Goal: Information Seeking & Learning: Check status

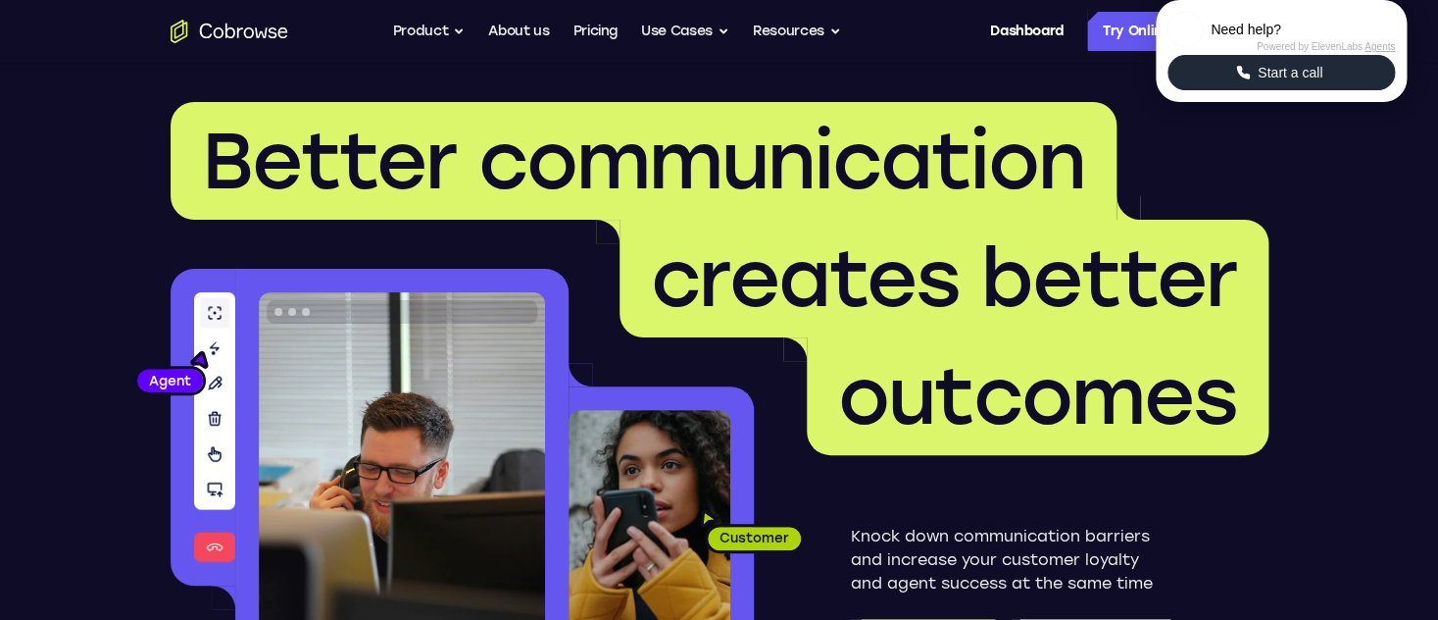
click at [1285, 82] on span "Start a call" at bounding box center [1290, 73] width 76 height 20
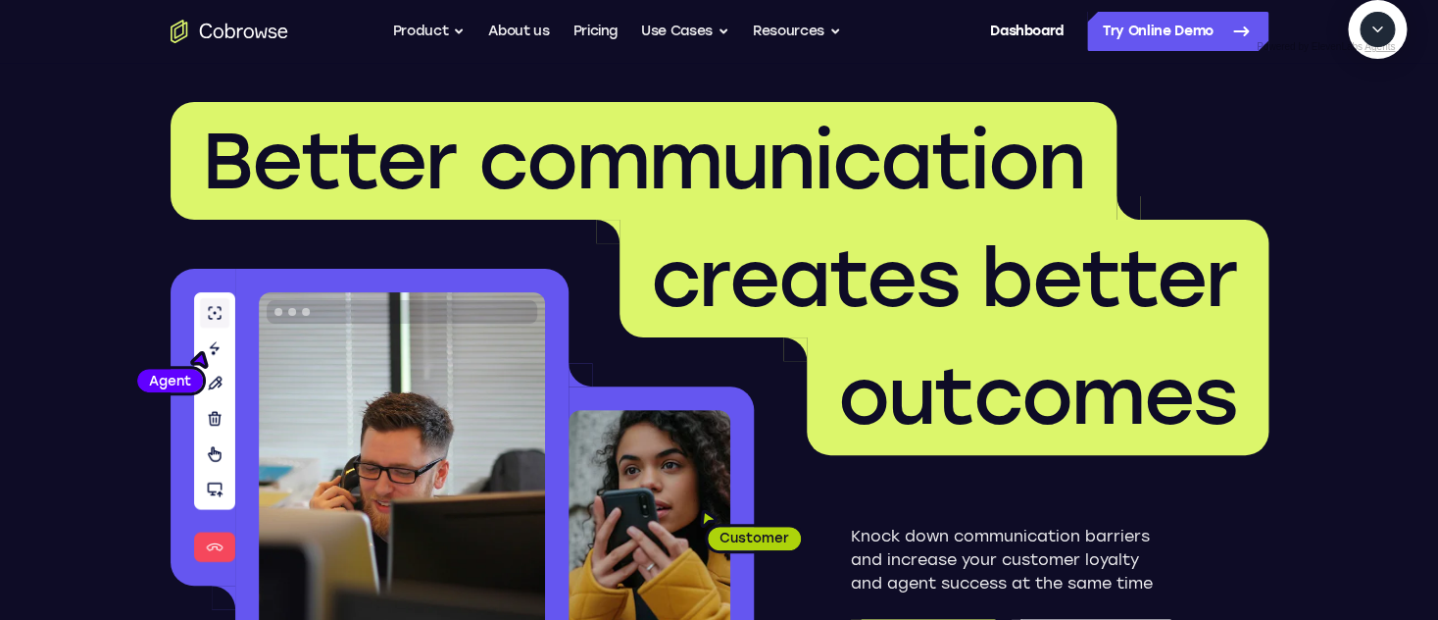
click at [1364, 137] on textarea "Text message input" at bounding box center [1388, 119] width 49 height 35
type textarea "tell me latest downtime"
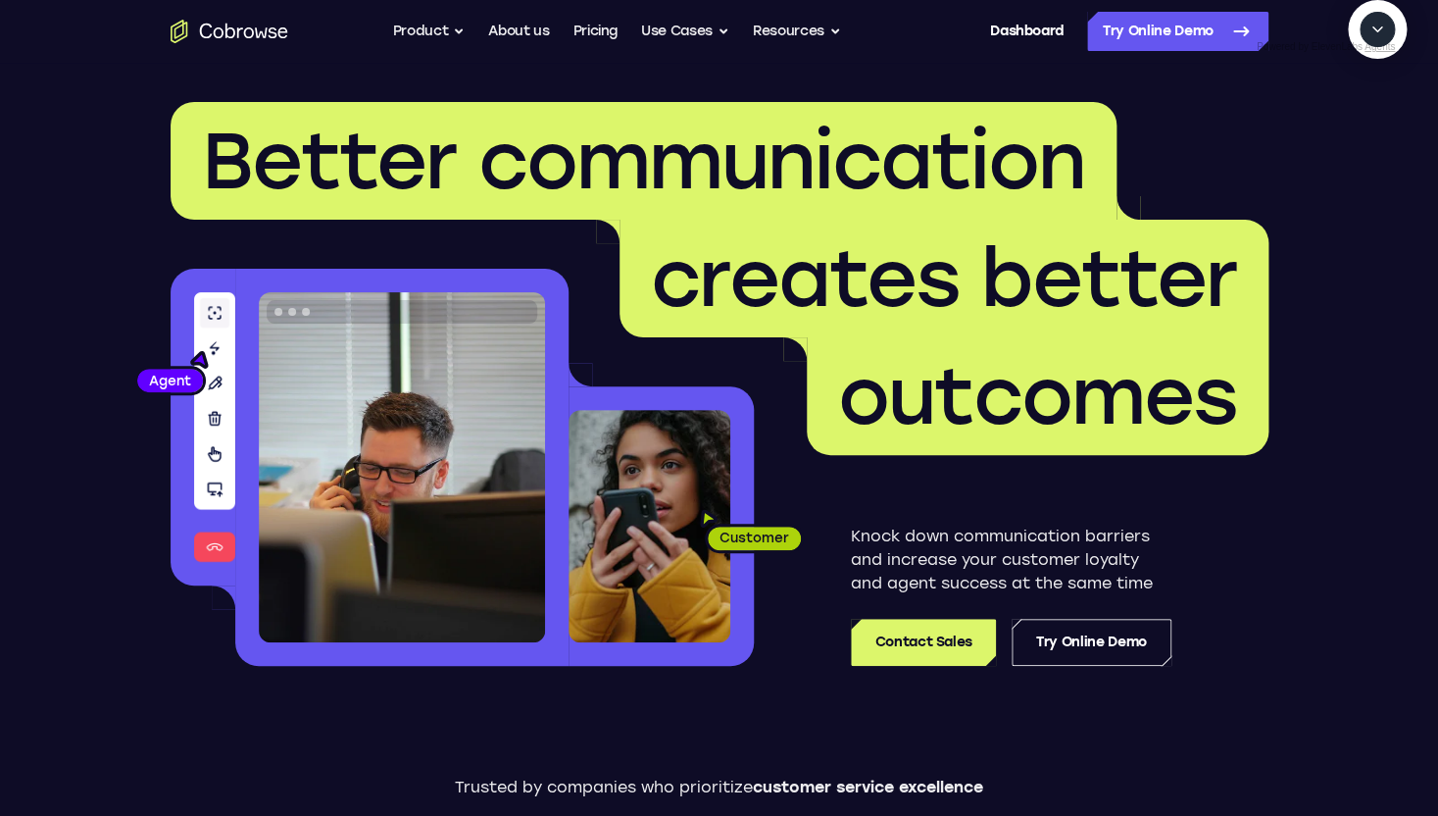
click at [1364, 137] on textarea "Text message input" at bounding box center [1388, 119] width 49 height 35
type textarea "yes"
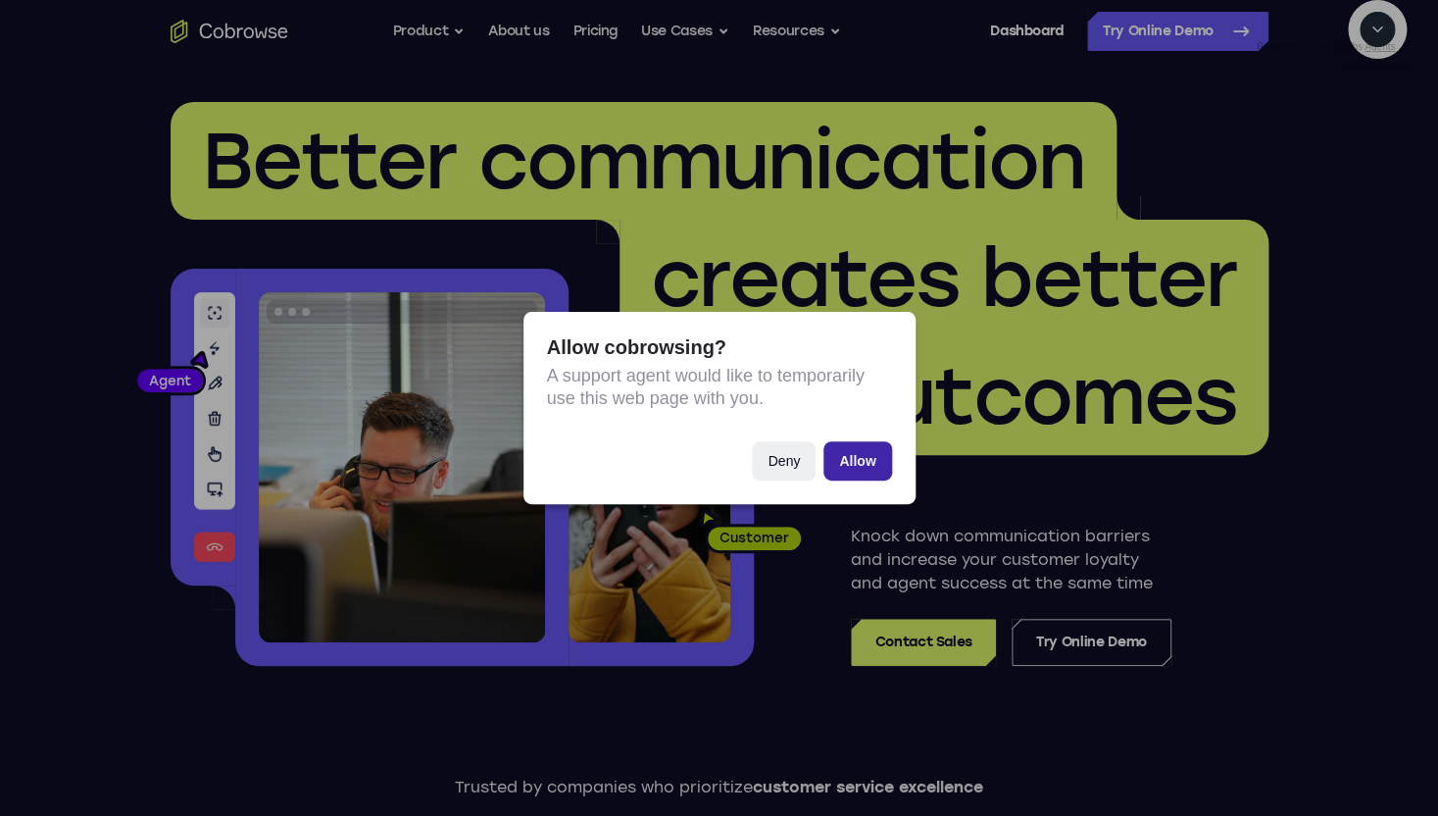
click at [861, 471] on button "Allow" at bounding box center [858, 460] width 68 height 39
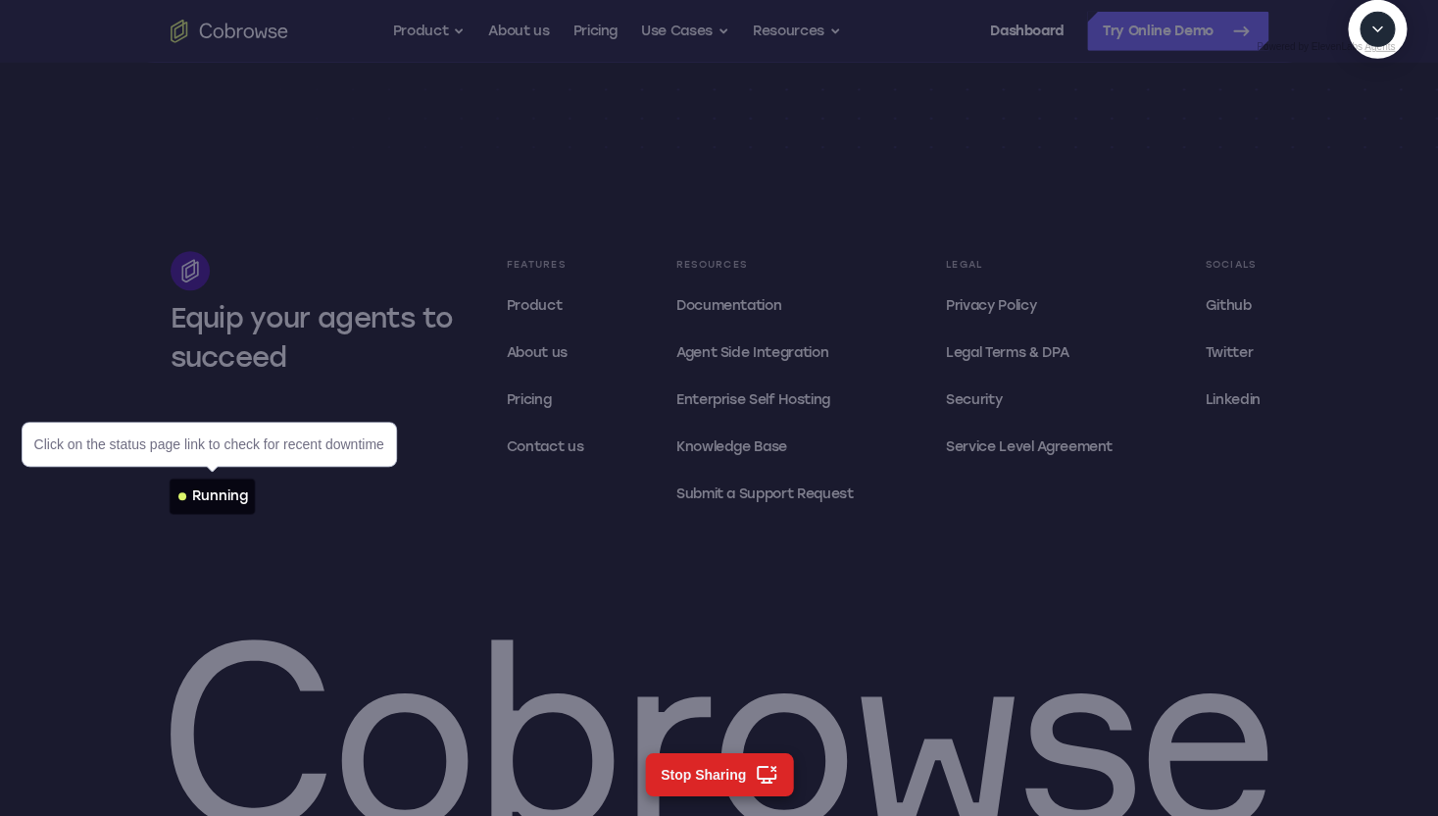
scroll to position [5891, 0]
click at [234, 494] on div "Running" at bounding box center [220, 495] width 56 height 20
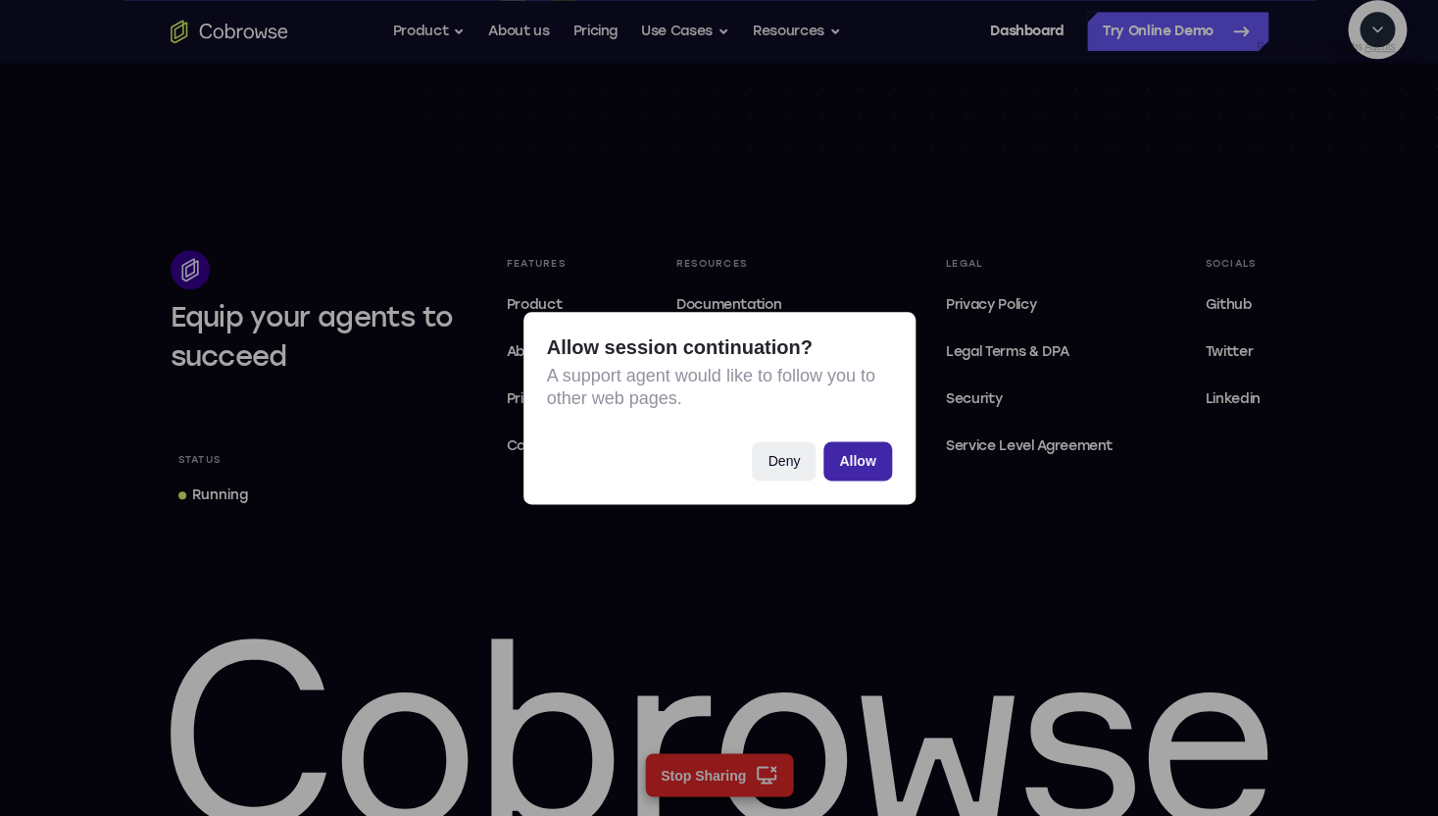
click at [854, 459] on button "Allow" at bounding box center [858, 460] width 68 height 39
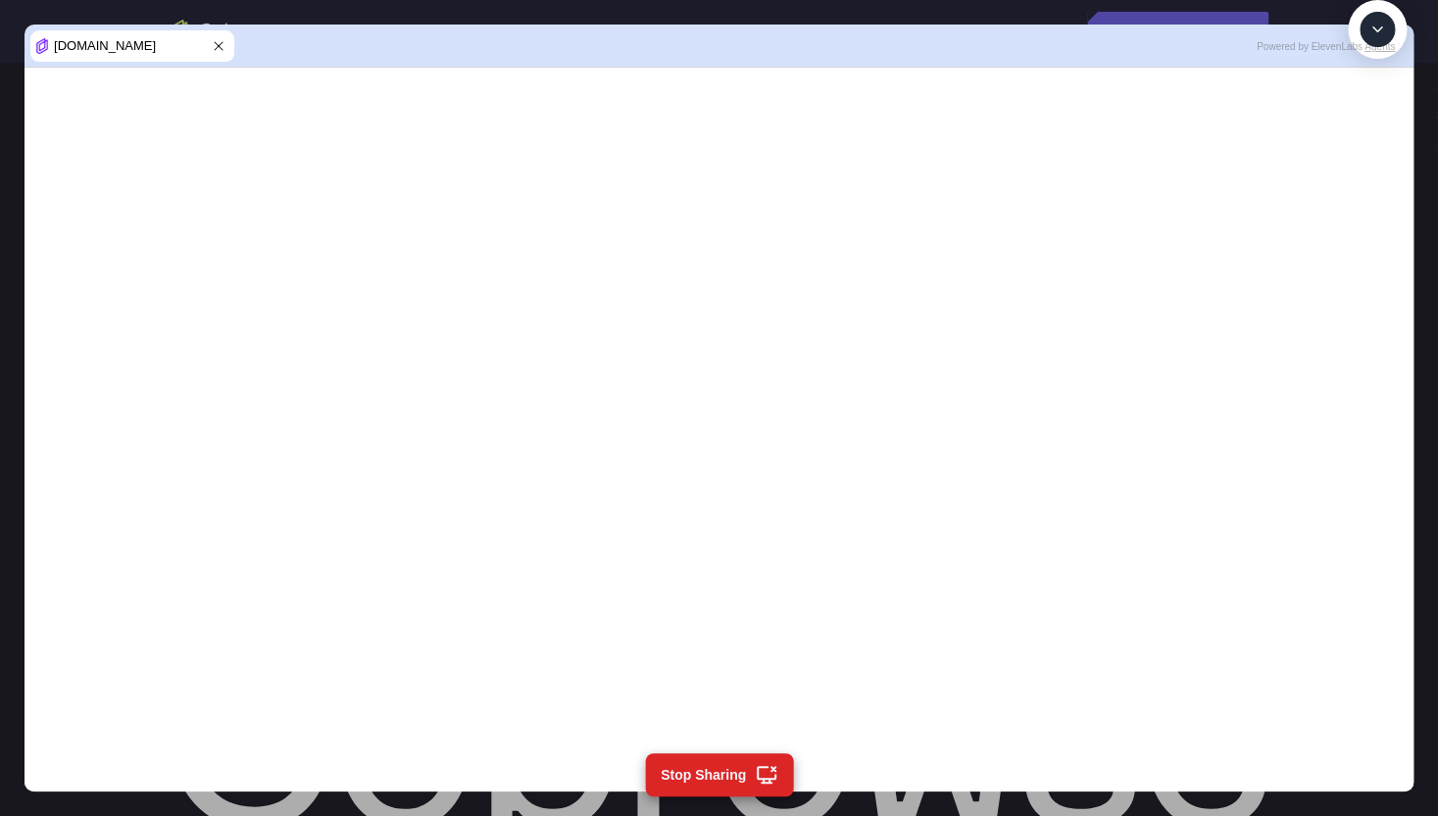
scroll to position [669, 0]
click at [1364, 137] on textarea "Text message input" at bounding box center [1388, 119] width 49 height 35
type textarea "get the page again"
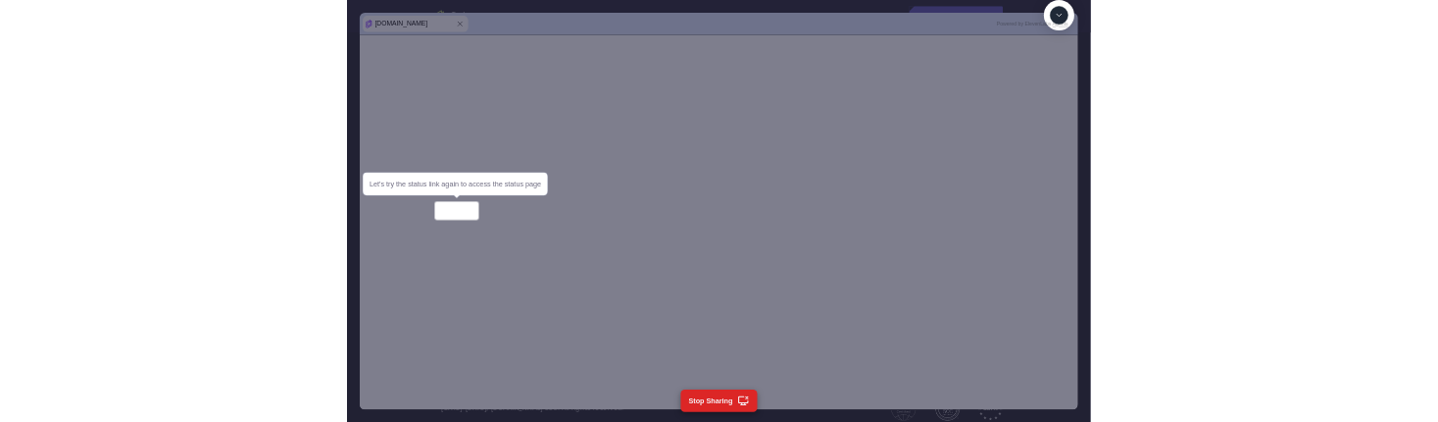
scroll to position [1175, 0]
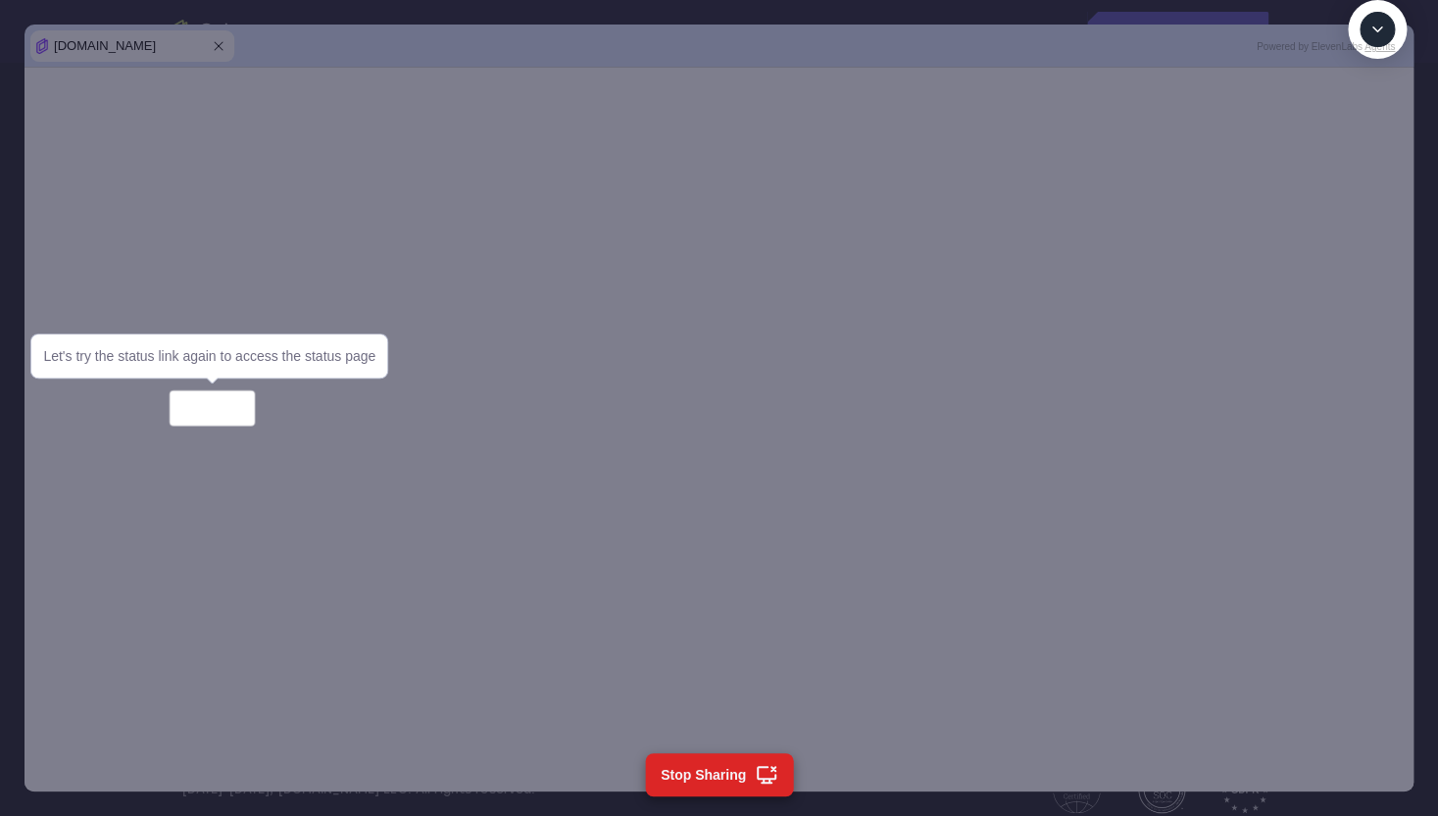
click at [8, 566] on div "[DOMAIN_NAME]" at bounding box center [719, 408] width 1438 height 816
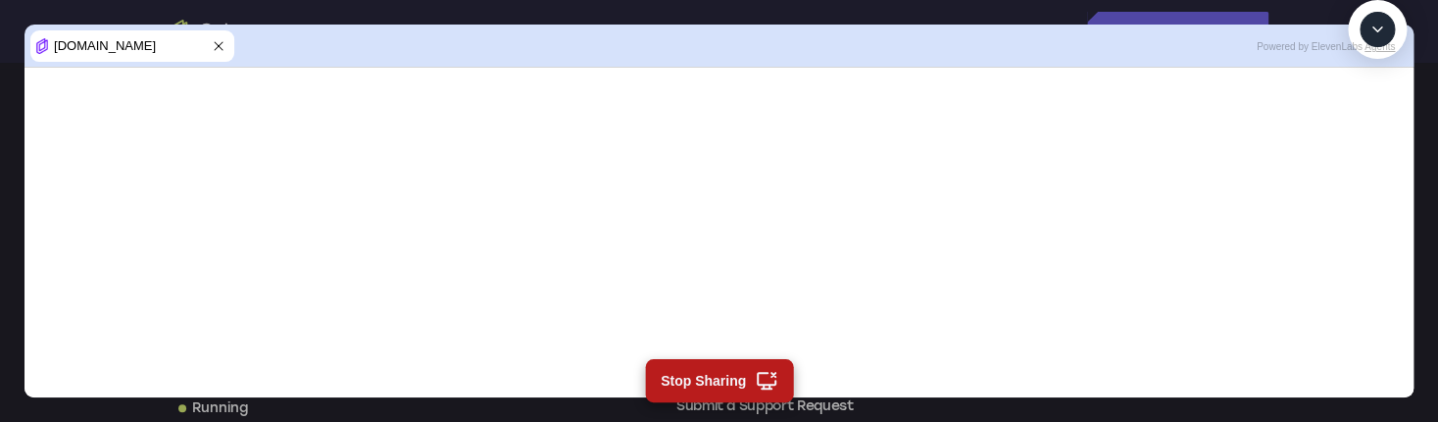
click at [708, 377] on button "Stop Sharing" at bounding box center [719, 380] width 148 height 43
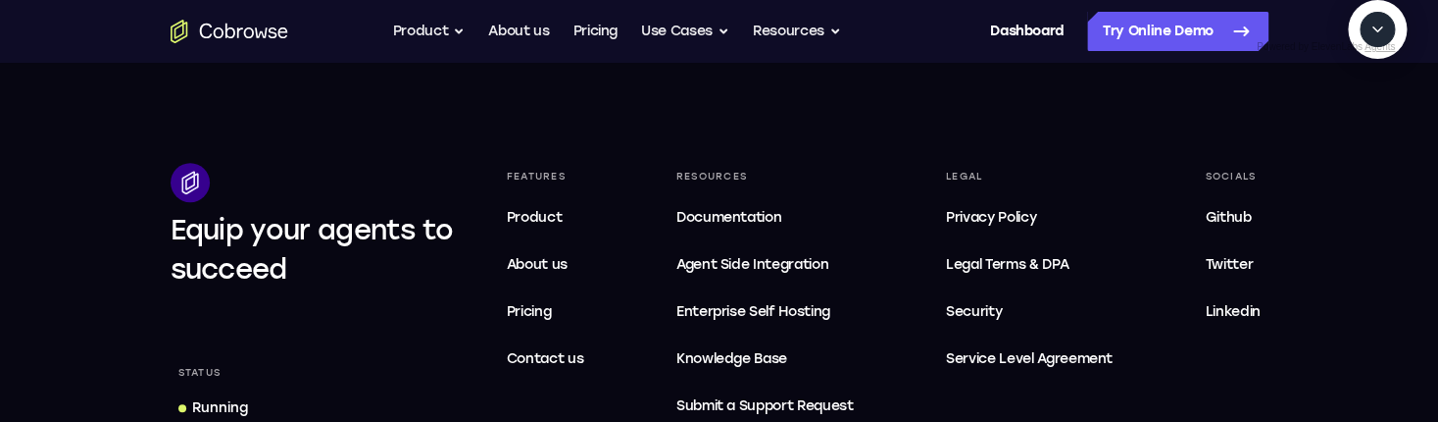
click at [1364, 137] on textarea "Text message input" at bounding box center [1388, 119] width 49 height 35
type textarea "cancel"
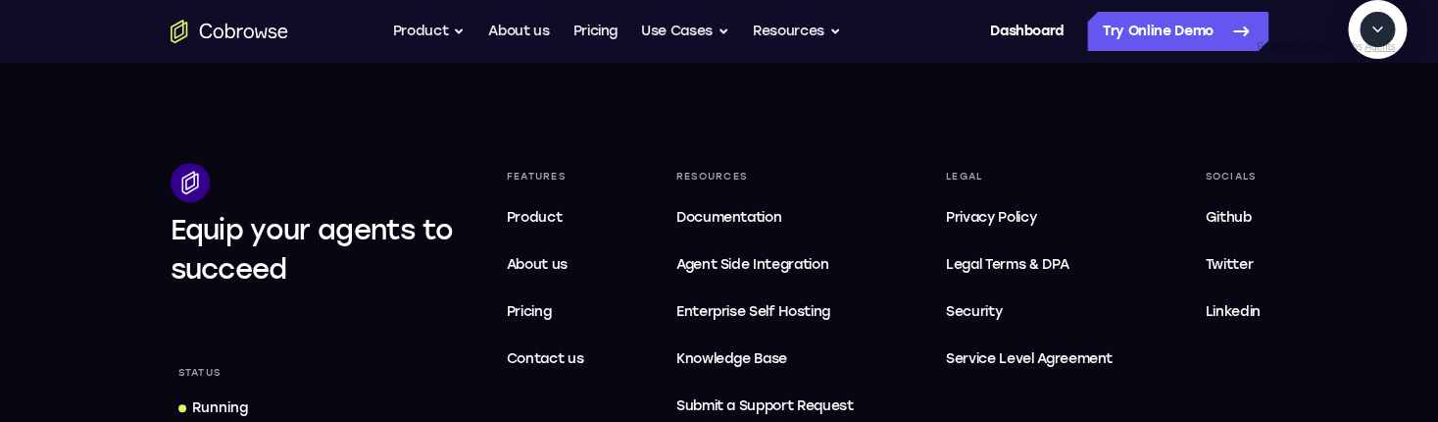
click at [1280, 137] on textarea "Text message input" at bounding box center [1304, 119] width 49 height 35
type textarea "check status"
type textarea "yes"
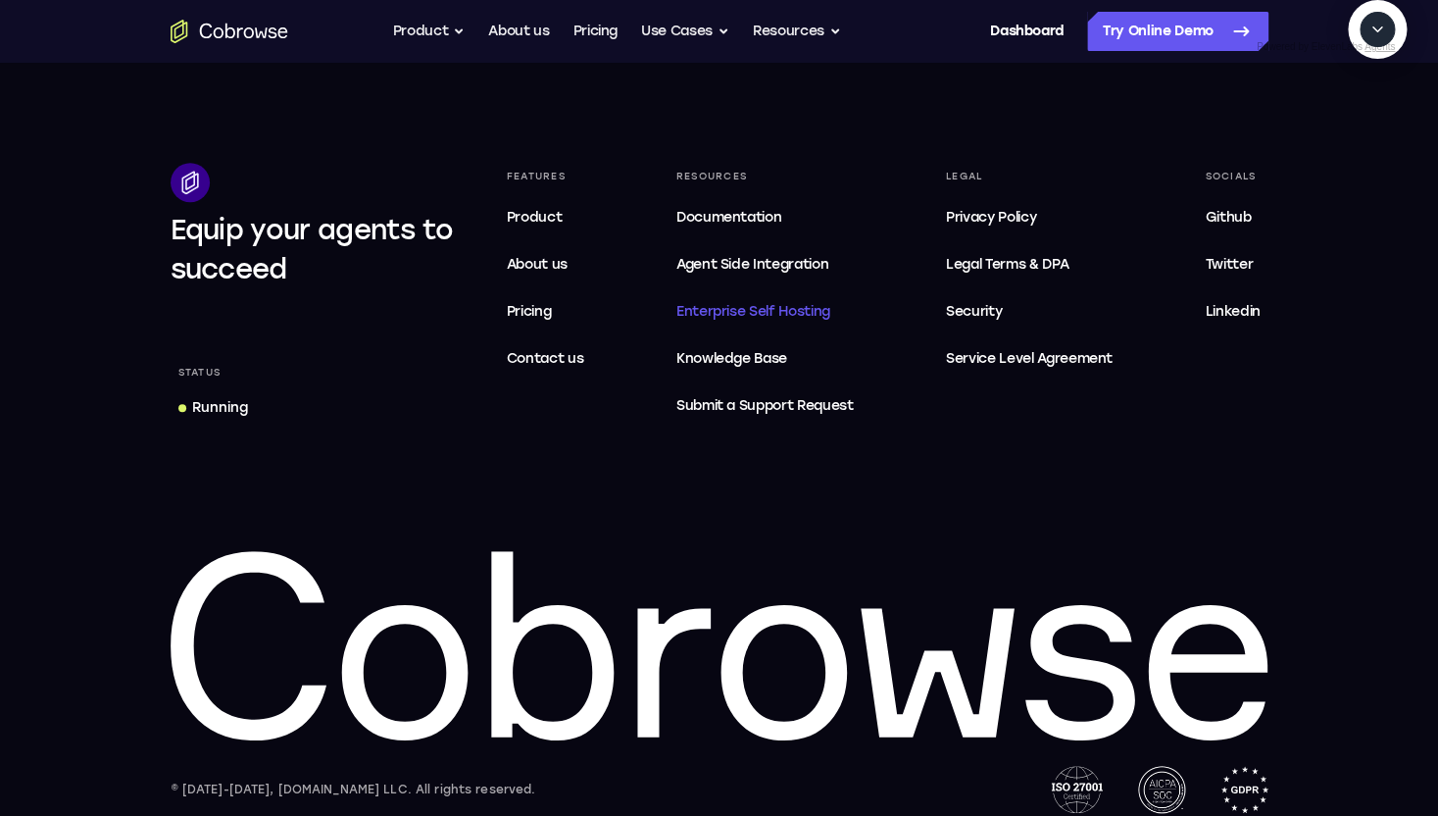
scroll to position [92, 0]
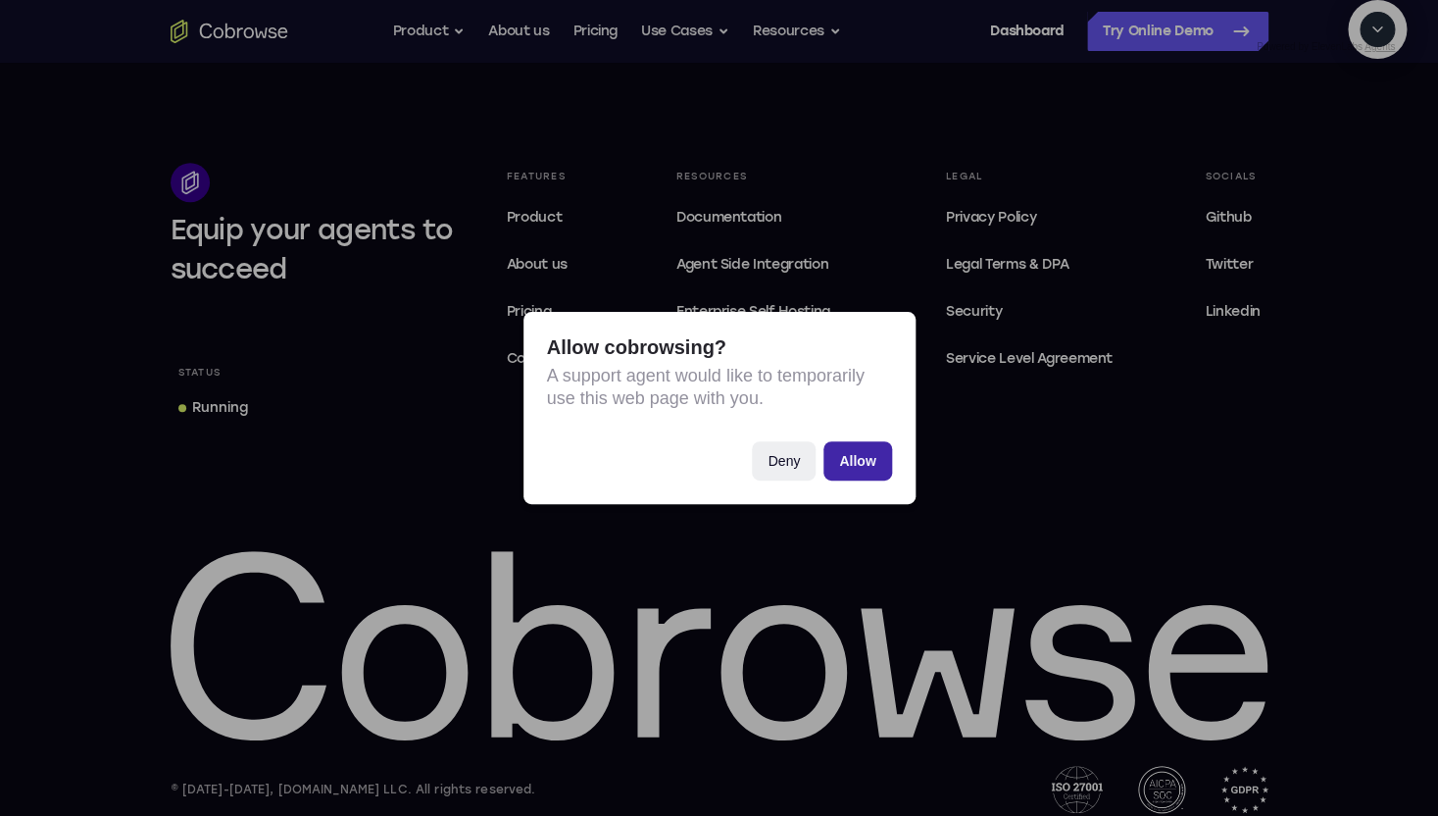
click at [859, 452] on button "Allow" at bounding box center [858, 460] width 68 height 39
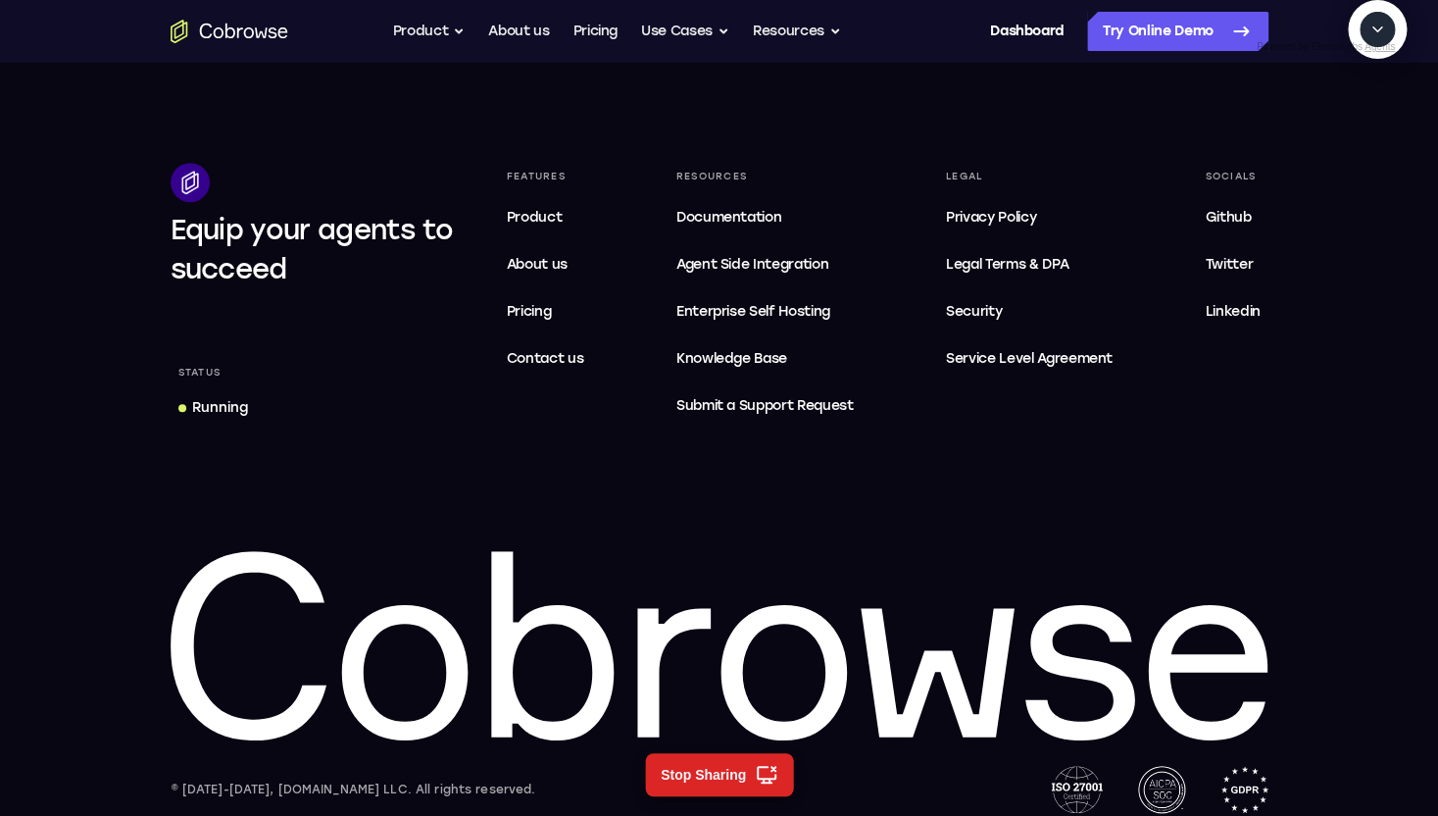
scroll to position [182, 0]
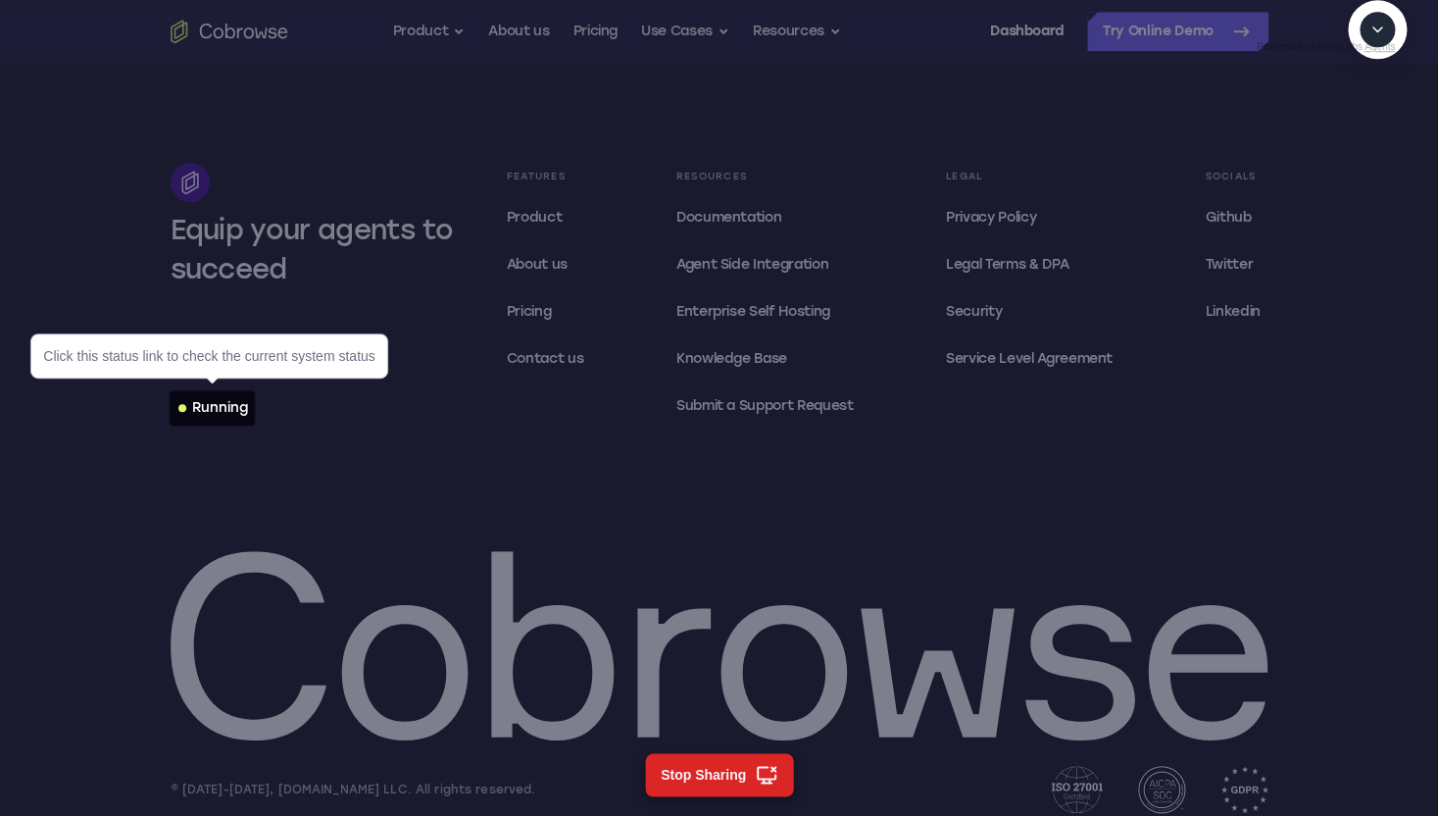
click at [246, 404] on div "Running" at bounding box center [220, 408] width 56 height 20
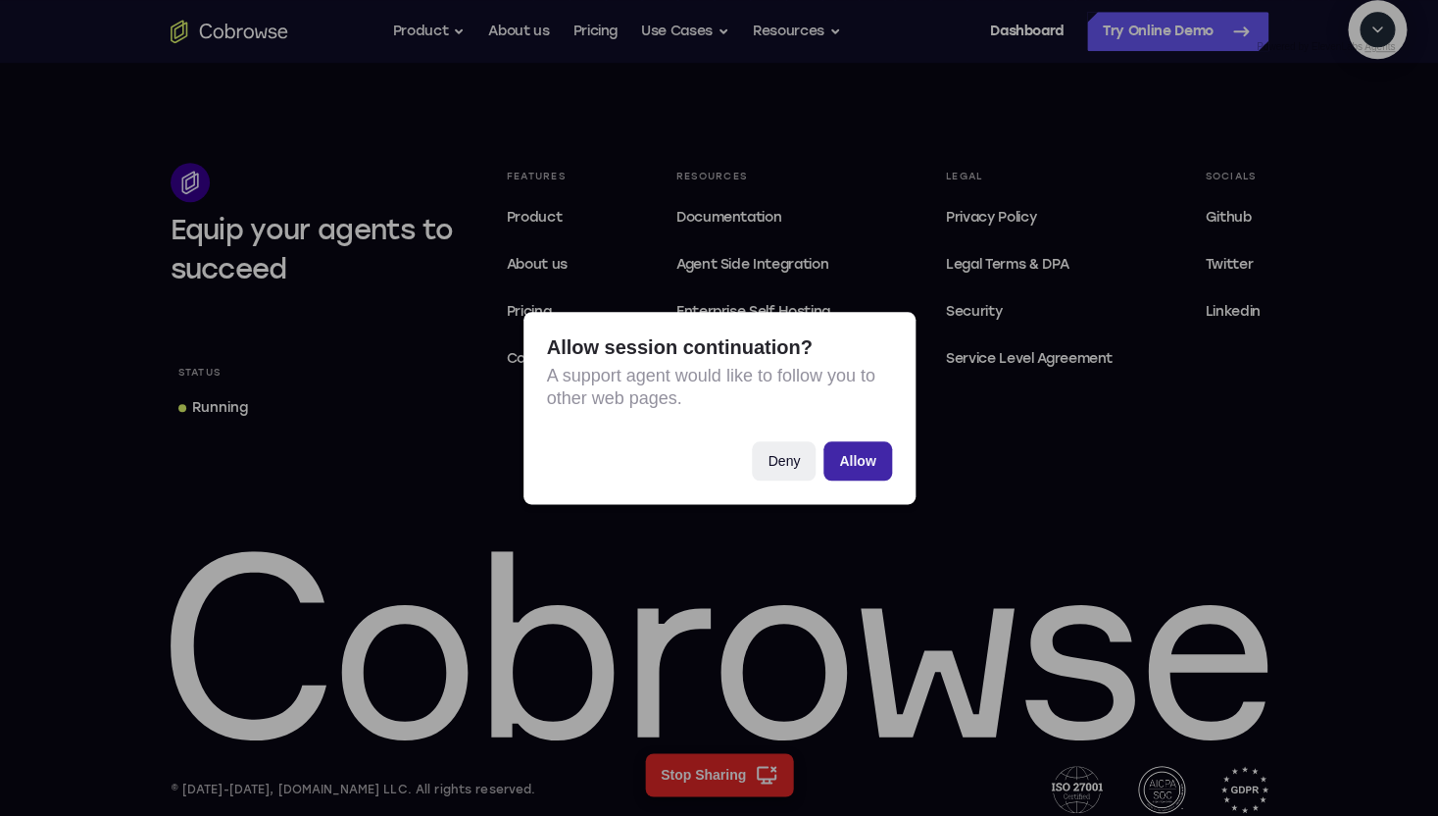
click at [853, 468] on button "Allow" at bounding box center [858, 460] width 68 height 39
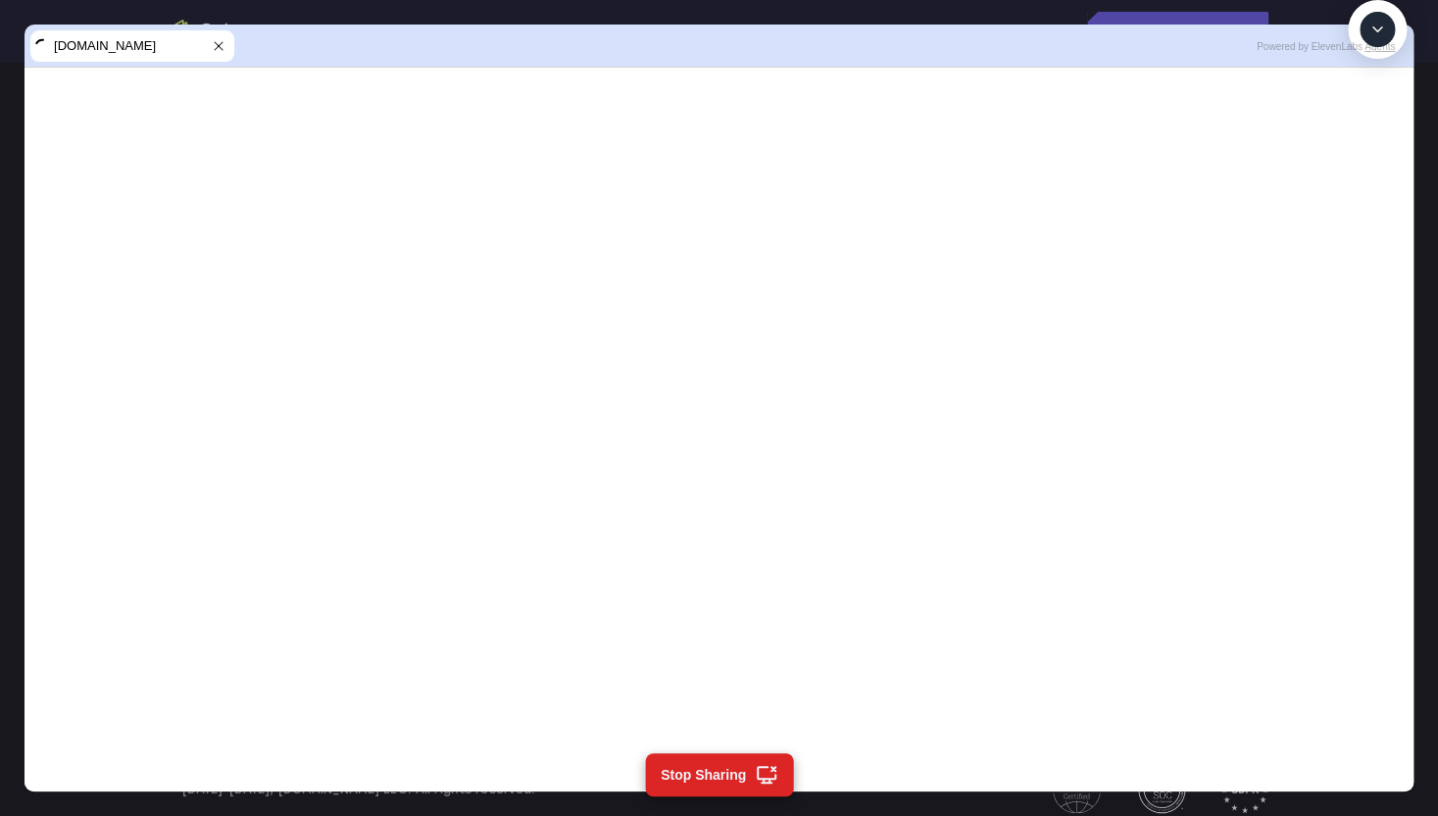
scroll to position [292, 0]
click at [1364, 137] on textarea "Text message input" at bounding box center [1388, 119] width 49 height 35
type textarea "get the page again"
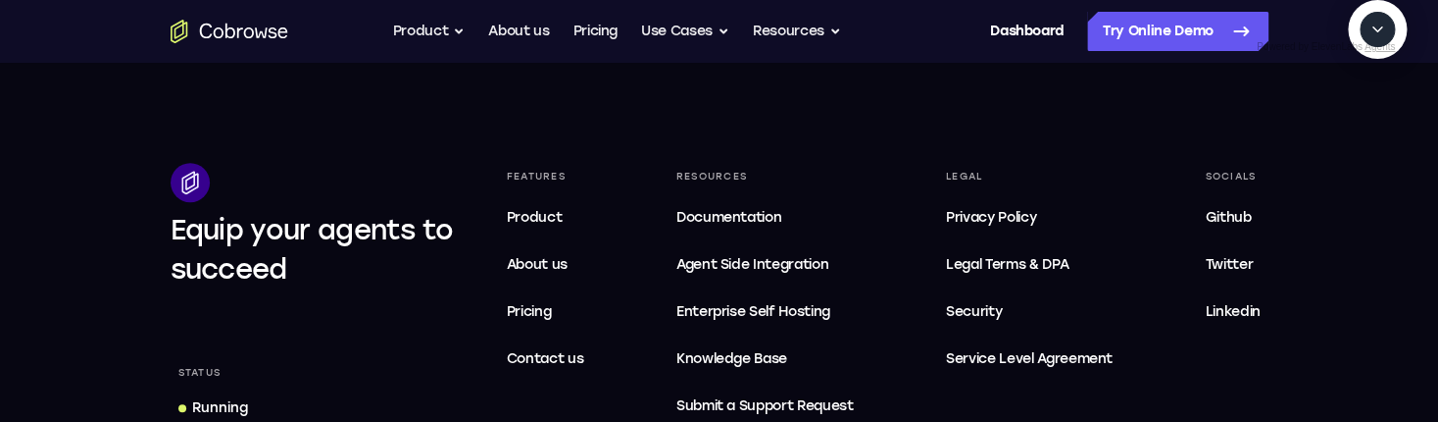
scroll to position [802, 0]
click at [1280, 137] on textarea "Text message input" at bounding box center [1304, 119] width 49 height 35
type textarea "check status"
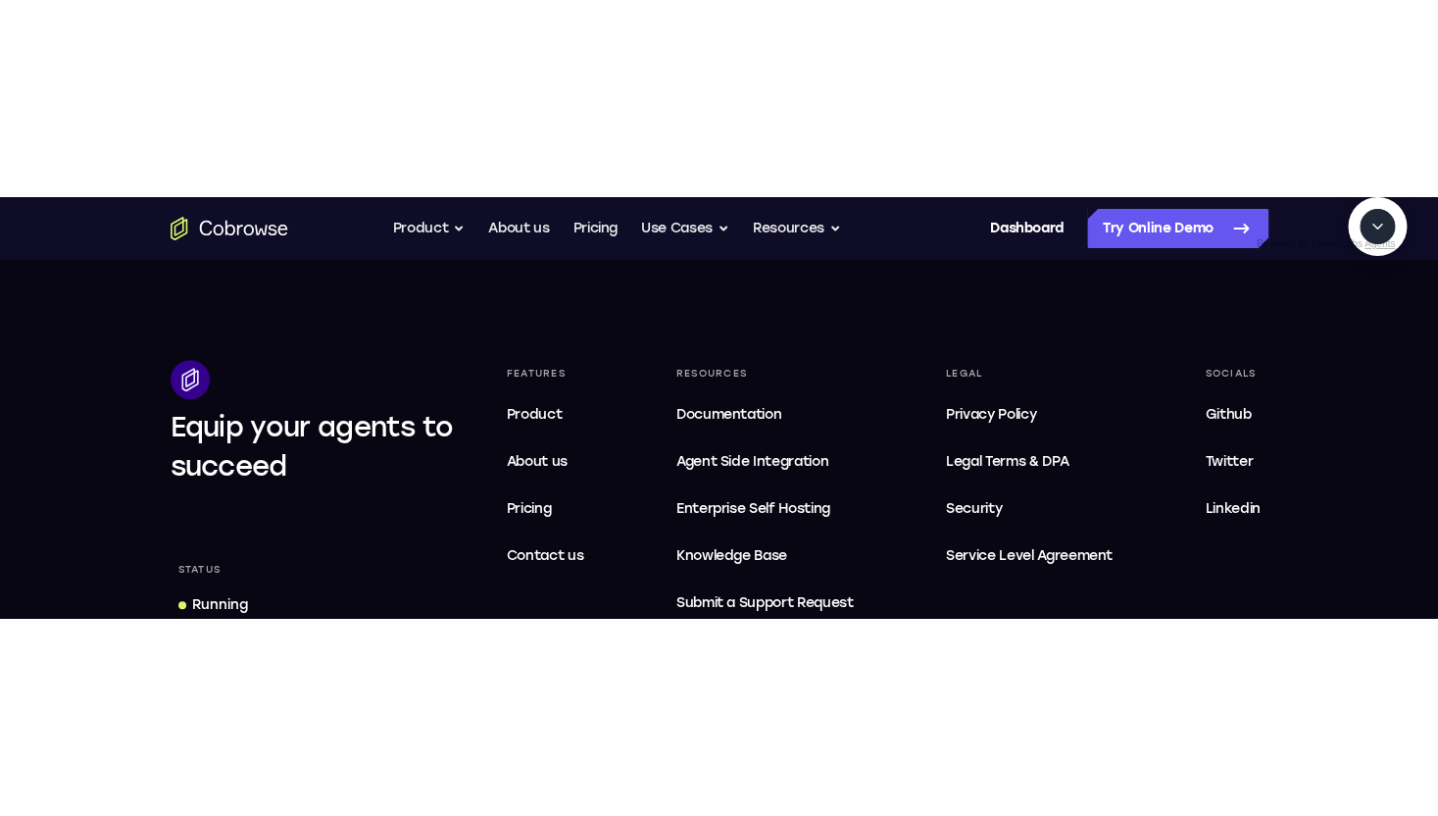
scroll to position [0, 0]
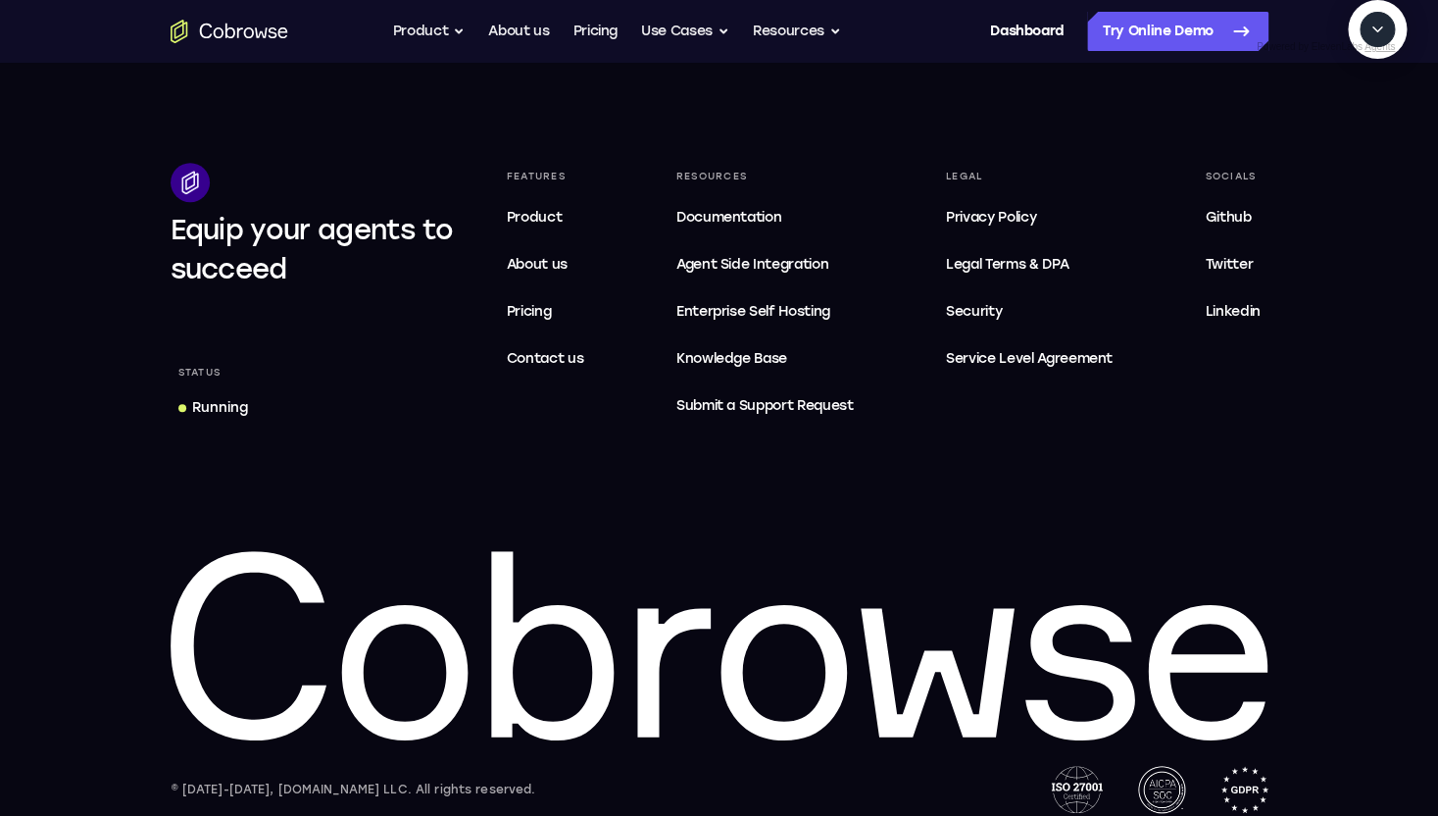
click at [1364, 137] on textarea "Text message input" at bounding box center [1388, 119] width 49 height 35
type textarea "yes"
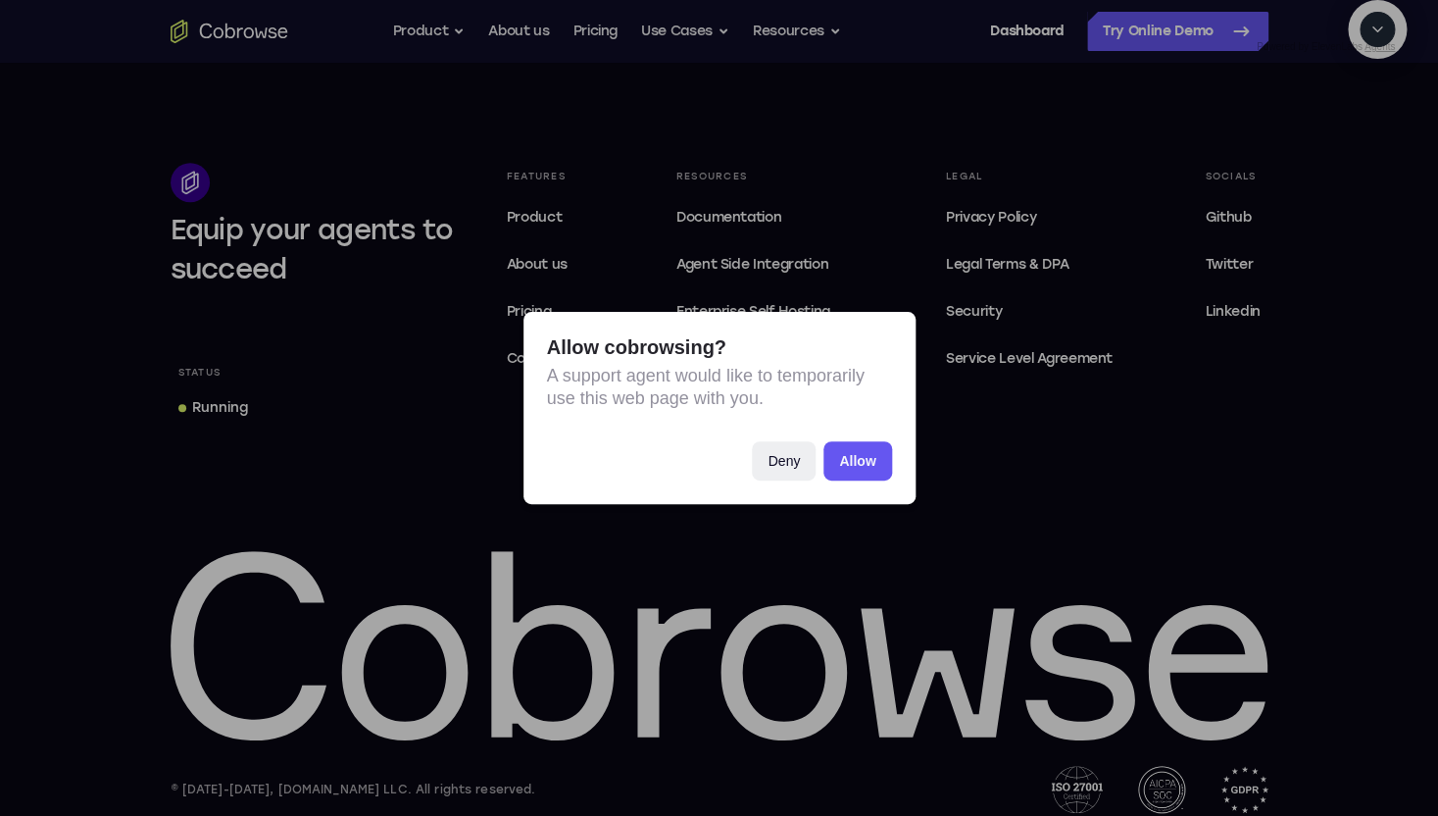
scroll to position [151, 0]
click at [877, 471] on button "Allow" at bounding box center [858, 460] width 68 height 39
click at [799, 459] on button "Deny" at bounding box center [784, 460] width 64 height 39
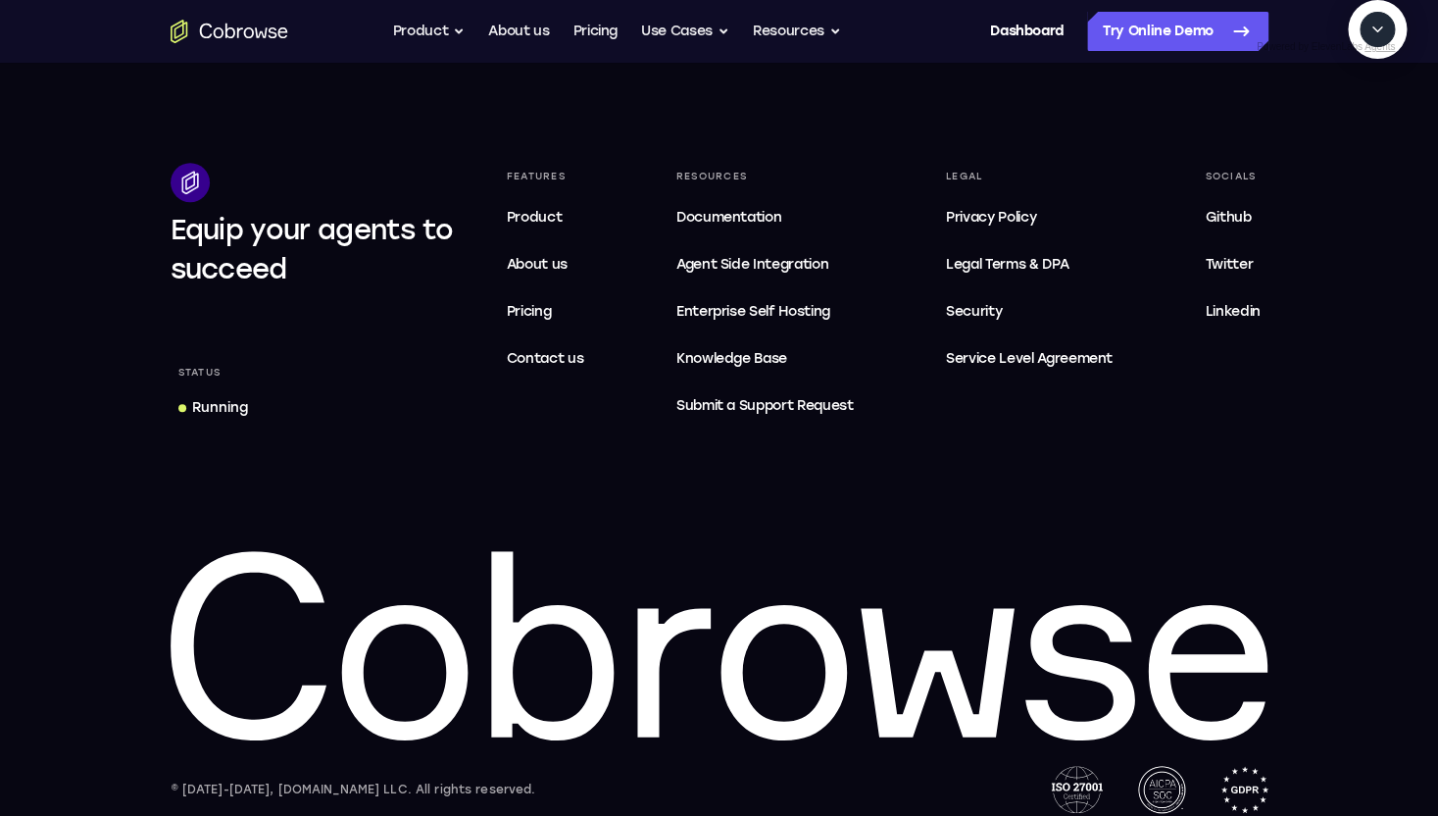
scroll to position [402, 0]
click at [1364, 137] on textarea "Text message input" at bounding box center [1388, 119] width 49 height 35
type textarea "cacel"
type textarea "c"
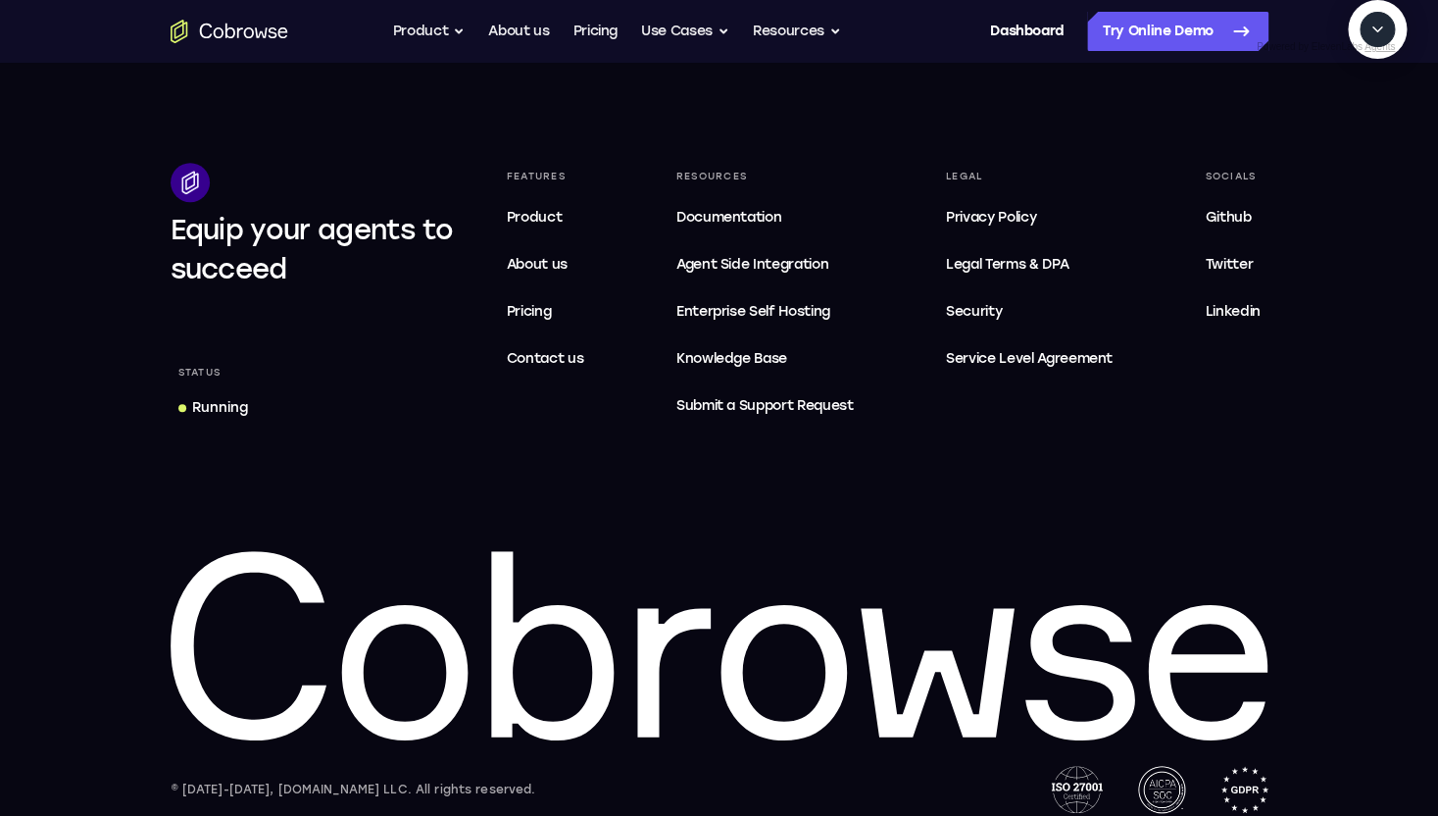
type textarea "check last outage"
click at [1364, 137] on textarea "Text message input" at bounding box center [1388, 119] width 49 height 35
type textarea "yes"
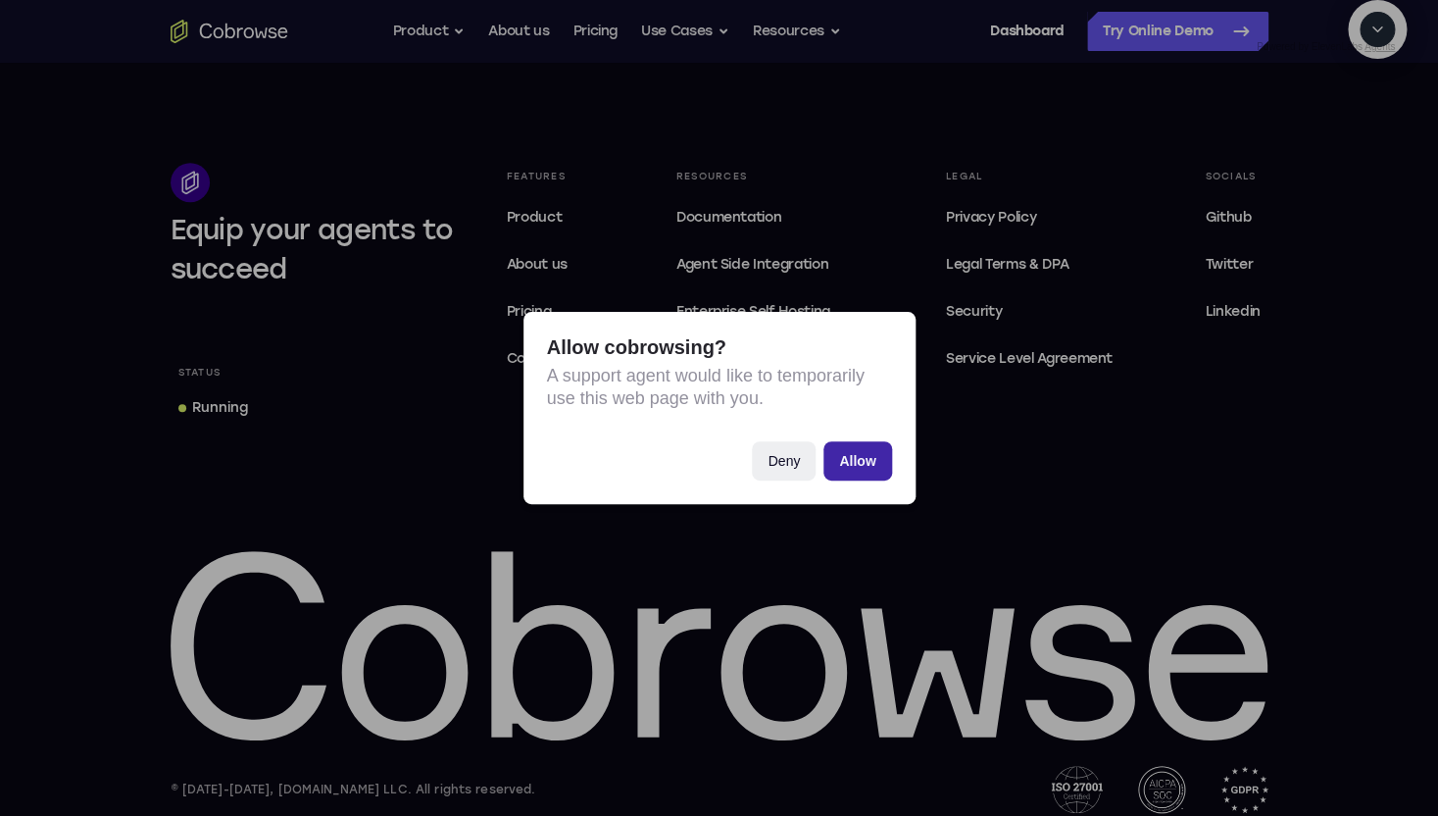
click at [881, 464] on button "Allow" at bounding box center [858, 460] width 68 height 39
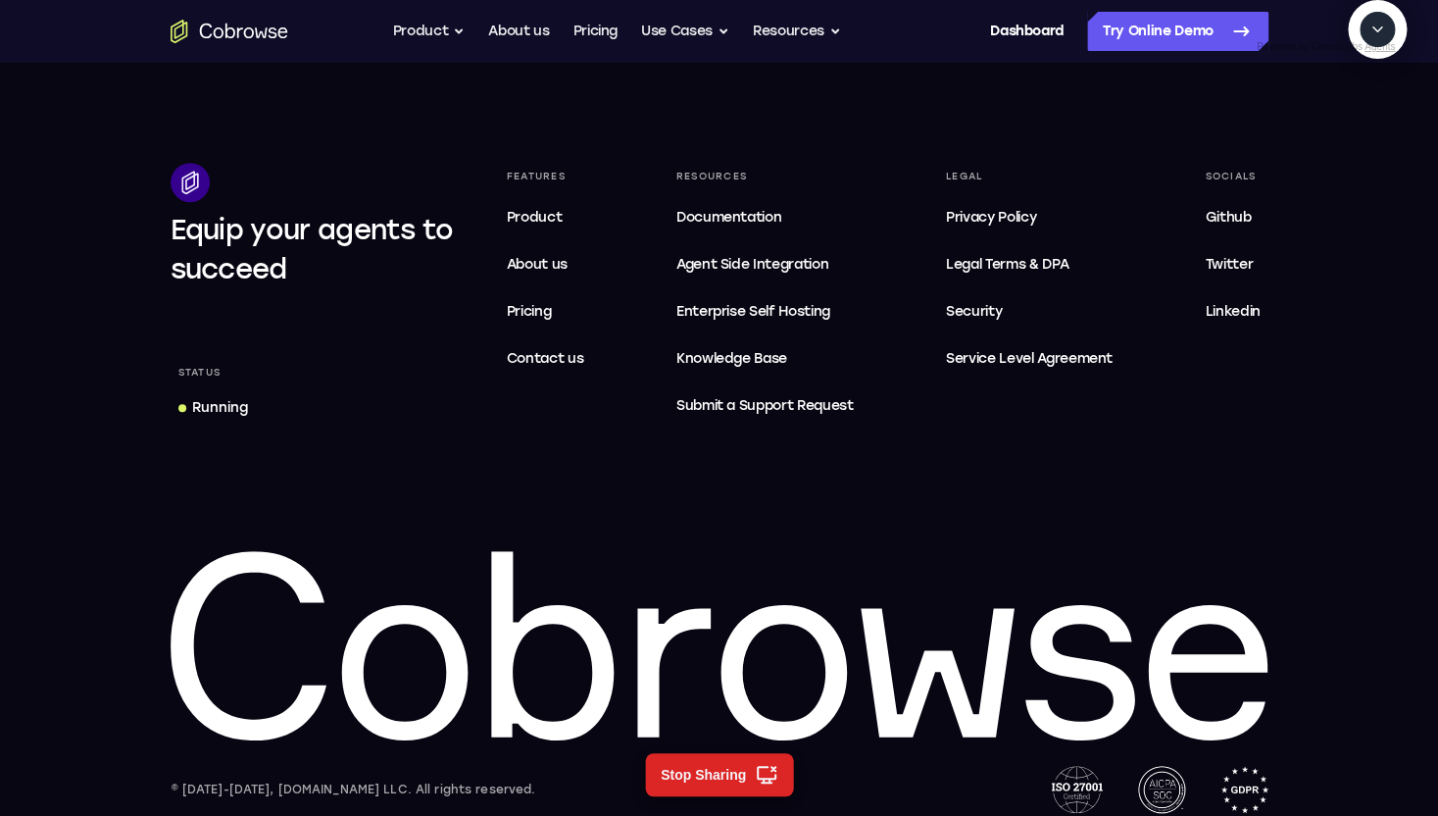
scroll to position [214, 0]
click at [1364, 137] on textarea "Text message input" at bounding box center [1388, 119] width 49 height 35
type textarea "cancel"
click at [1280, 137] on textarea "Text message input" at bounding box center [1304, 119] width 49 height 35
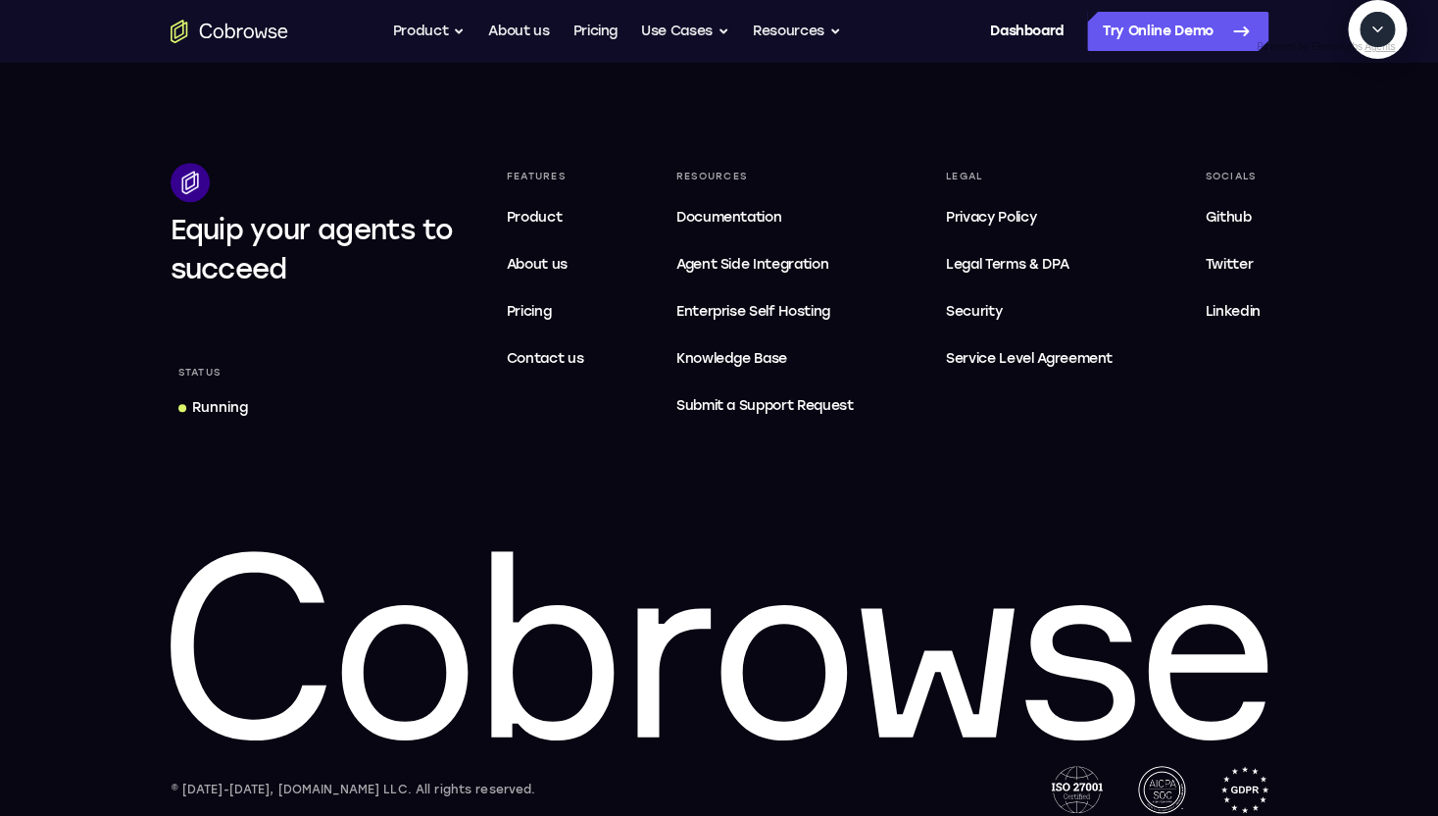
type textarea "s"
type textarea "get last downtime"
type textarea "yes"
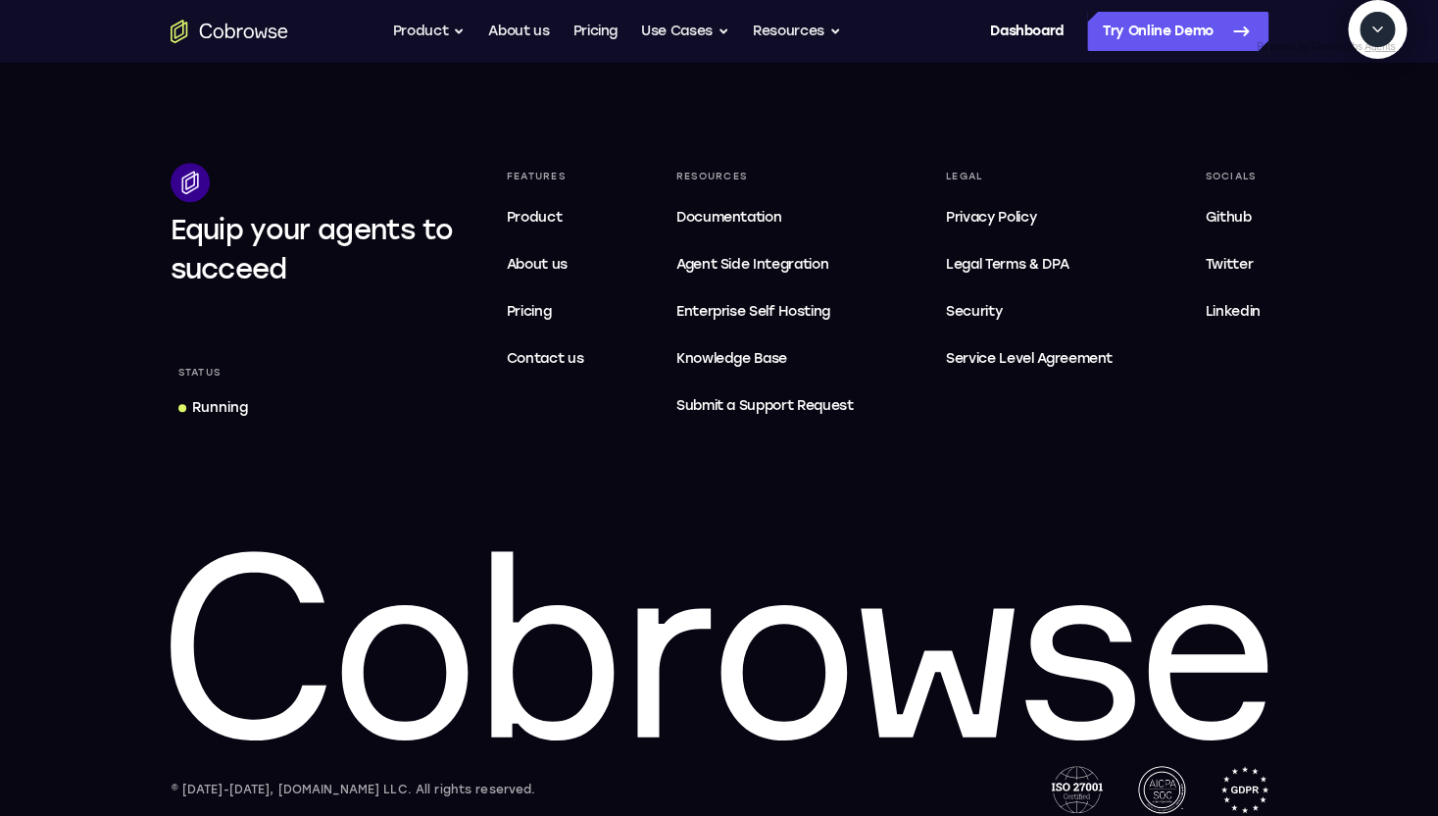
scroll to position [151, 0]
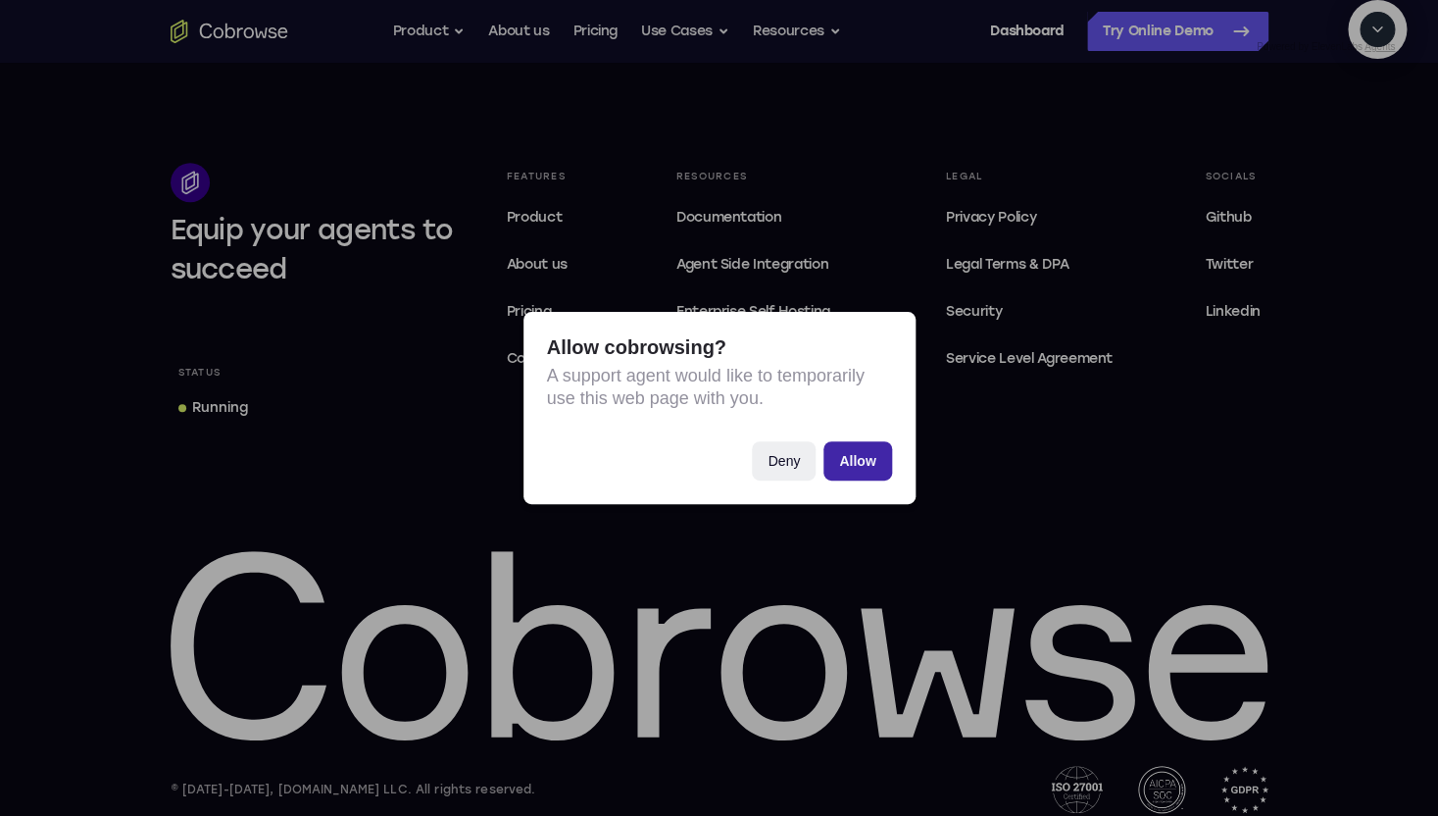
click at [871, 460] on button "Allow" at bounding box center [858, 460] width 68 height 39
click at [772, 470] on button "Deny" at bounding box center [784, 460] width 64 height 39
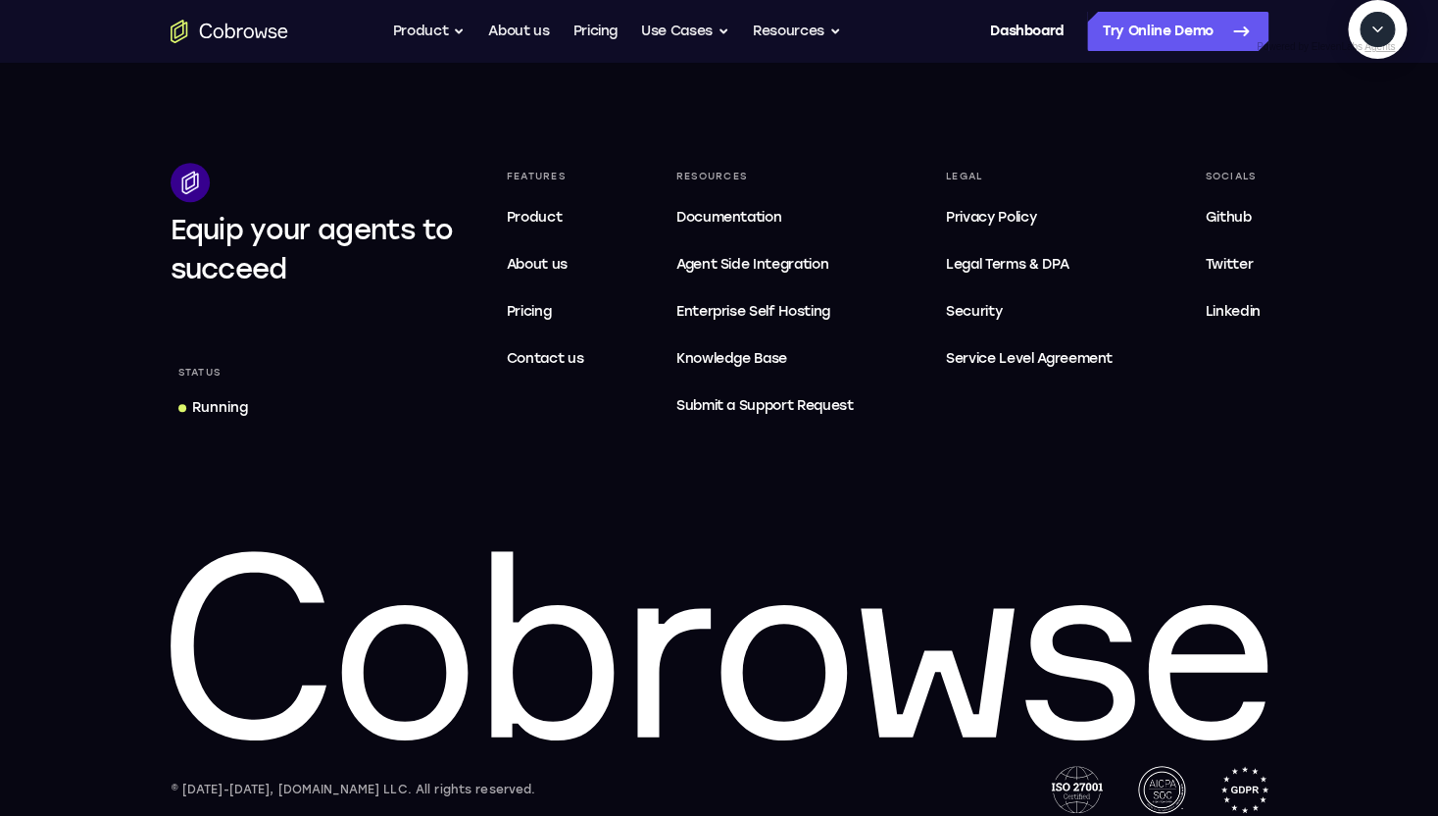
click at [1364, 137] on textarea "Text message input" at bounding box center [1388, 119] width 49 height 35
type textarea "cancel"
click at [1280, 137] on textarea "Text message input" at bounding box center [1304, 119] width 49 height 35
type textarea "check last downtime"
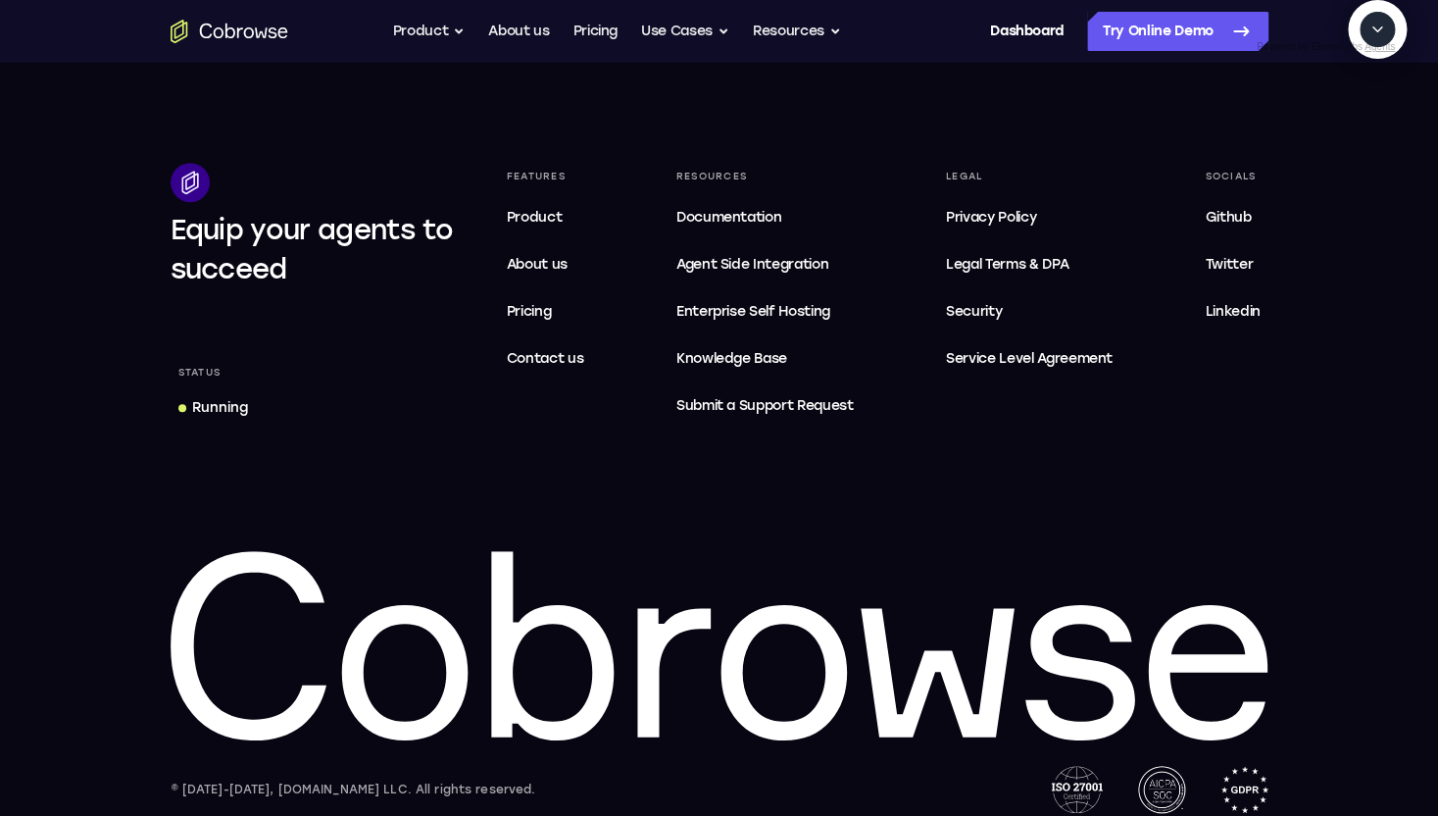
scroll to position [0, 0]
click at [1364, 137] on textarea "Text message input" at bounding box center [1388, 119] width 49 height 35
type textarea "yes"
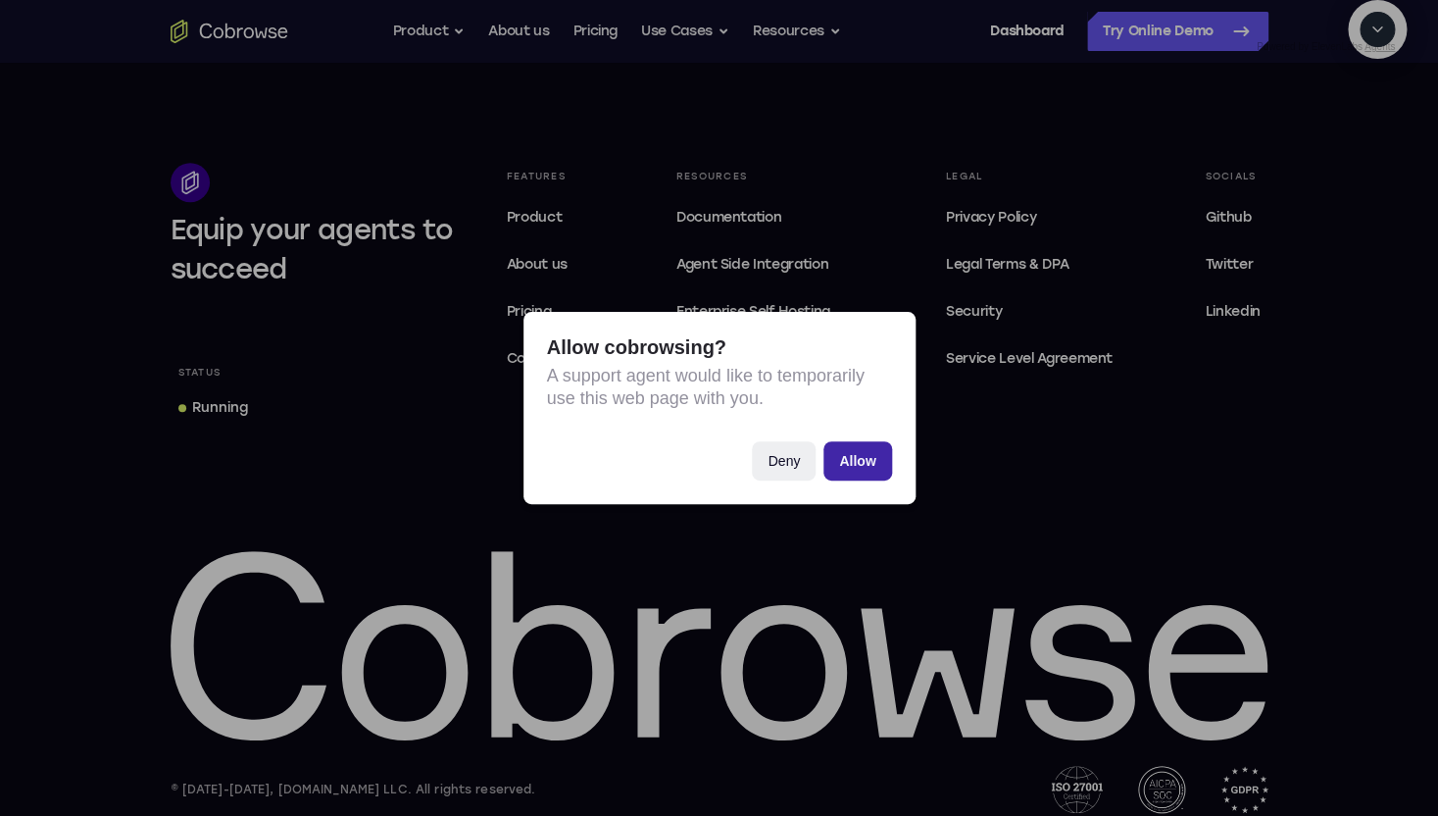
click at [863, 474] on button "Allow" at bounding box center [858, 460] width 68 height 39
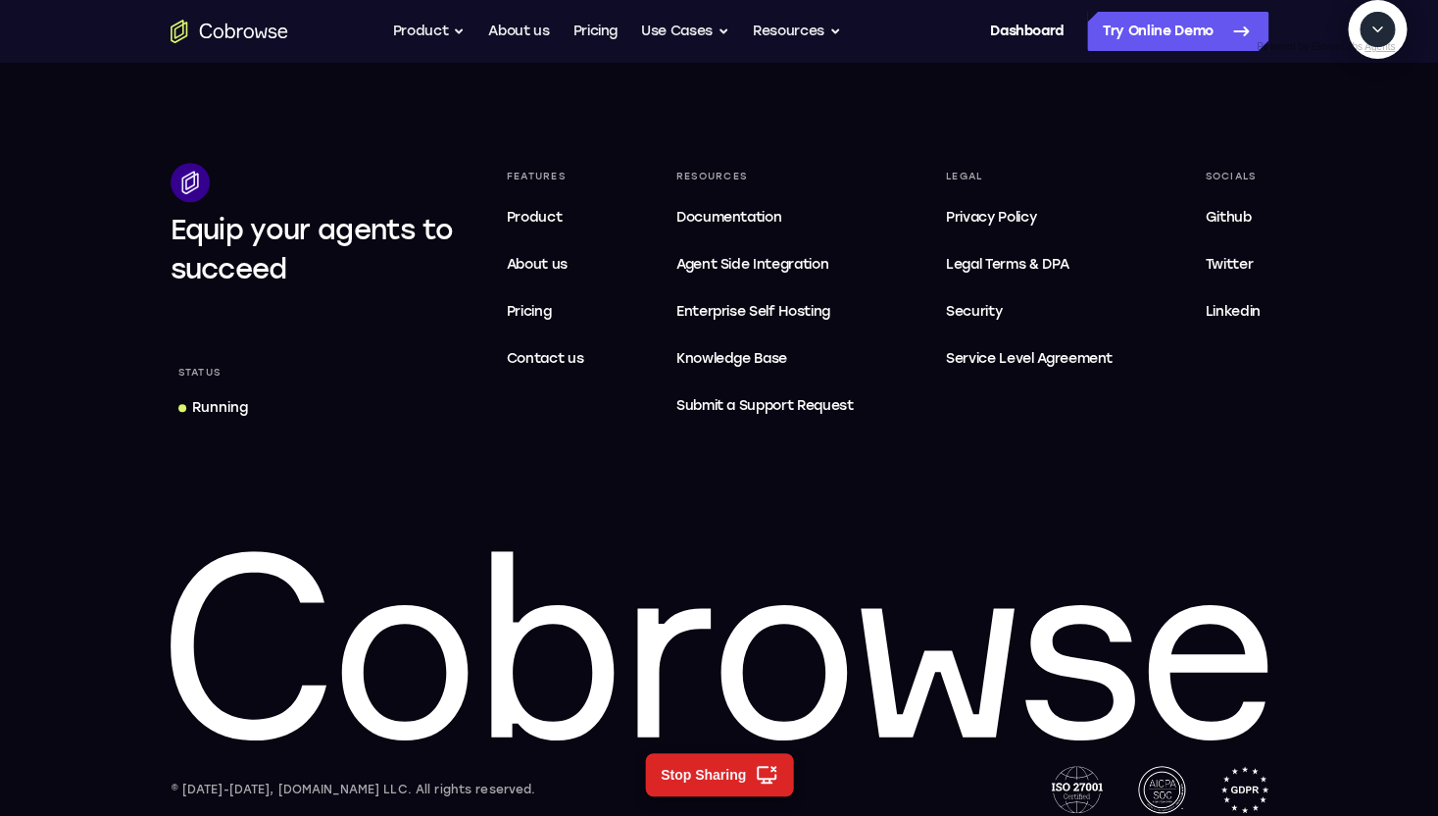
scroll to position [312, 0]
click at [1364, 137] on textarea "Text message input" at bounding box center [1388, 119] width 49 height 35
type textarea "cancel"
click at [1280, 137] on textarea "Text message input" at bounding box center [1304, 119] width 49 height 35
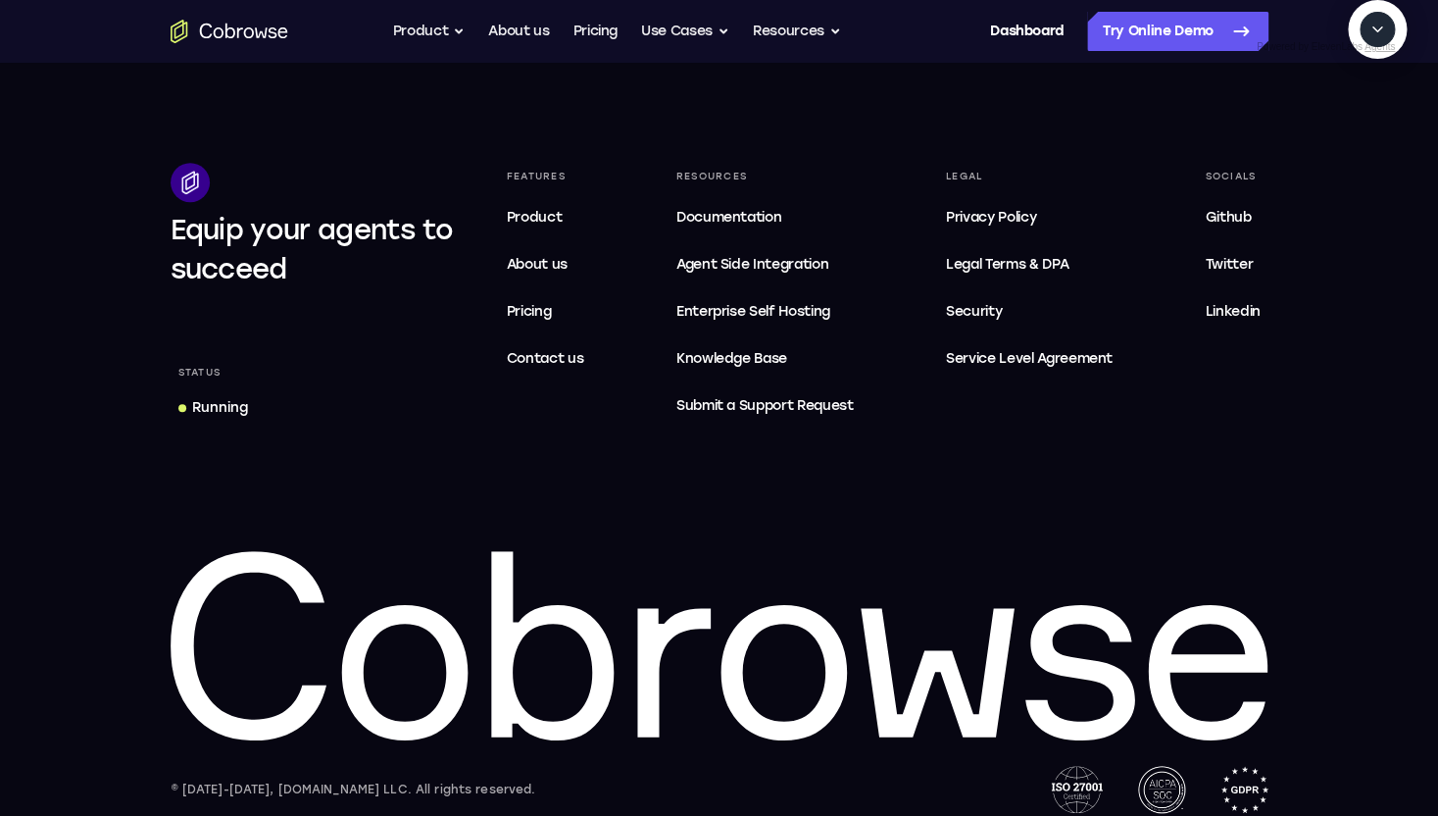
type textarea "check last downtime"
click at [1364, 137] on textarea "Text message input" at bounding box center [1388, 119] width 49 height 35
type textarea "yes"
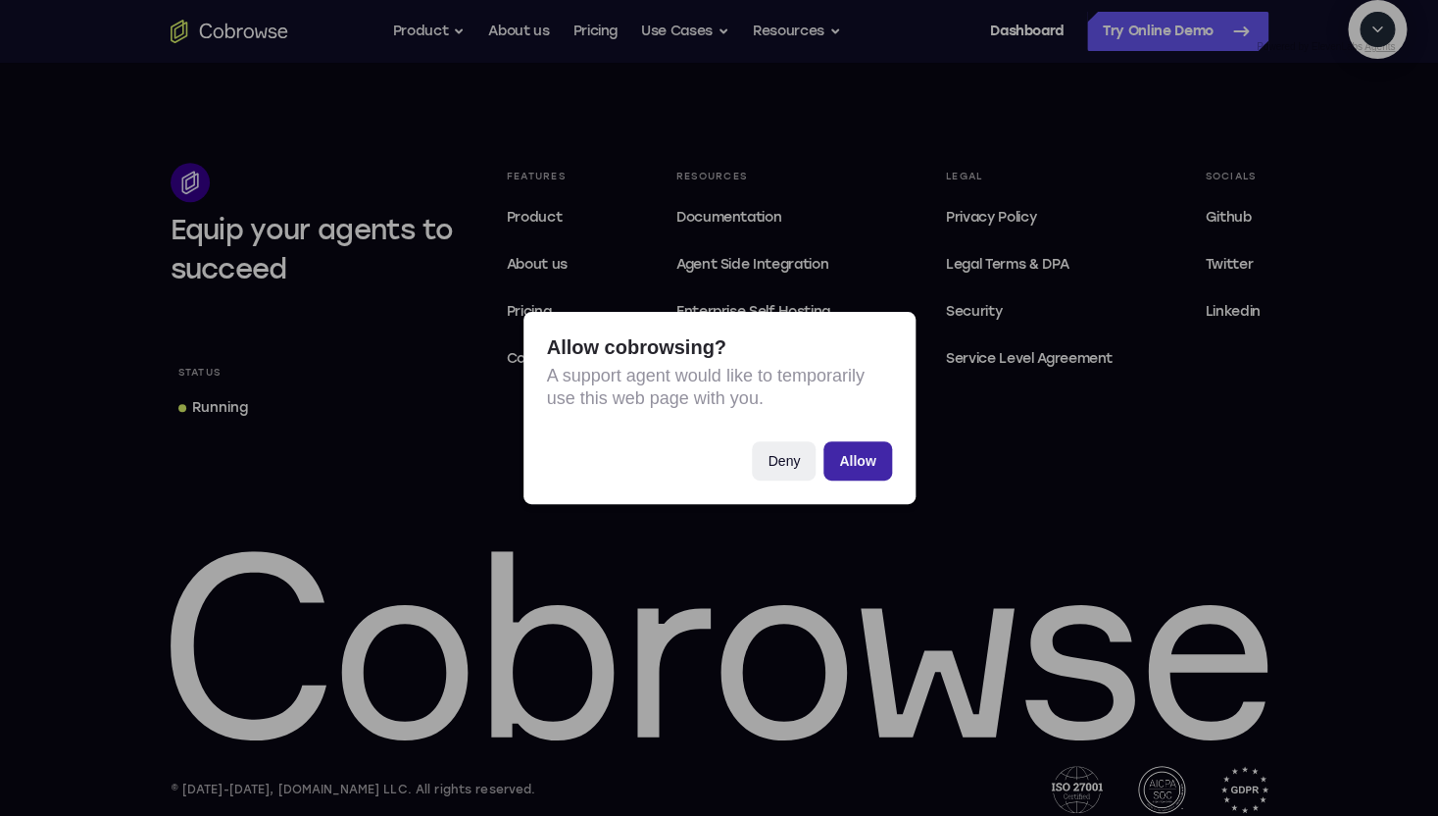
click at [876, 464] on button "Allow" at bounding box center [858, 460] width 68 height 39
click at [775, 456] on button "Deny" at bounding box center [784, 460] width 64 height 39
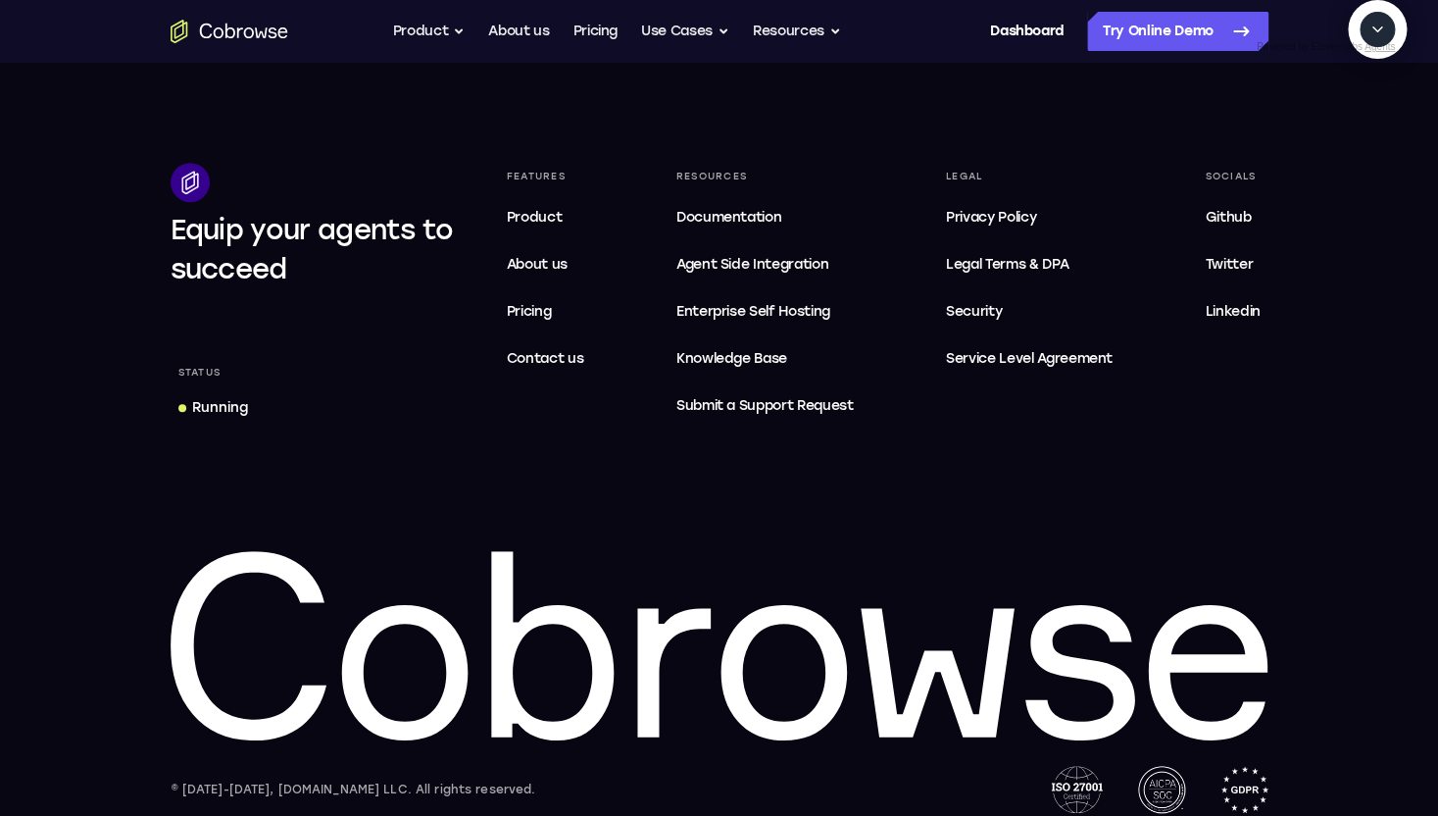
click at [1364, 137] on textarea "Text message input" at bounding box center [1388, 119] width 49 height 35
type textarea "cancel"
type textarea "find last down time"
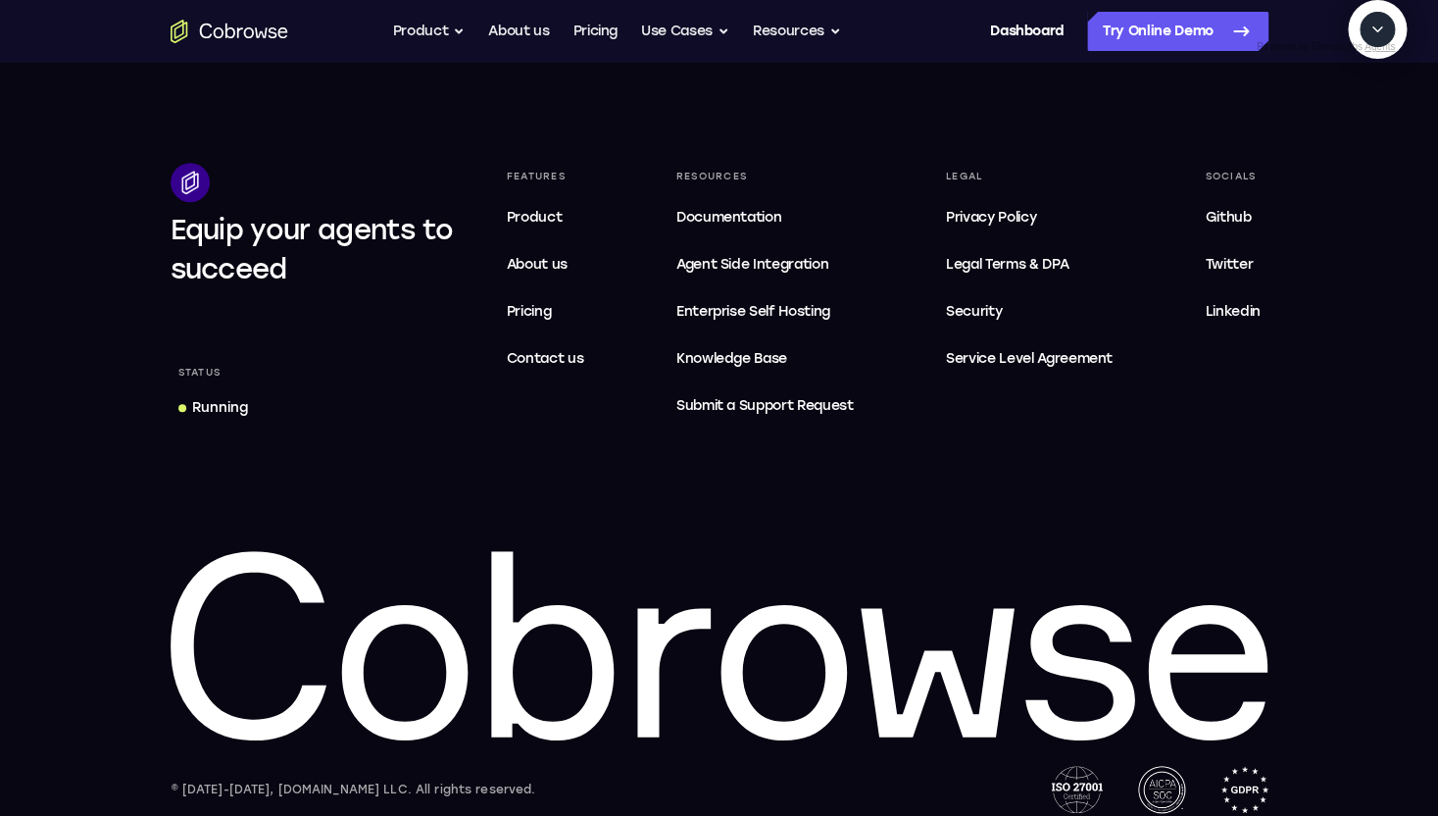
click at [1364, 137] on textarea "Text message input" at bounding box center [1388, 119] width 49 height 35
type textarea "yes"
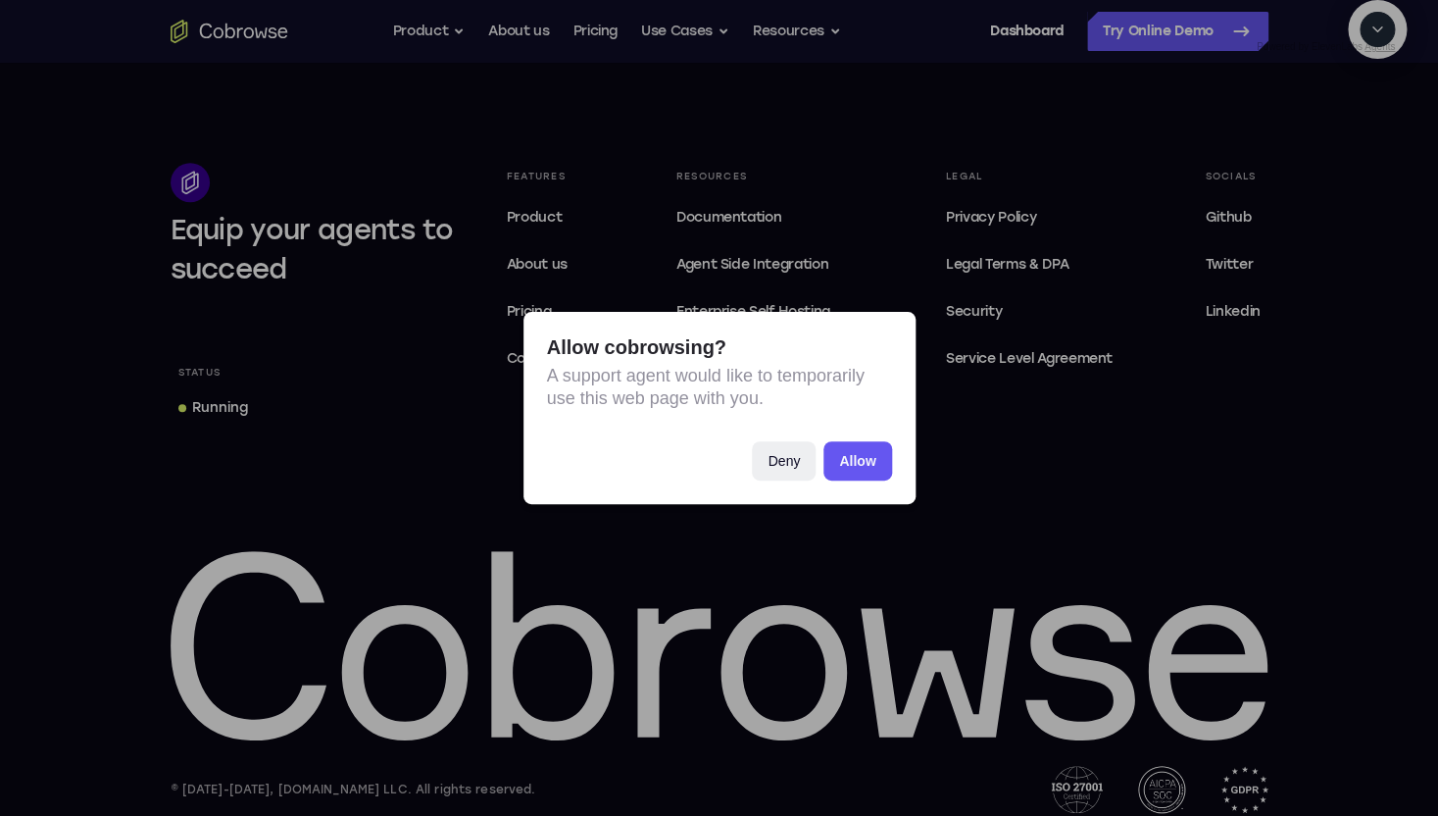
scroll to position [190, 0]
click at [845, 453] on button "Allow" at bounding box center [858, 460] width 68 height 39
click at [787, 442] on button "Deny" at bounding box center [784, 460] width 64 height 39
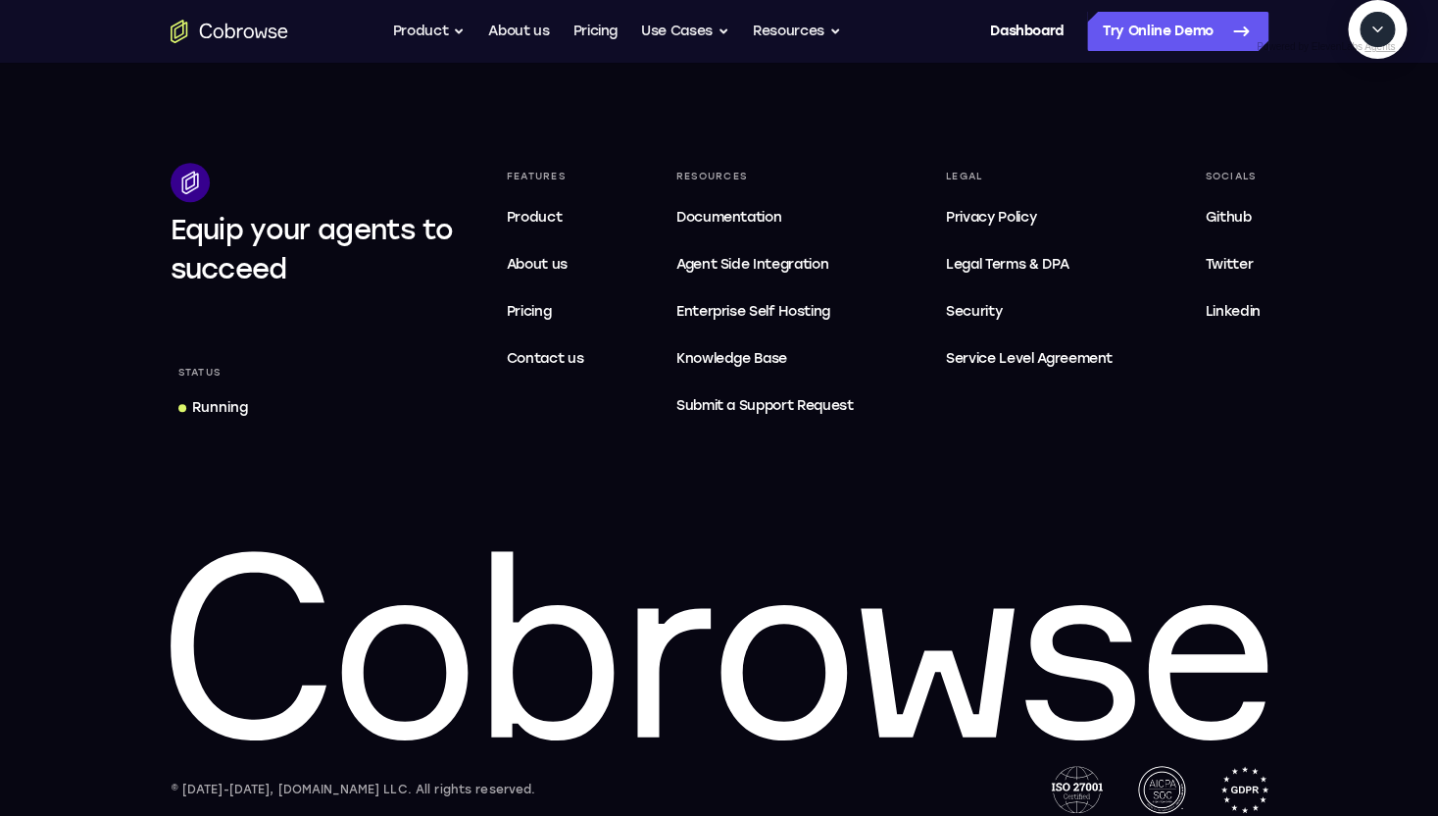
click at [1280, 137] on textarea "Text message input" at bounding box center [1304, 119] width 49 height 35
type textarea "a"
type textarea "s"
type textarea "check last downtime"
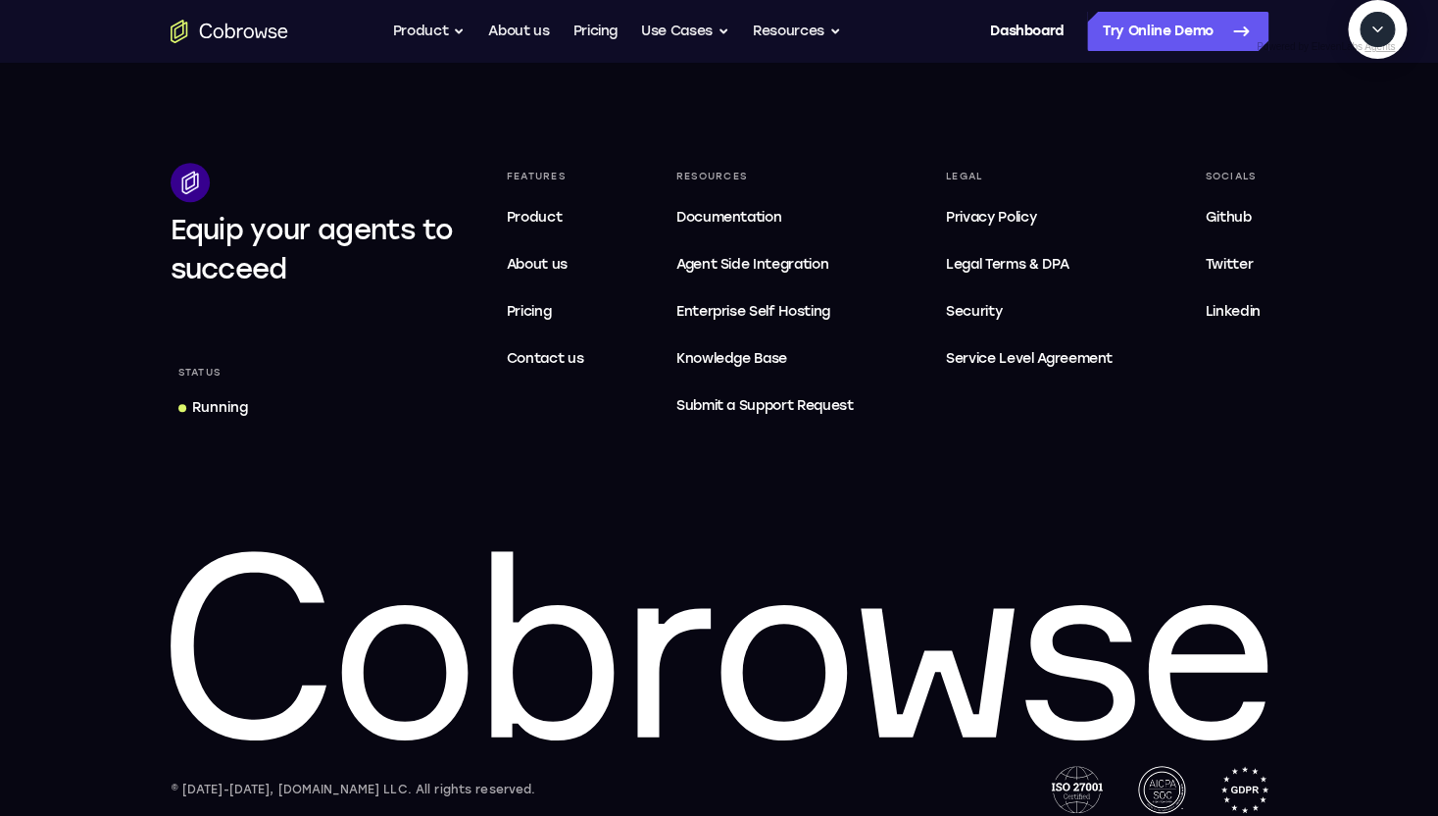
scroll to position [0, 0]
click at [1364, 137] on textarea "Text message input" at bounding box center [1388, 119] width 49 height 35
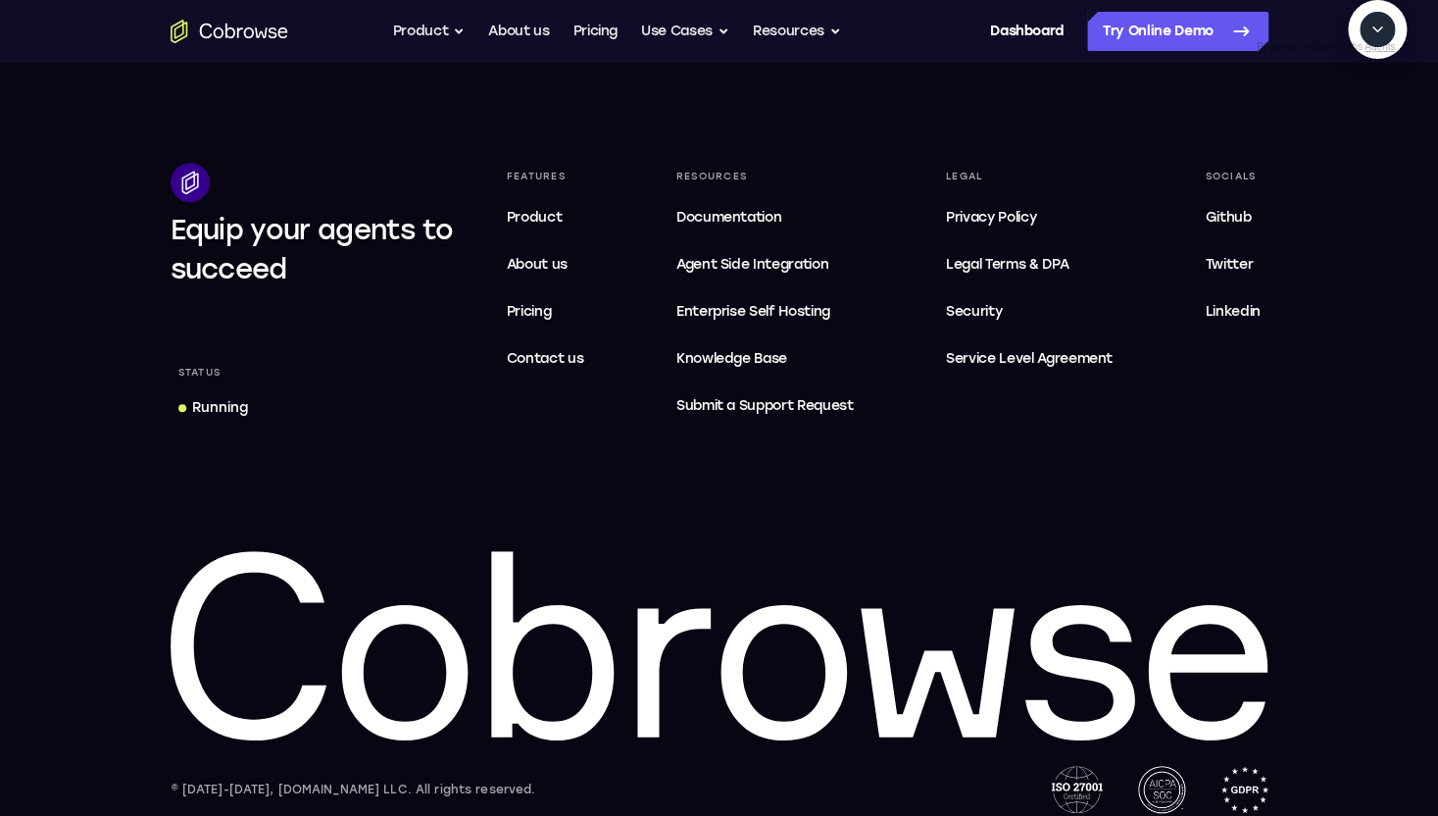
type textarea "yes"
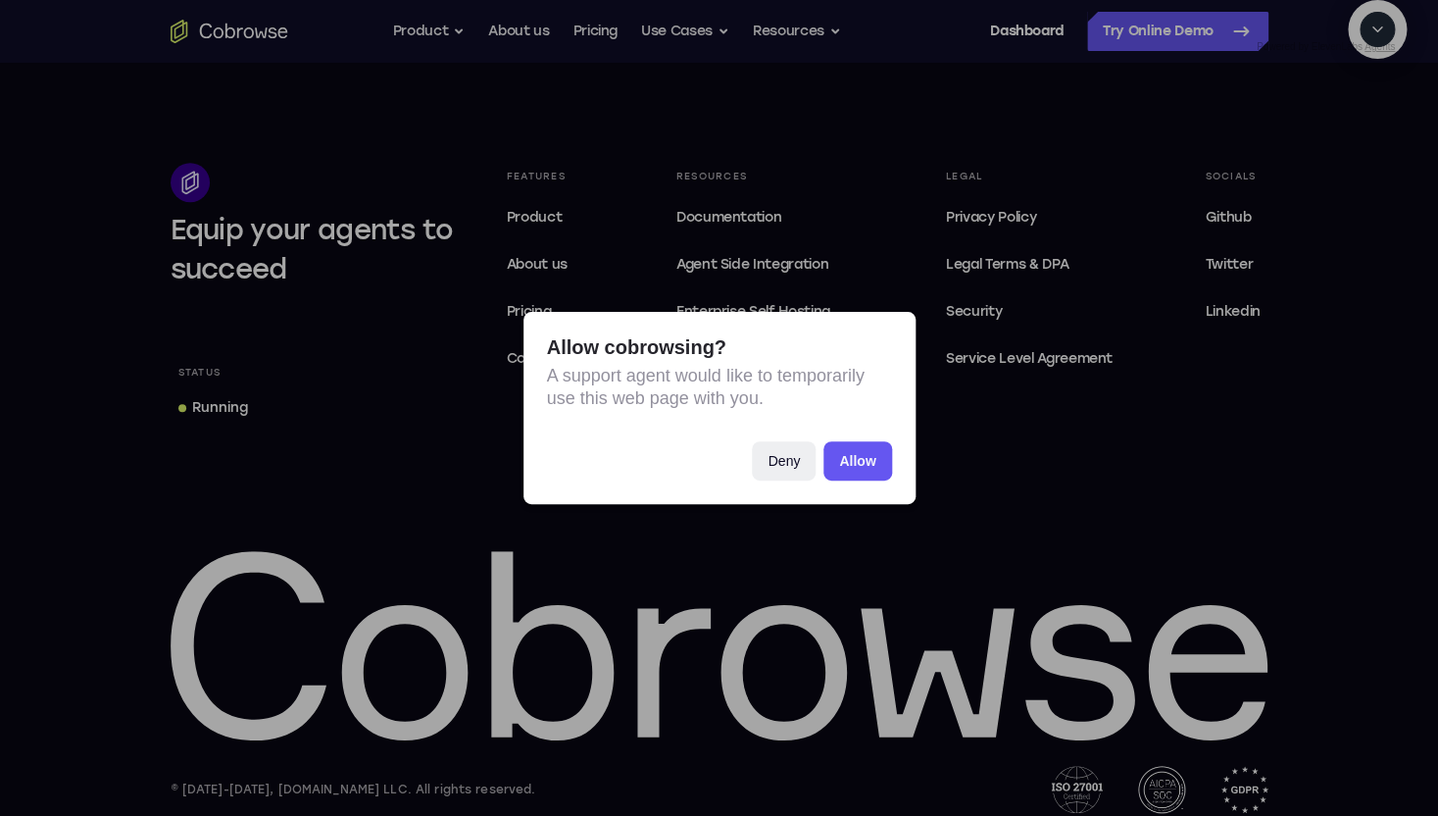
scroll to position [190, 0]
click at [855, 453] on button "Allow" at bounding box center [858, 460] width 68 height 39
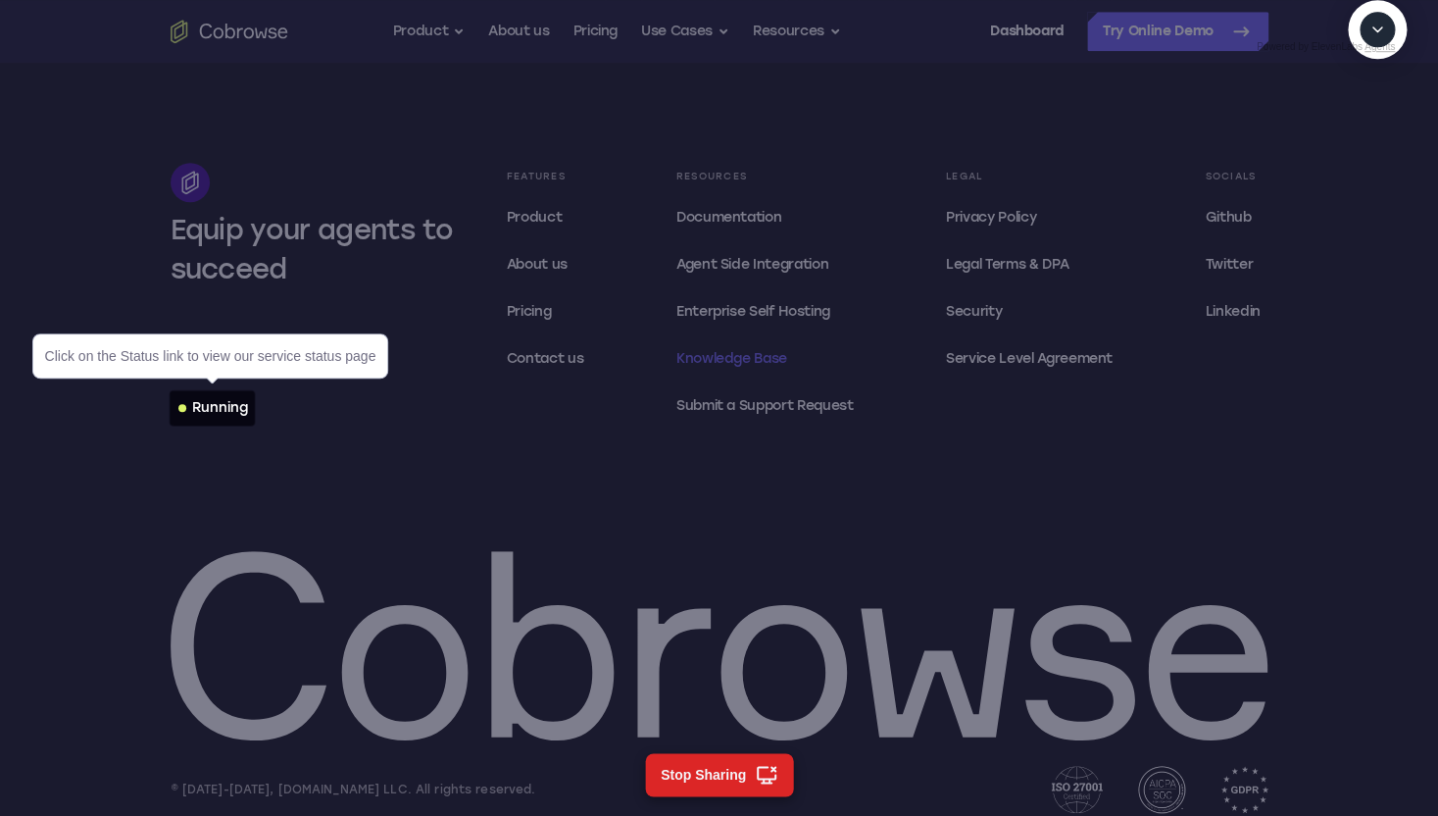
scroll to position [371, 0]
click at [236, 417] on div "Running" at bounding box center [220, 408] width 56 height 20
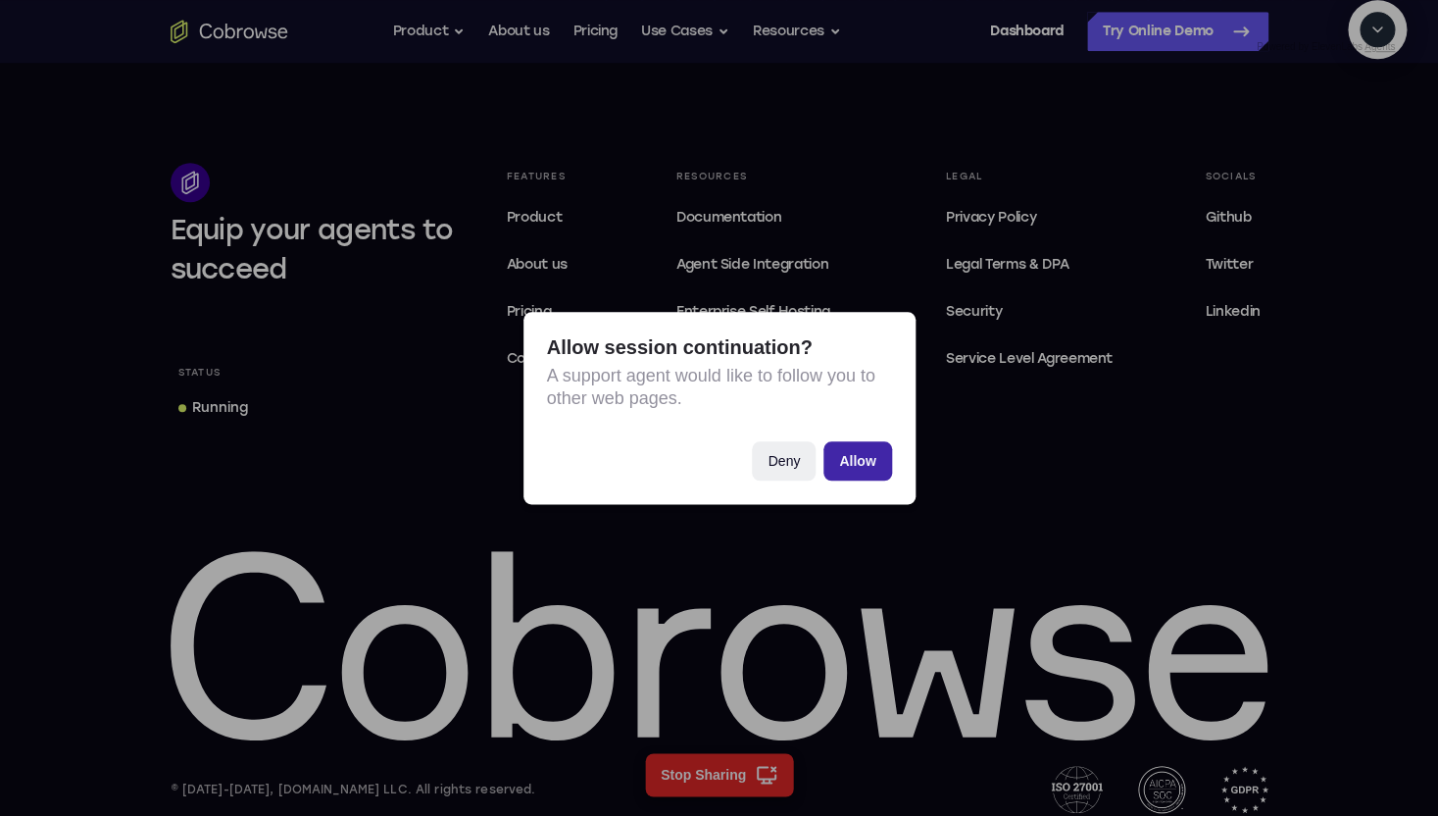
click at [843, 449] on button "Allow" at bounding box center [858, 460] width 68 height 39
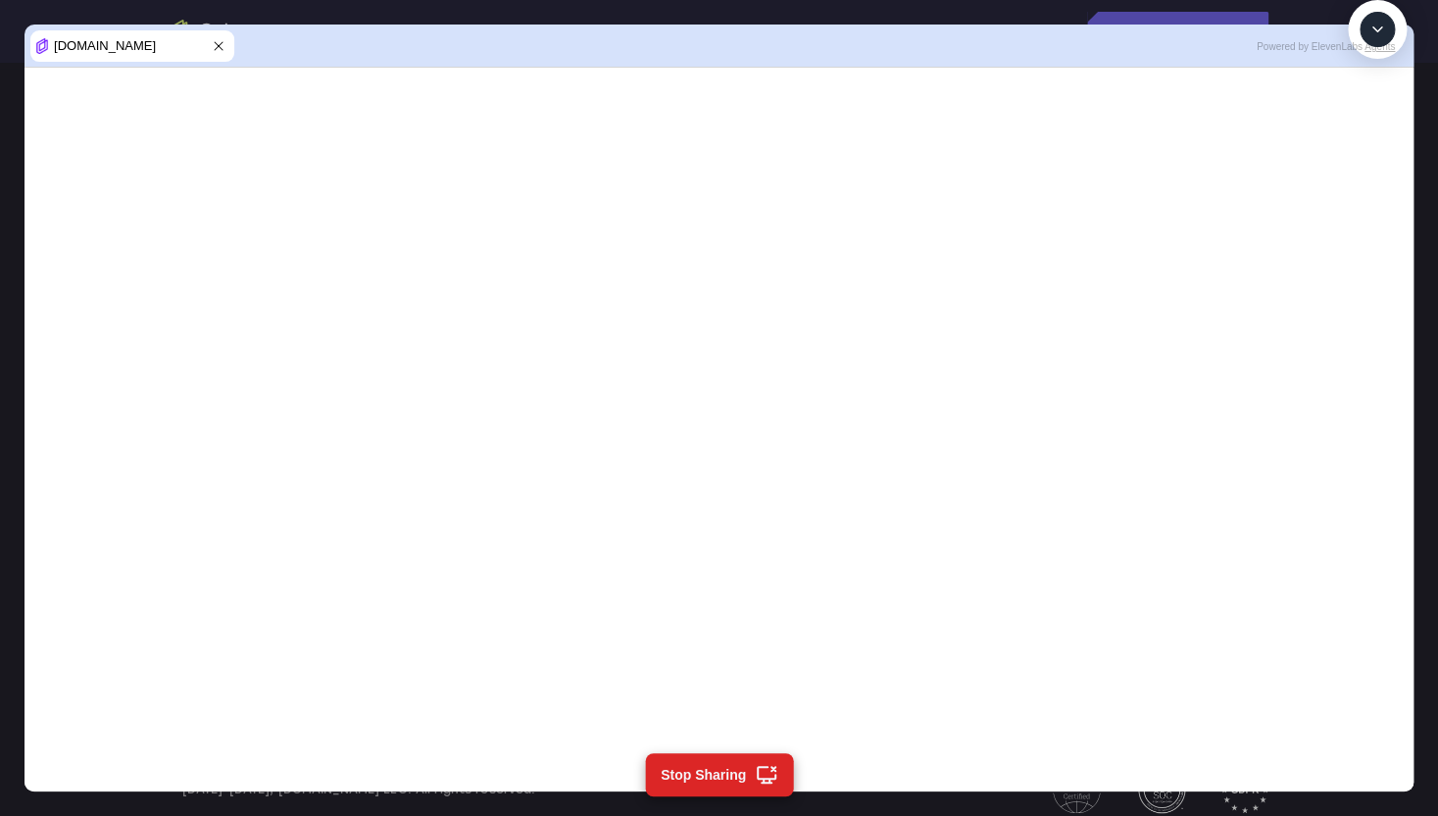
scroll to position [512, 0]
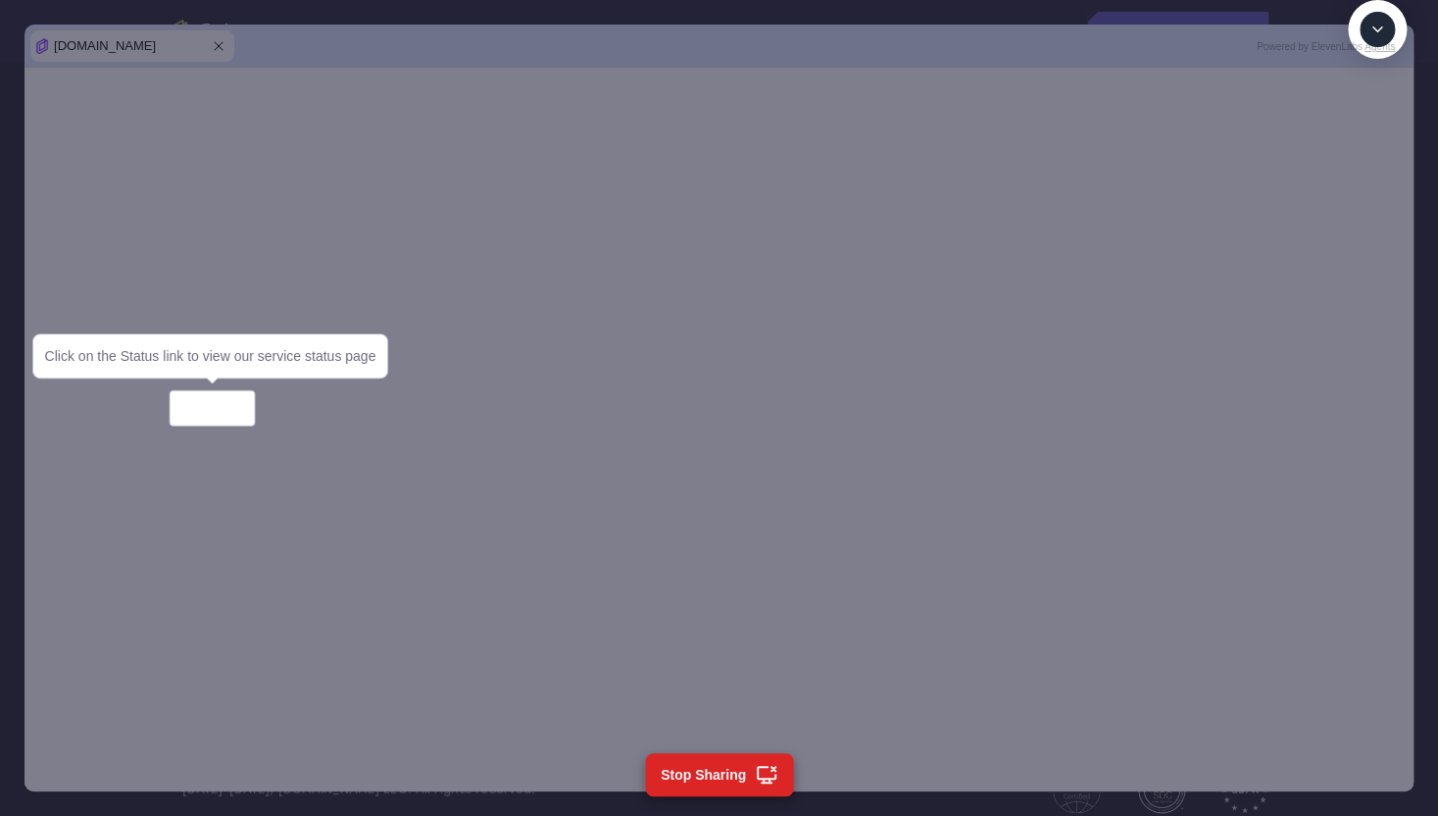
click at [1364, 137] on textarea "Text message input" at bounding box center [1388, 119] width 49 height 35
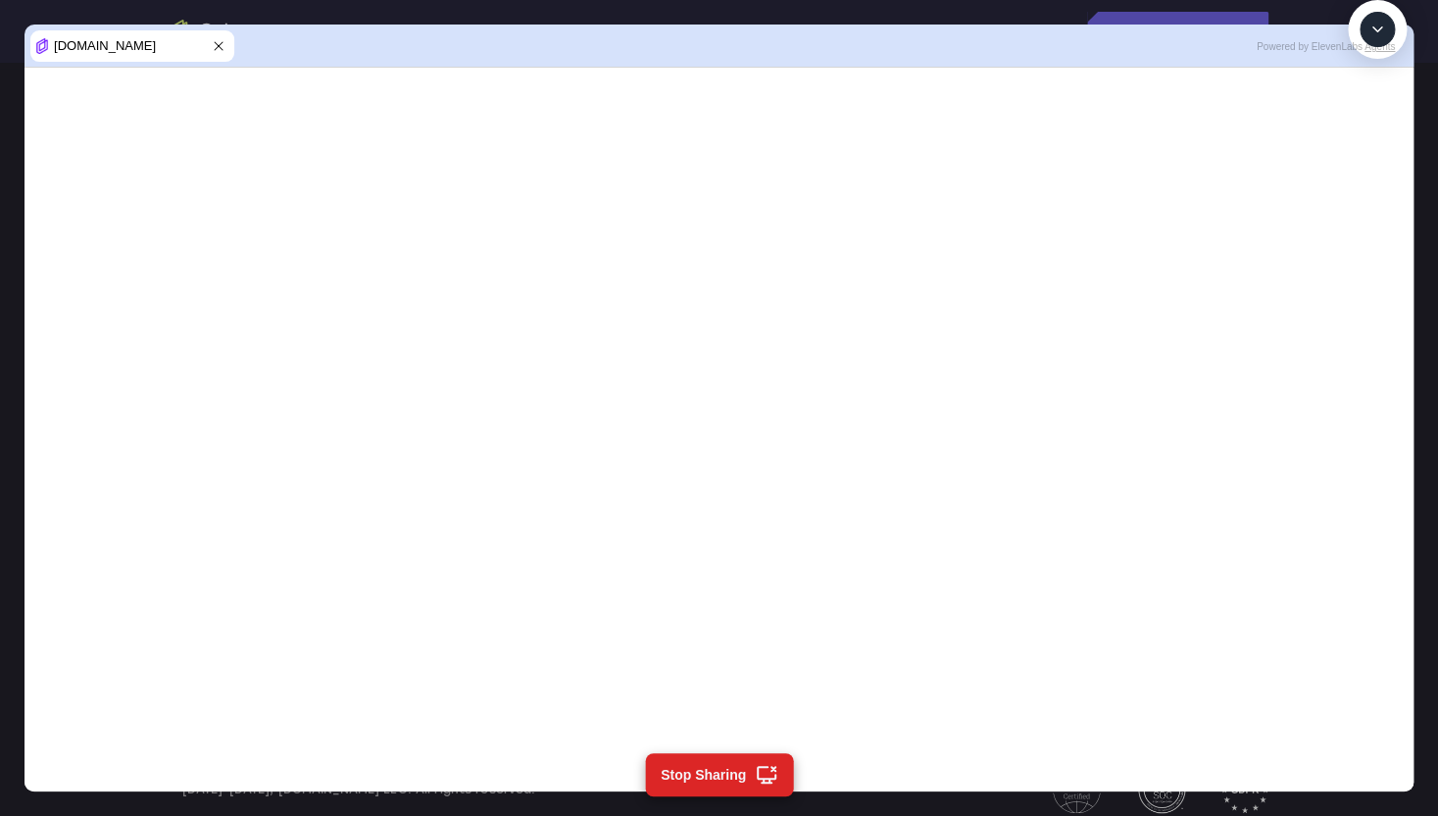
type textarea "fetch the page again"
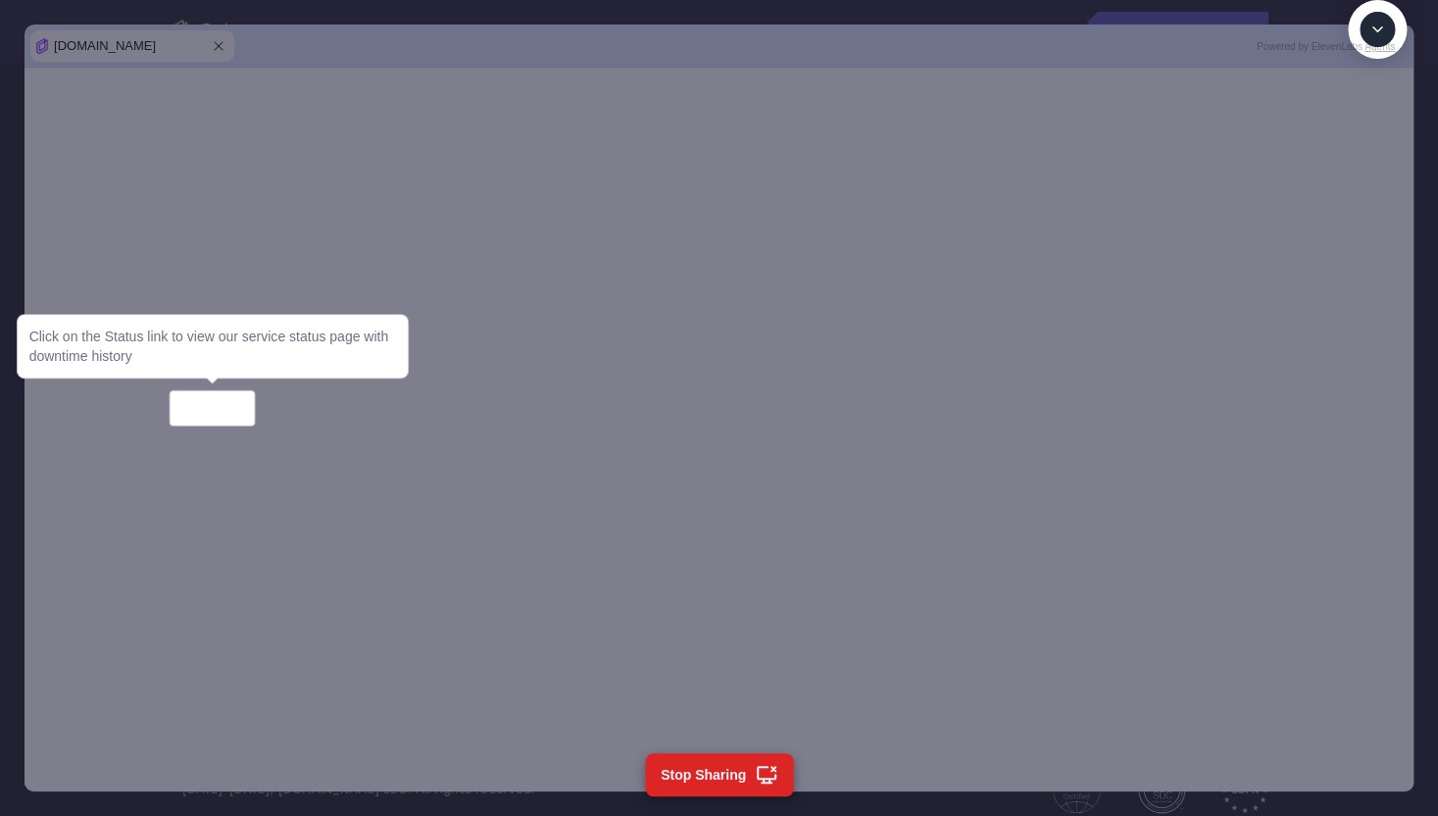
scroll to position [900, 0]
click at [1364, 137] on textarea "Text message input" at bounding box center [1388, 119] width 49 height 35
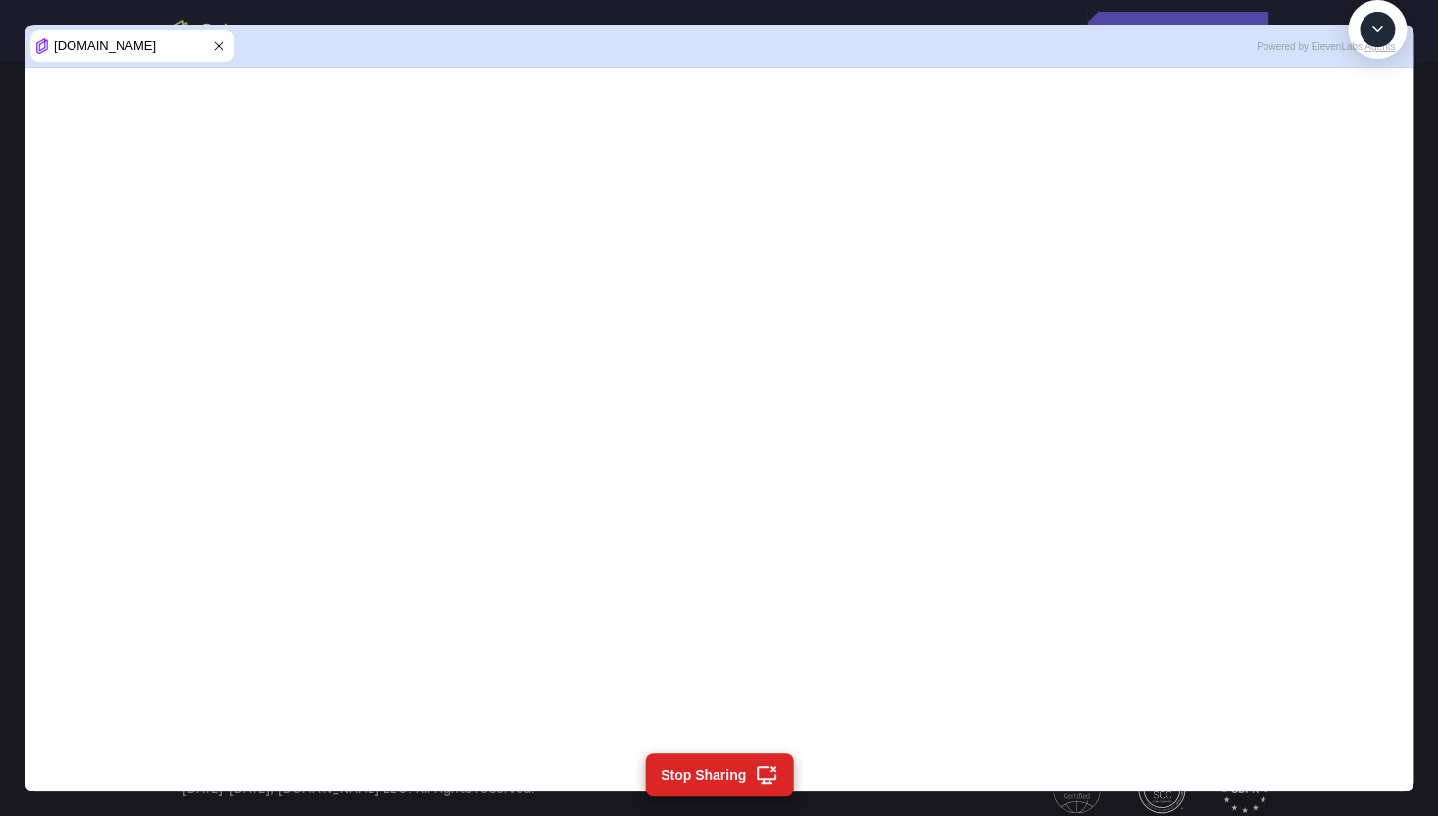
type textarea "cancel"
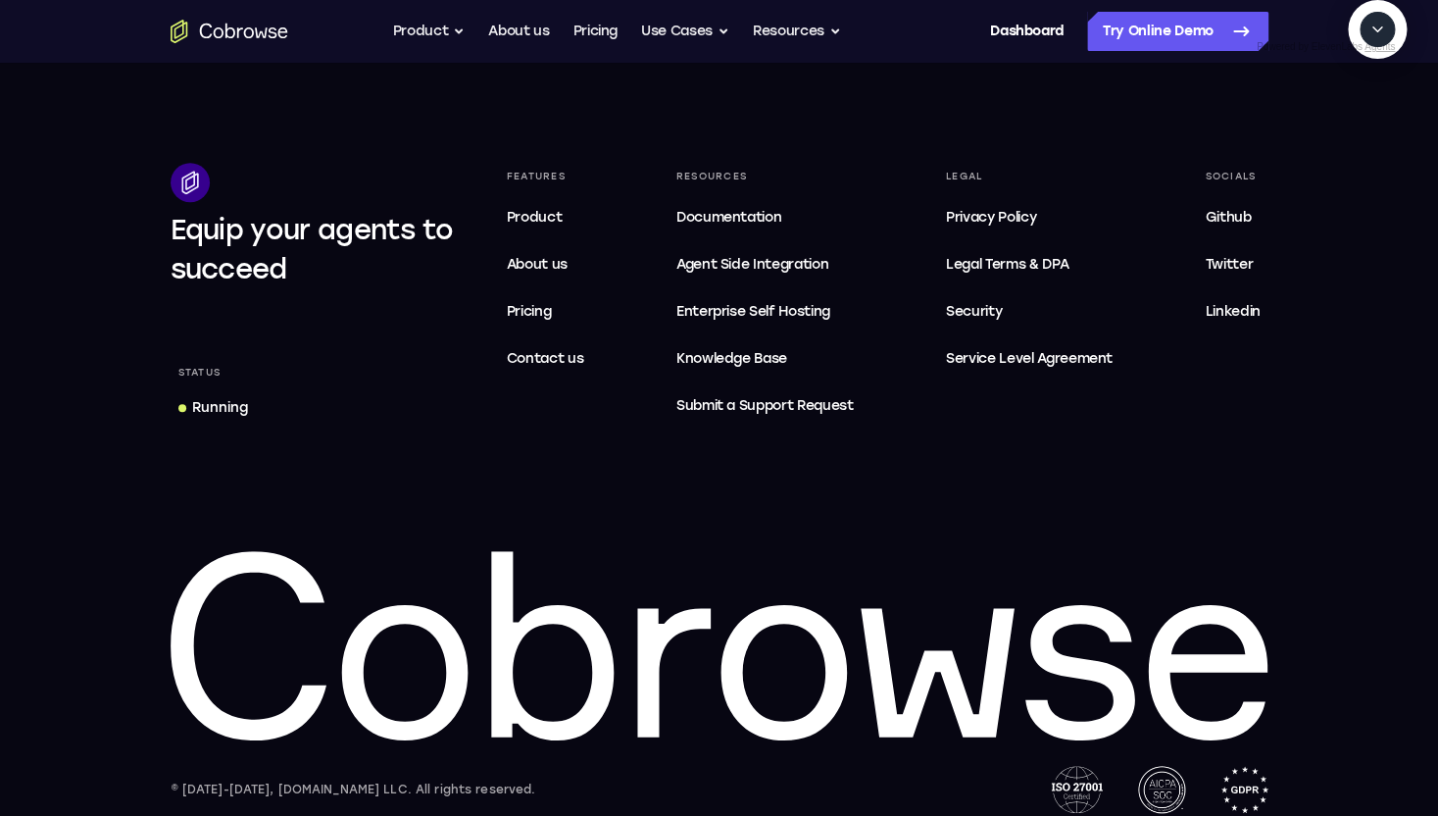
scroll to position [1092, 0]
click at [1280, 137] on textarea "Text message input" at bounding box center [1304, 119] width 49 height 35
type textarea "check last downtime"
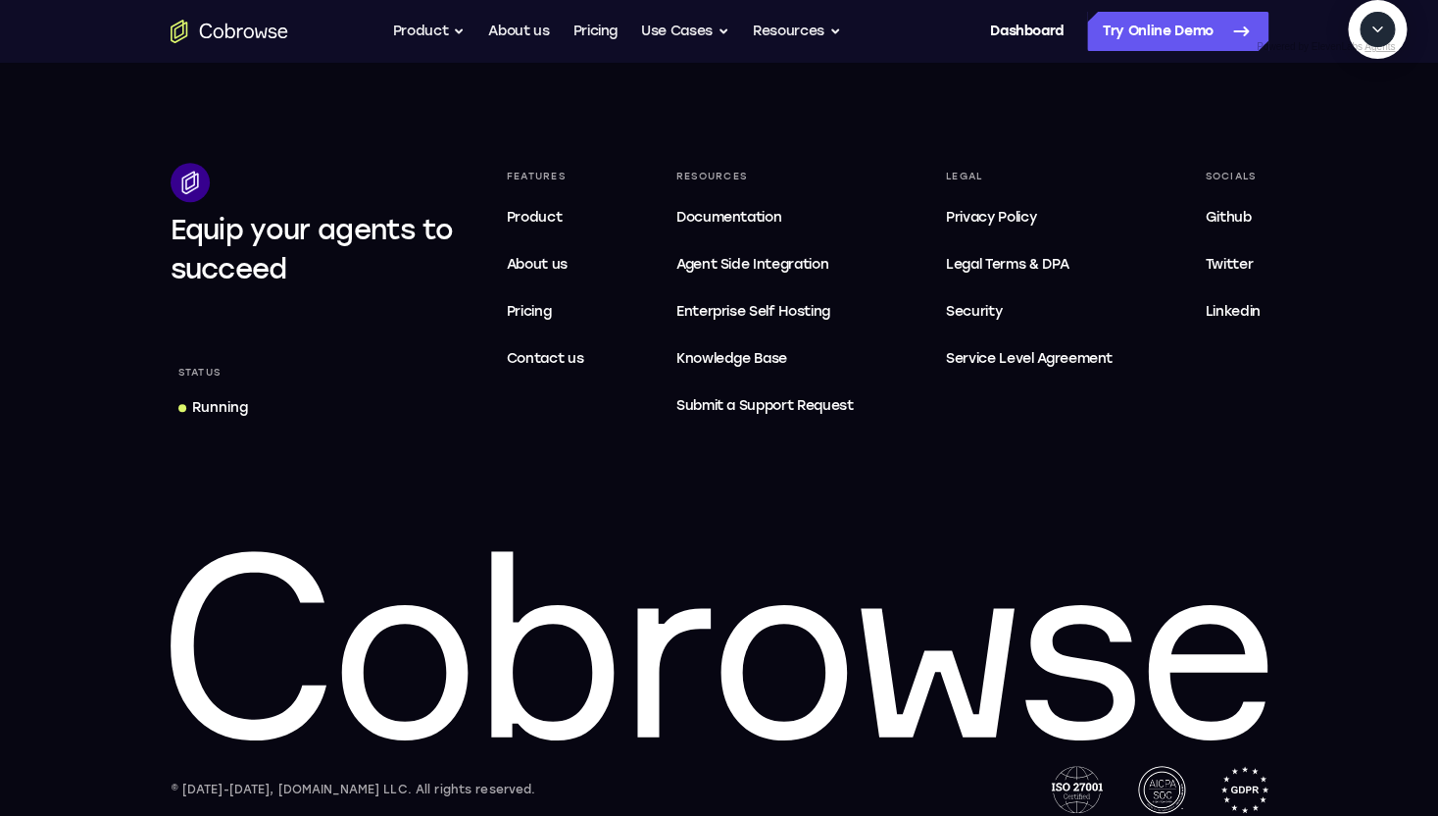
type textarea "yes"
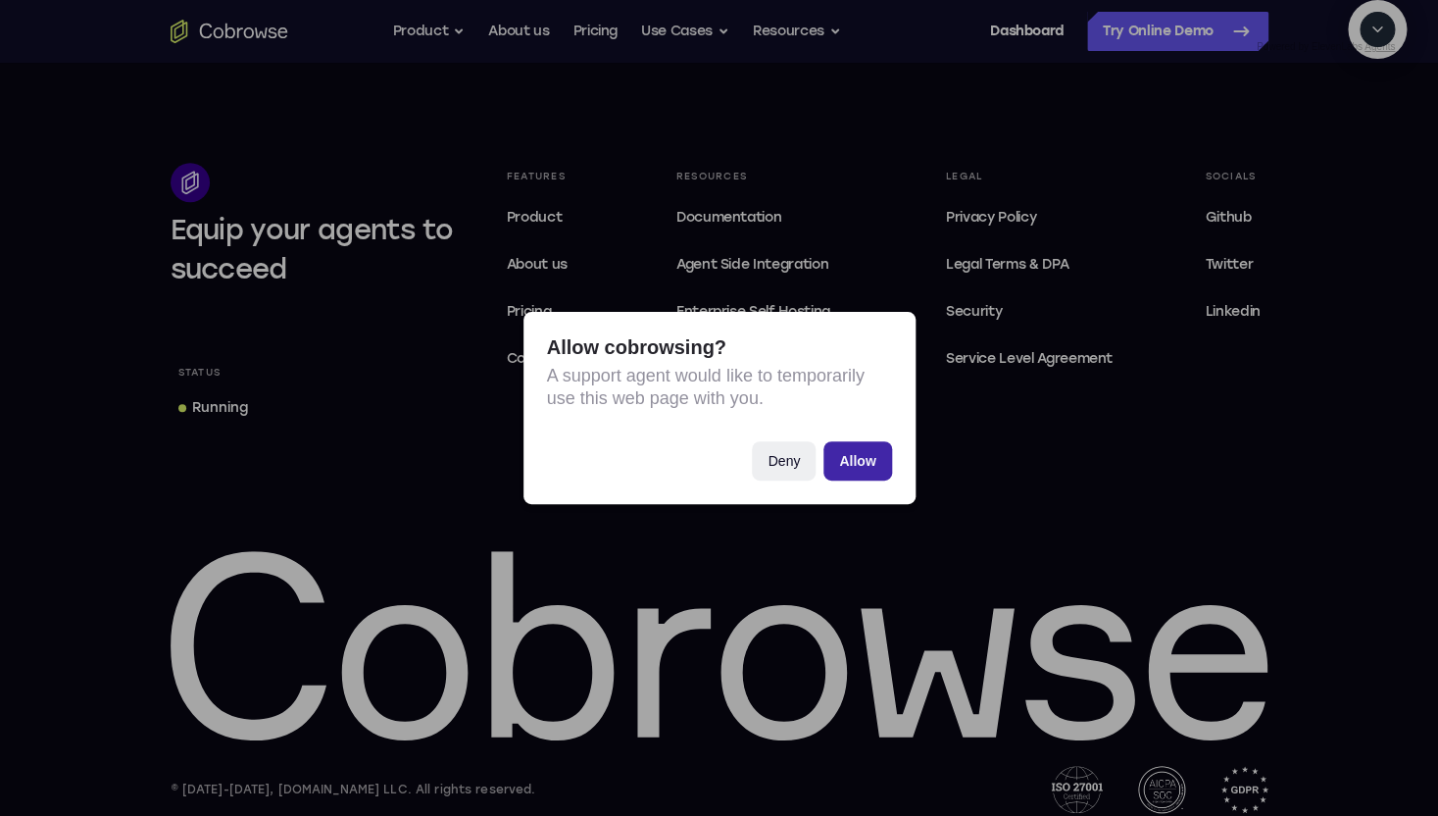
click at [850, 459] on button "Allow" at bounding box center [858, 460] width 68 height 39
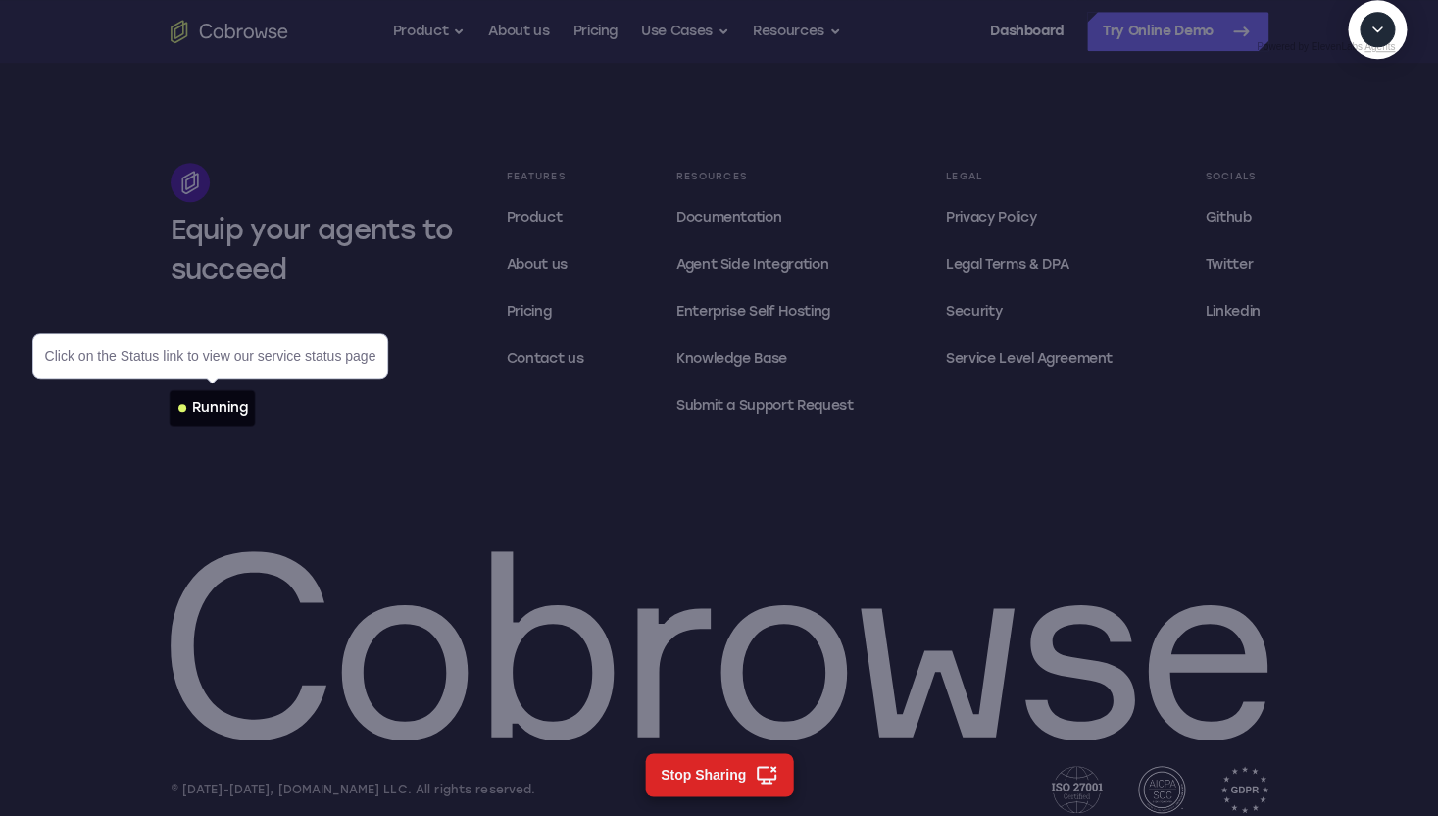
scroll to position [351, 0]
click at [240, 410] on div "Running" at bounding box center [220, 408] width 56 height 20
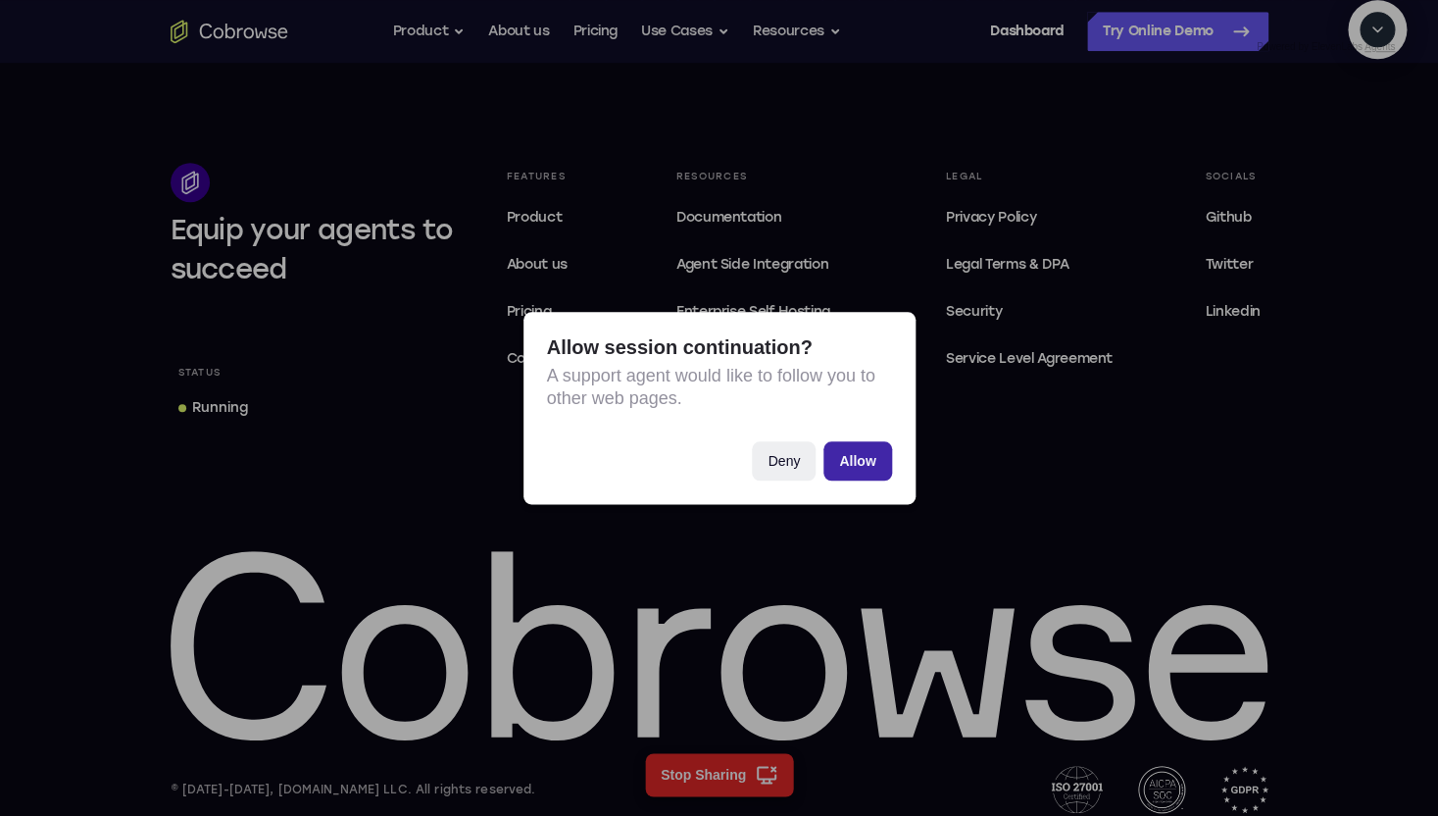
click at [845, 454] on button "Allow" at bounding box center [858, 460] width 68 height 39
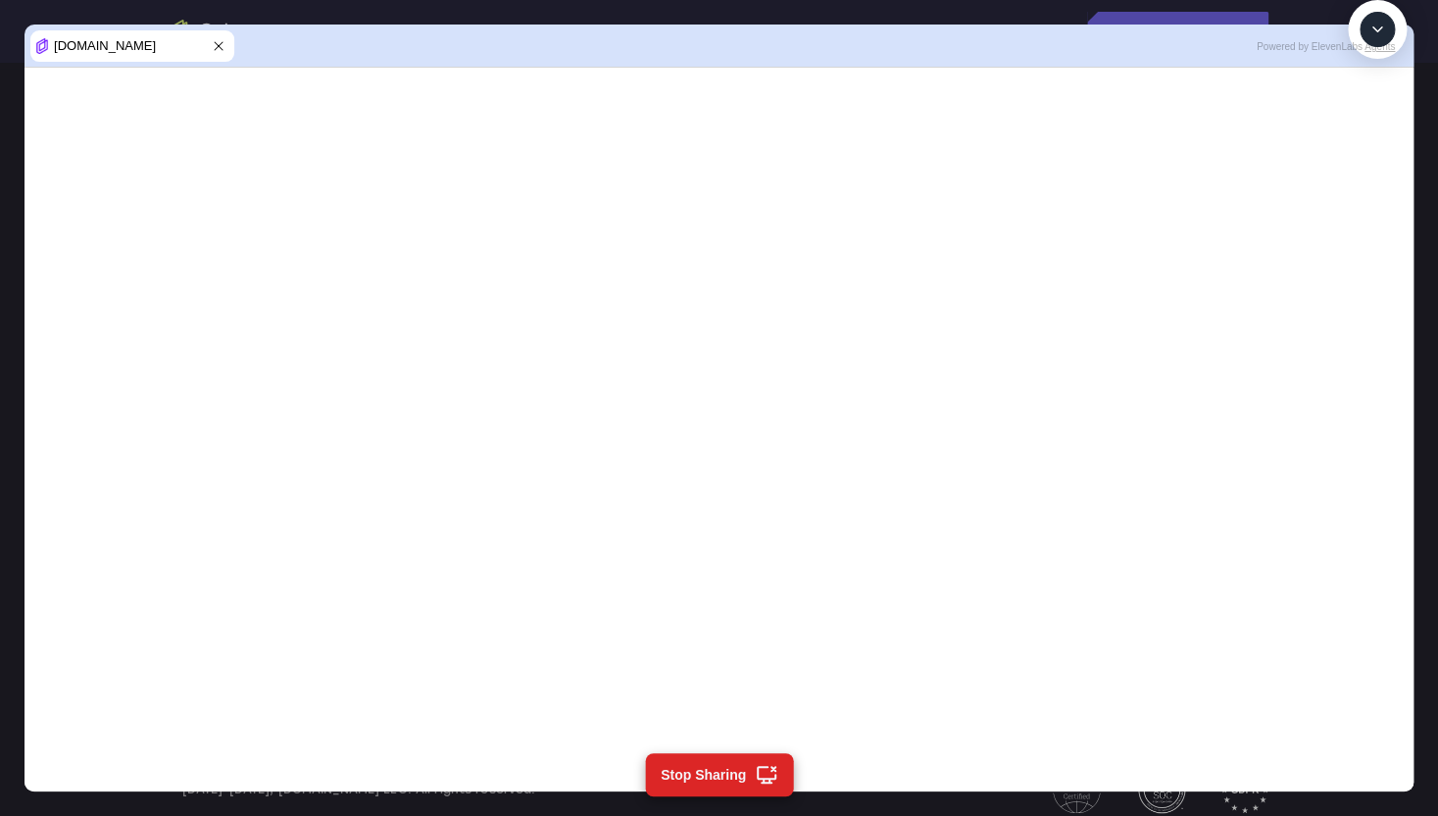
scroll to position [500, 0]
click at [1364, 137] on textarea "Text message input" at bounding box center [1388, 119] width 49 height 35
type textarea "show me where to see latest downtime"
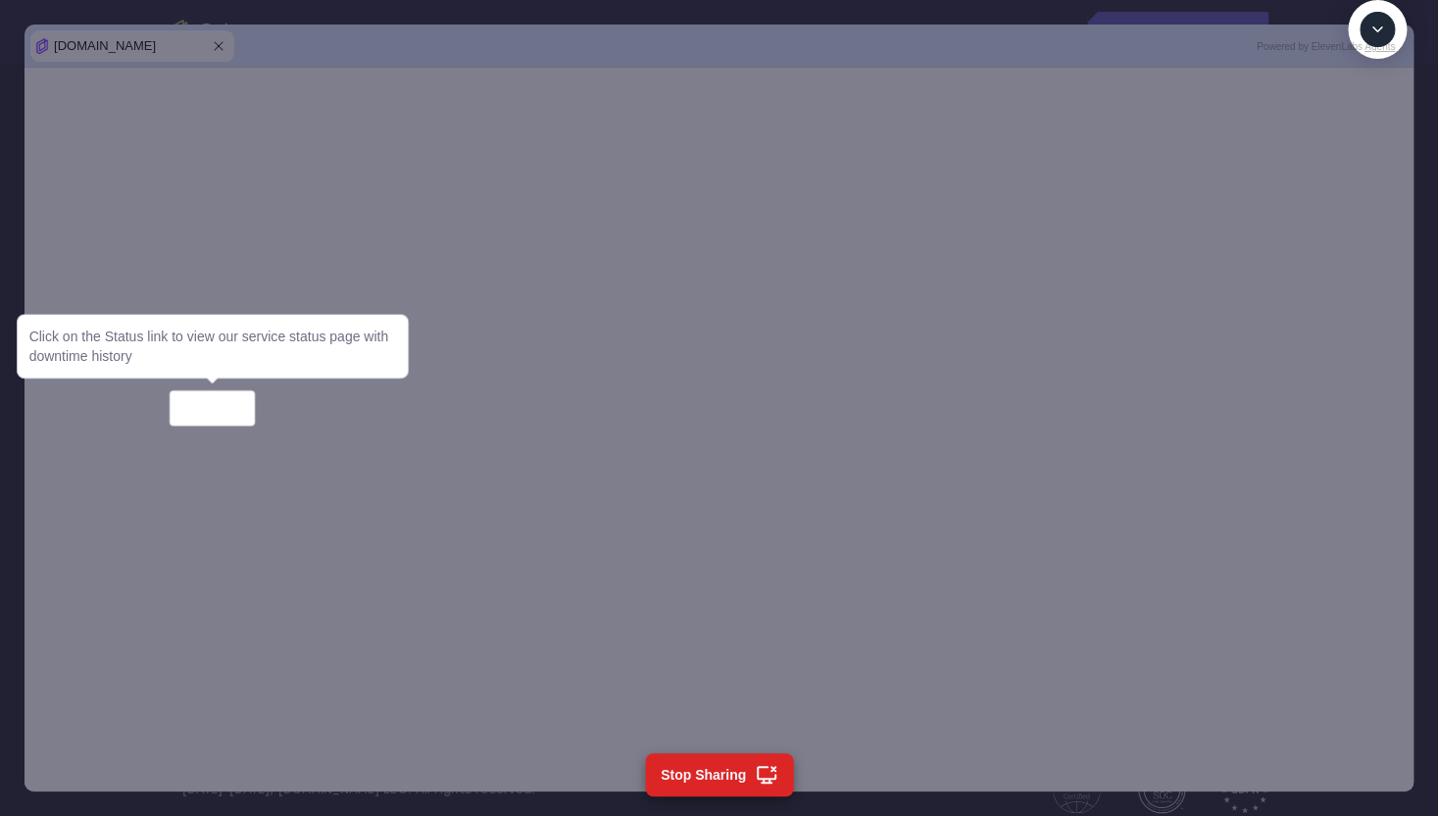
scroll to position [947, 0]
click at [1364, 137] on textarea "Text message input" at bounding box center [1388, 119] width 49 height 35
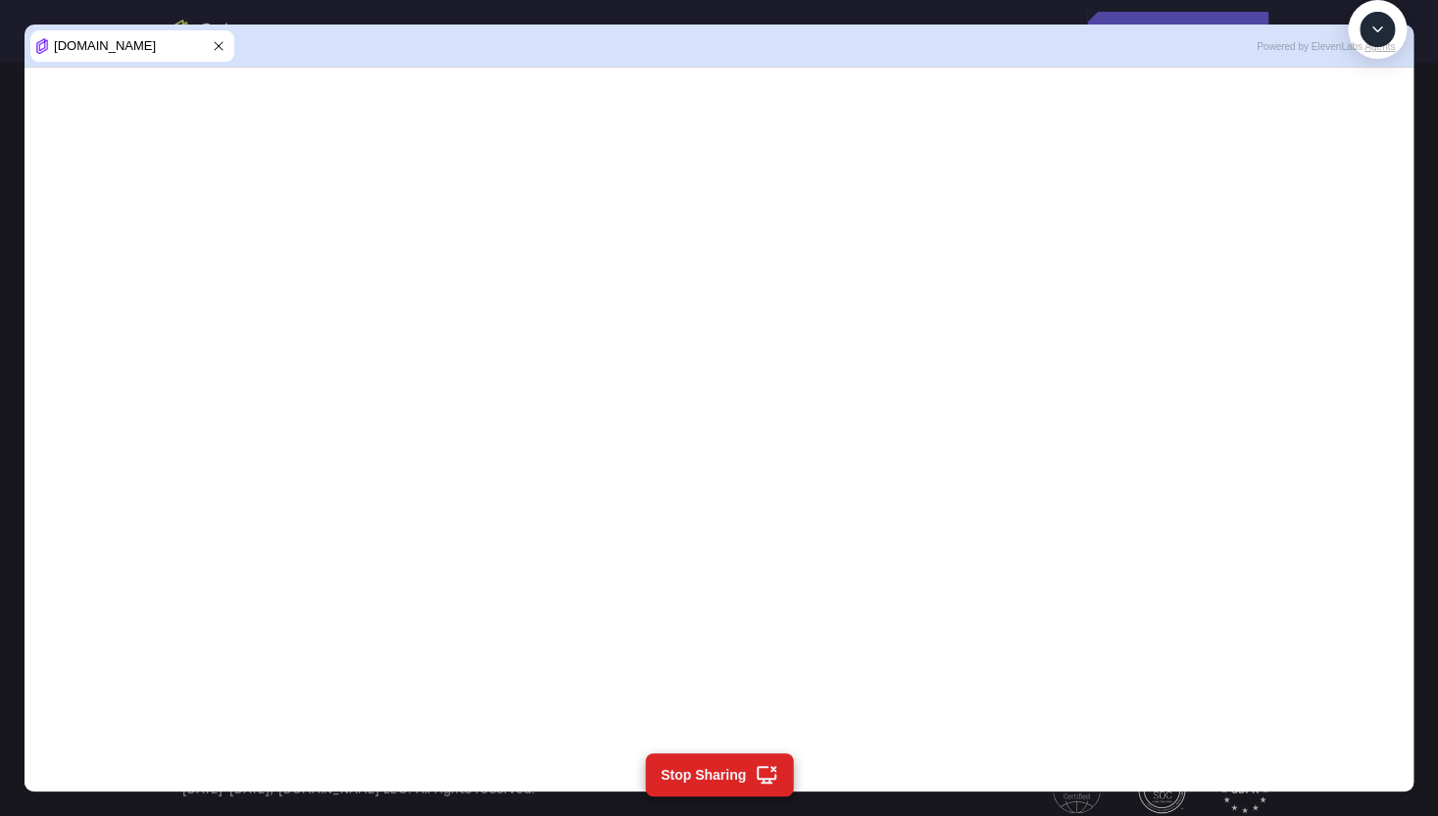
type textarea "cancel"
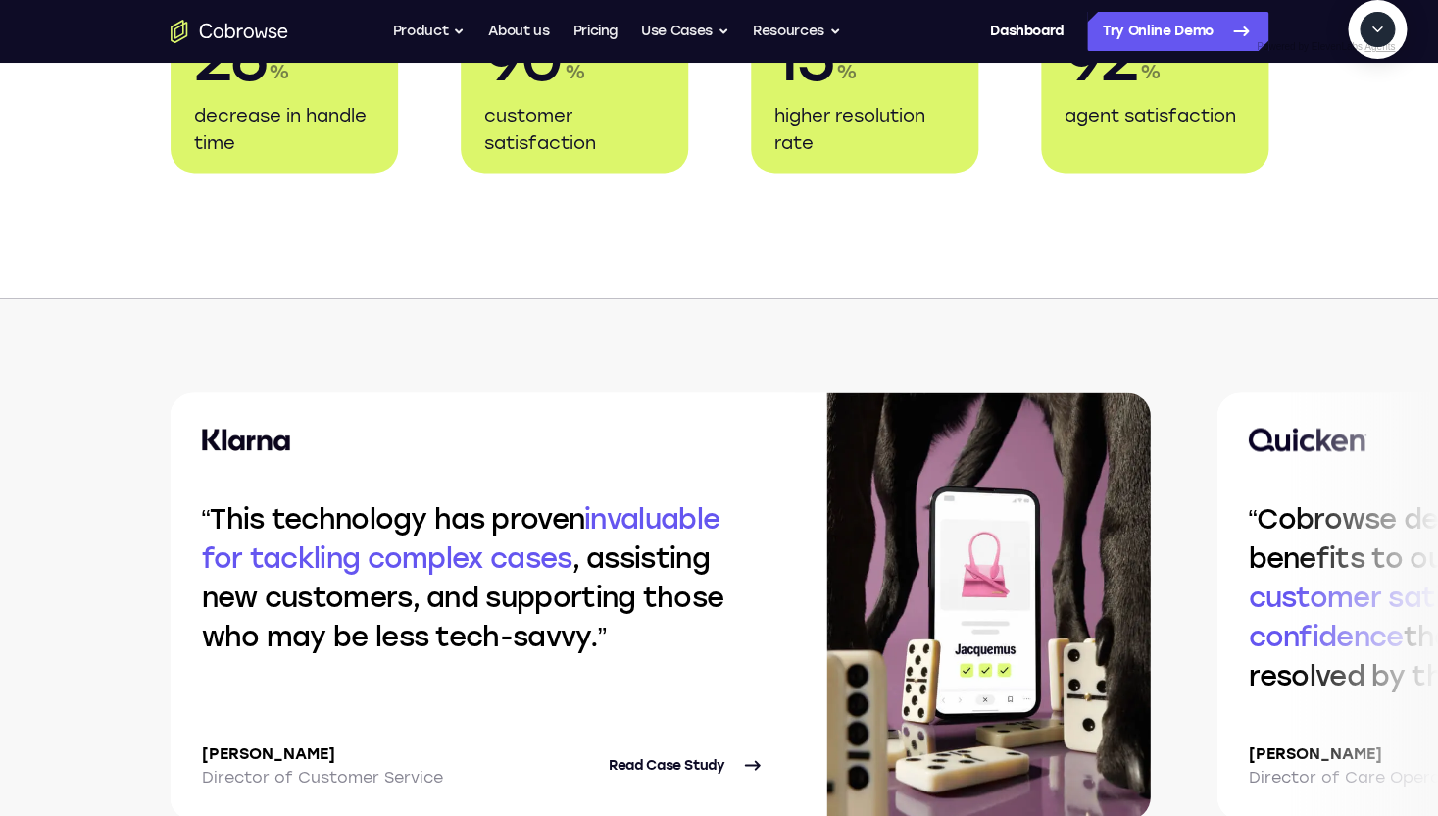
scroll to position [3884, 0]
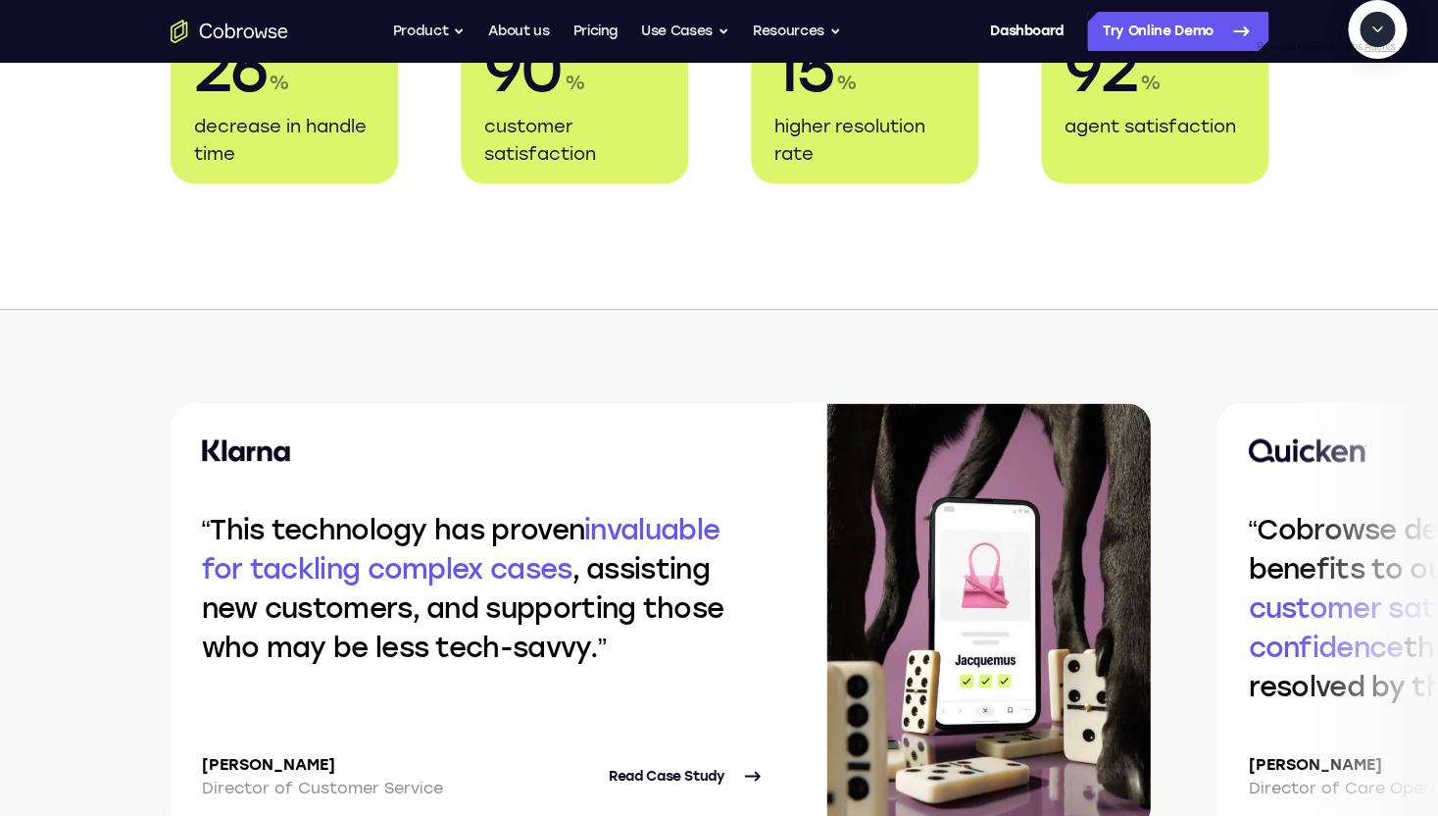
click at [1280, 137] on textarea "Text message input" at bounding box center [1304, 119] width 49 height 35
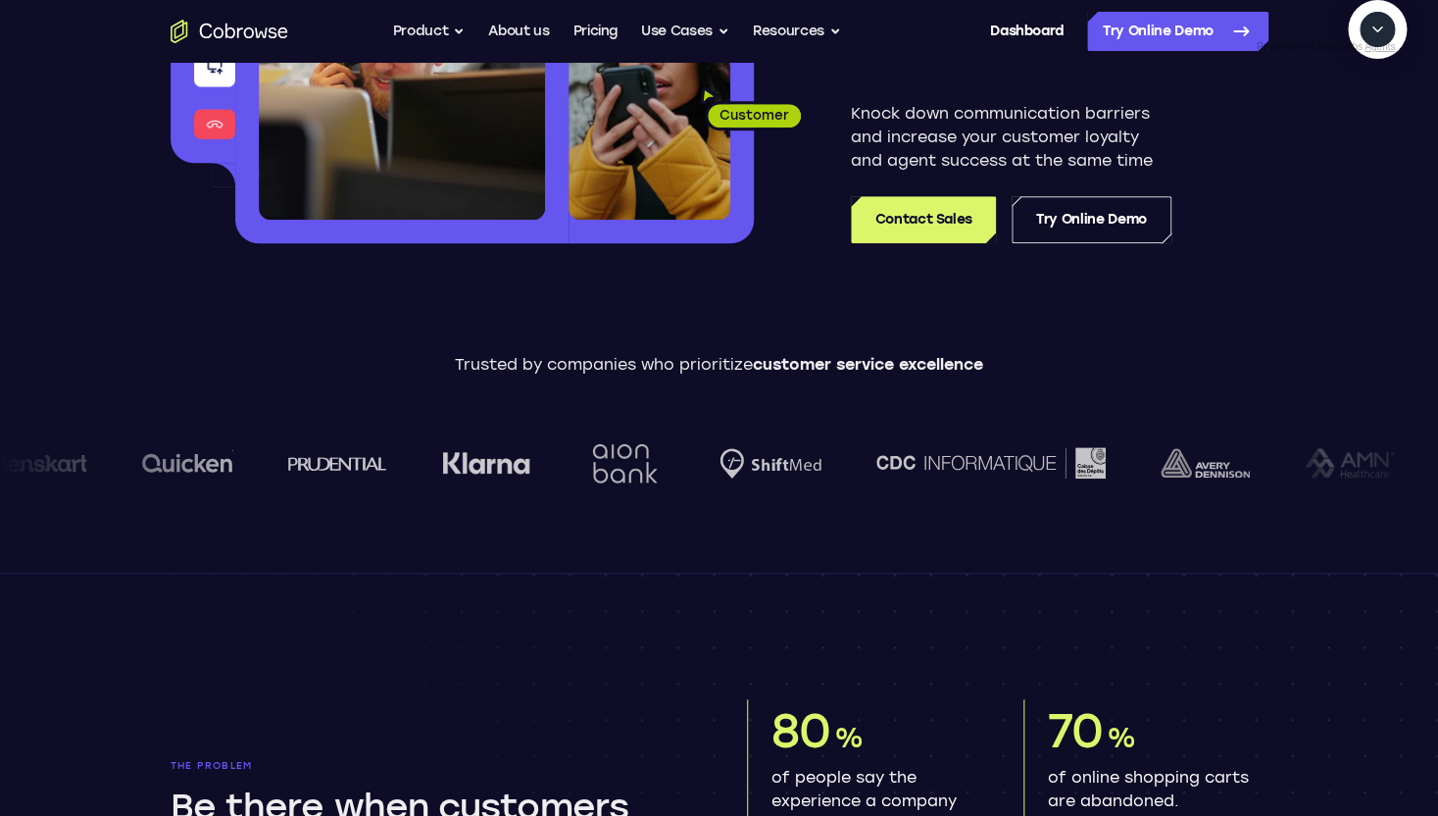
scroll to position [0, 0]
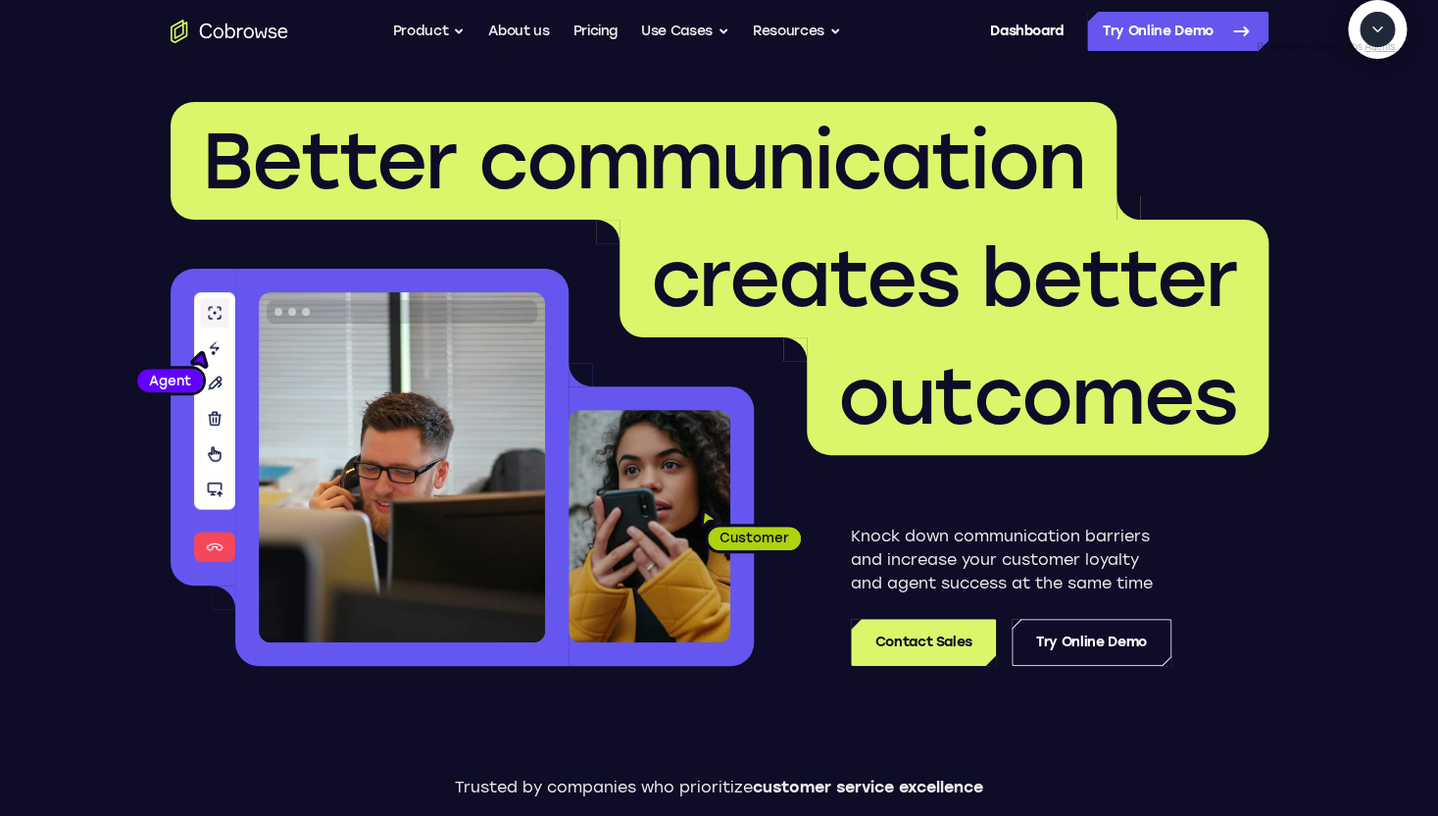
click at [1280, 137] on textarea "Text message input" at bounding box center [1304, 119] width 49 height 35
type textarea "c"
type textarea "check last downtime"
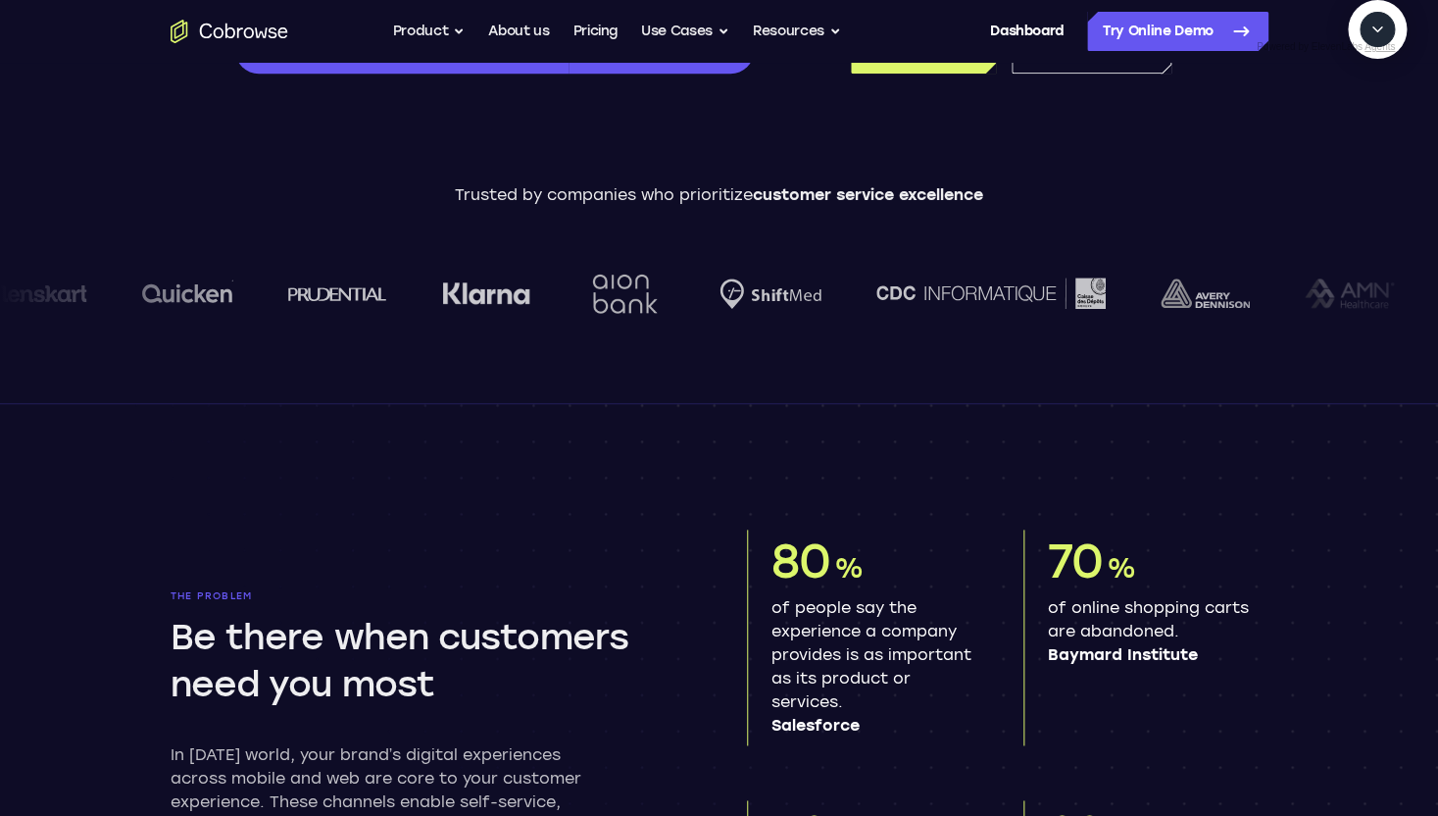
scroll to position [737, 0]
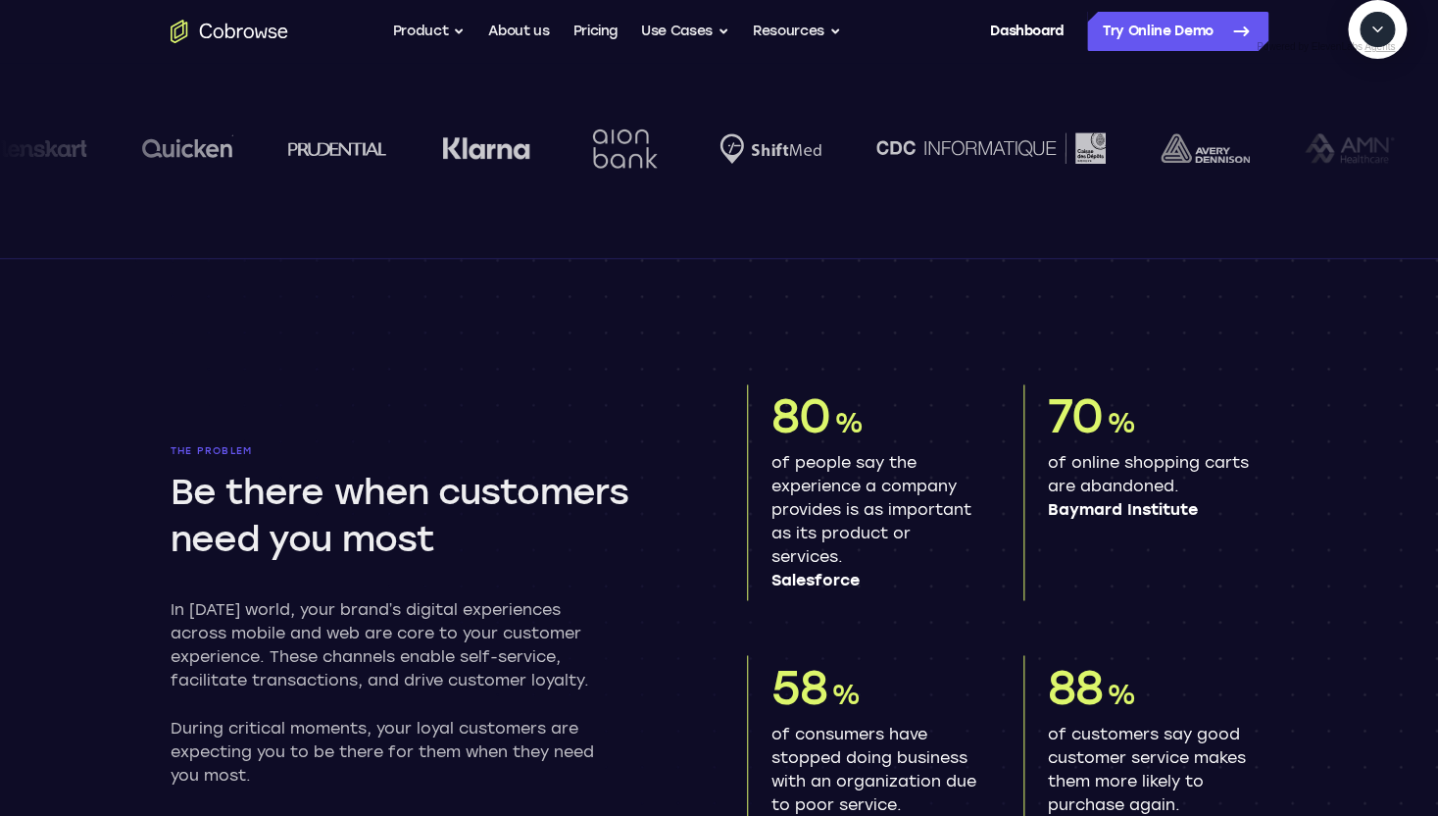
type textarea "yes"
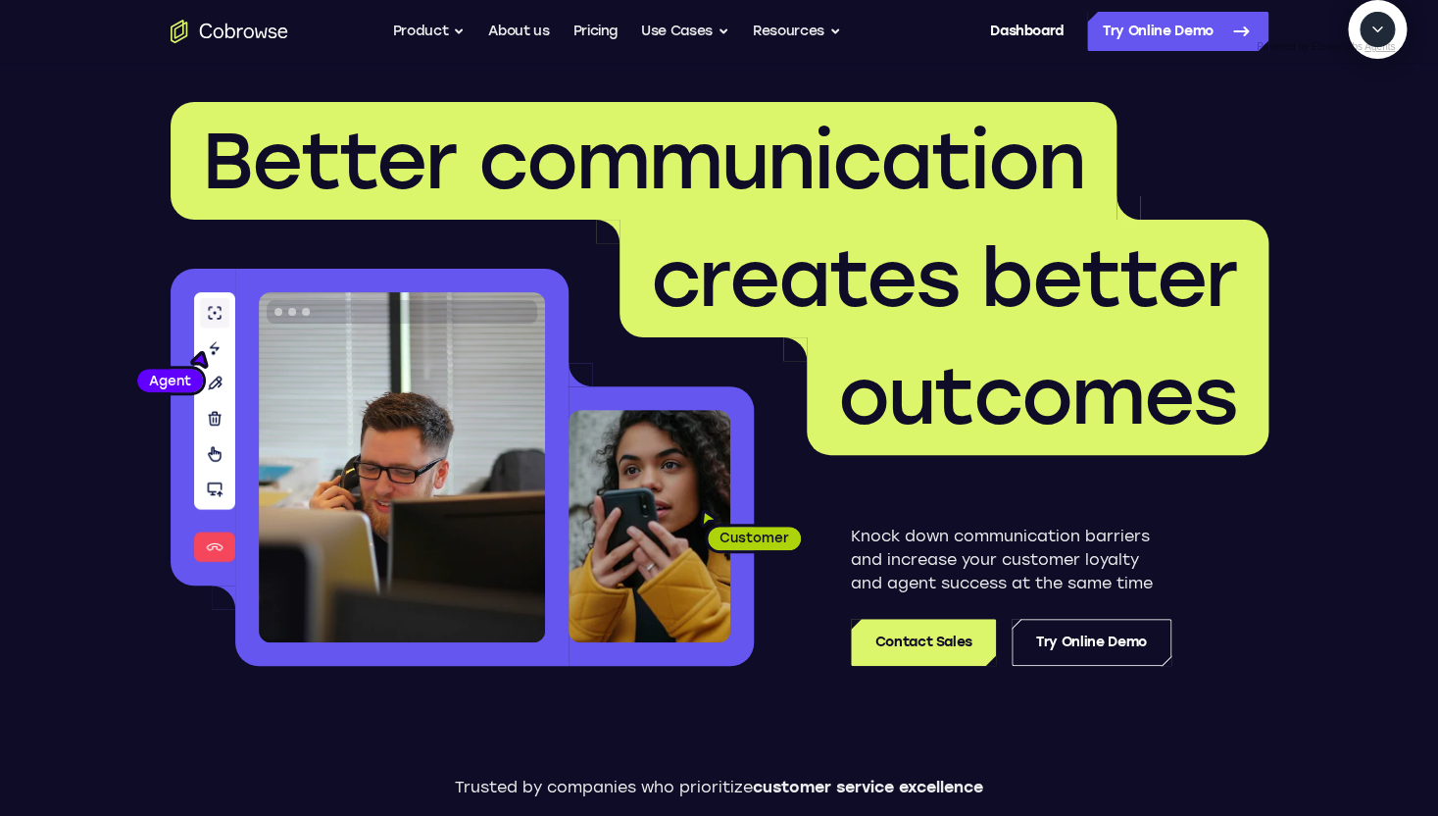
scroll to position [131, 0]
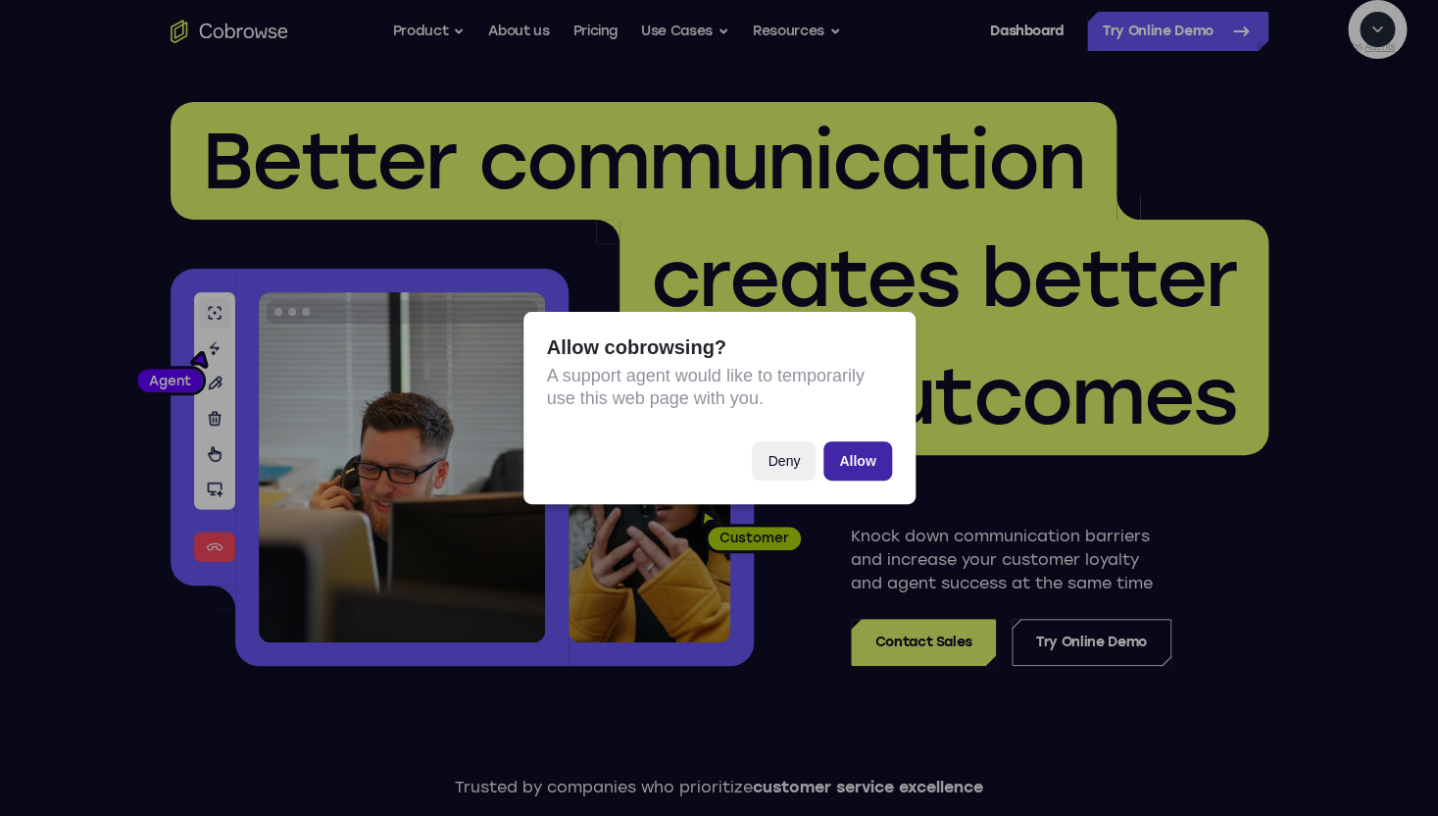
click at [877, 464] on button "Allow" at bounding box center [858, 460] width 68 height 39
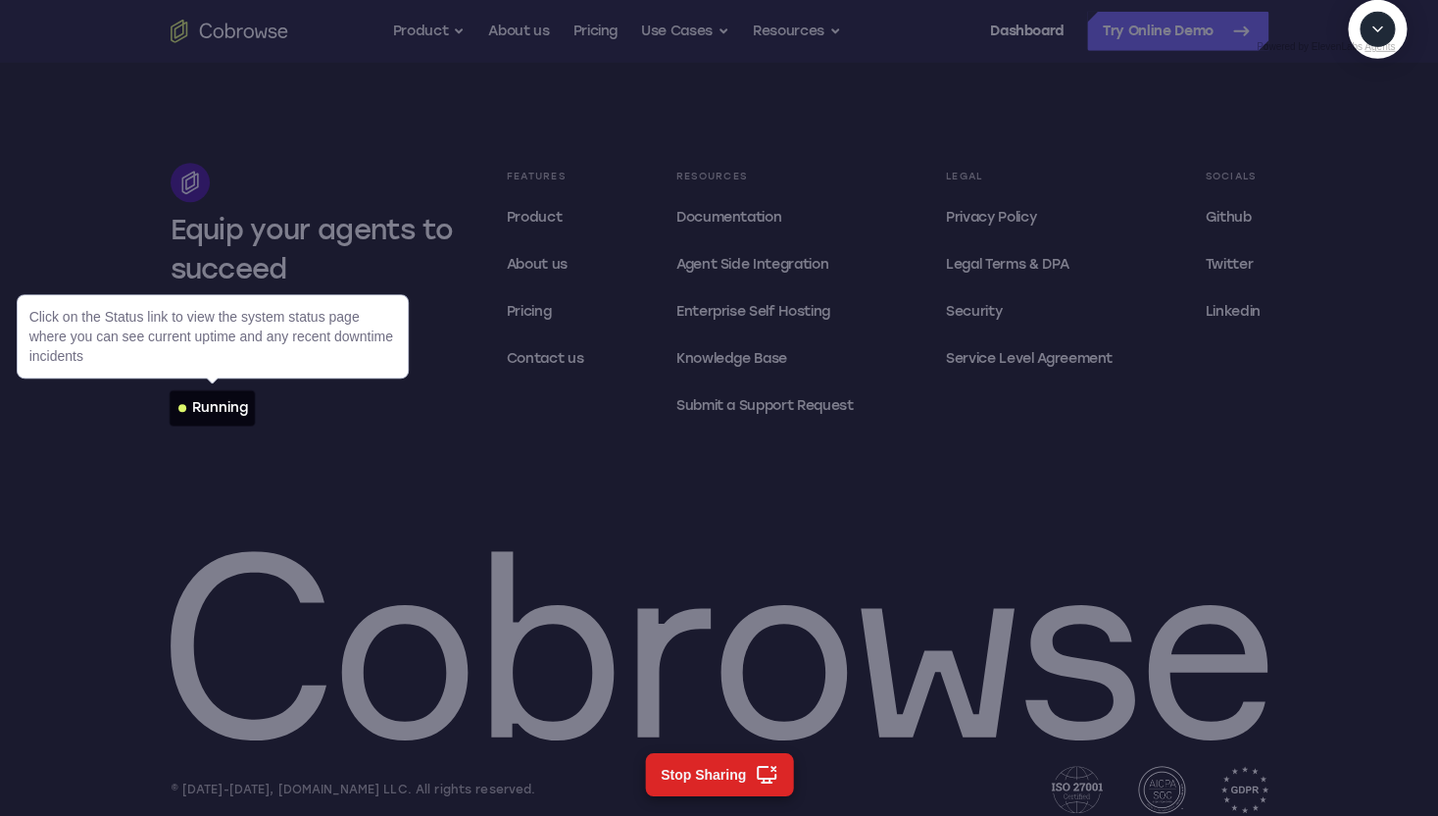
scroll to position [5979, 0]
click at [235, 415] on div "Running" at bounding box center [220, 408] width 56 height 20
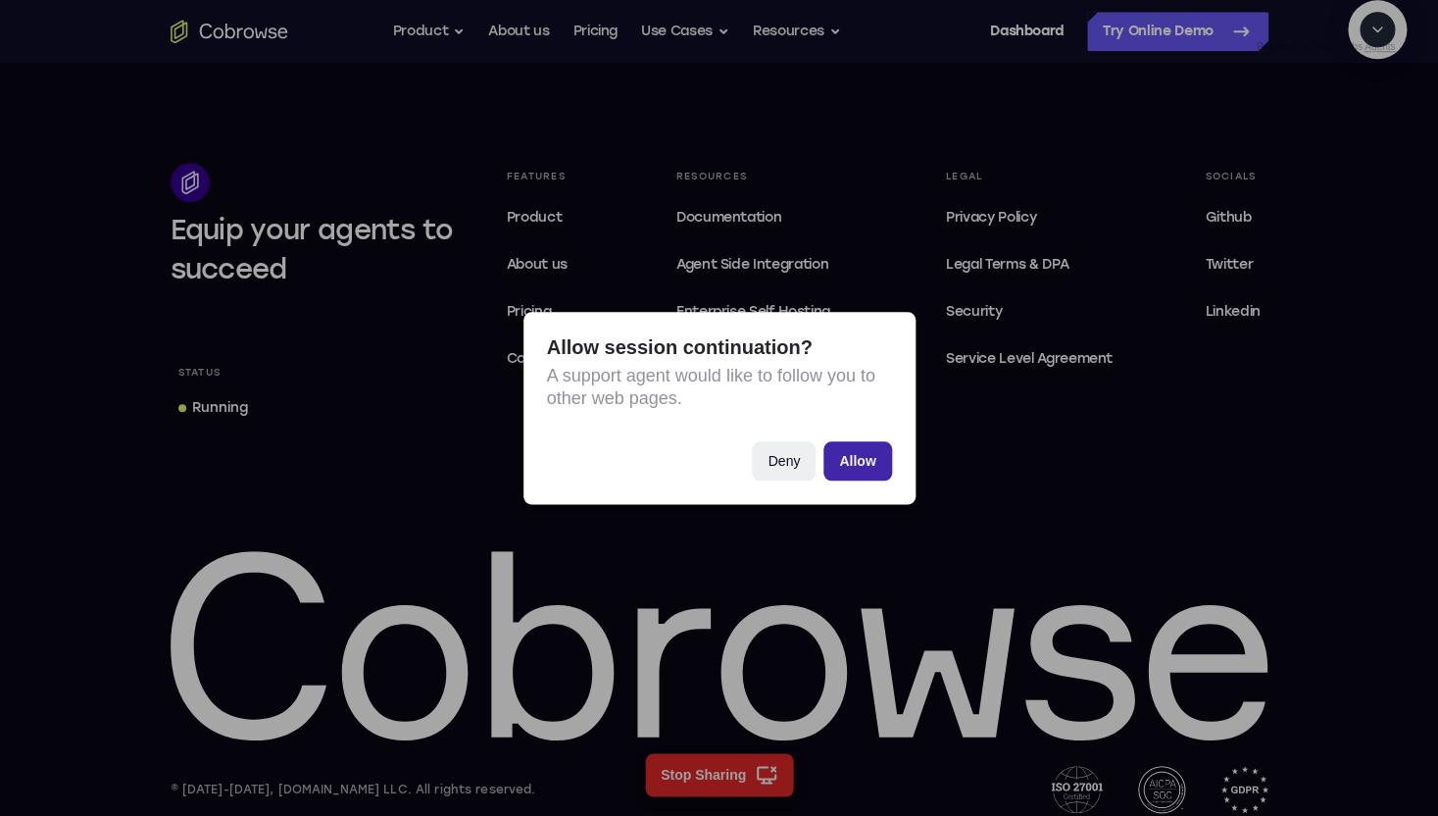
click at [880, 463] on button "Allow" at bounding box center [858, 460] width 68 height 39
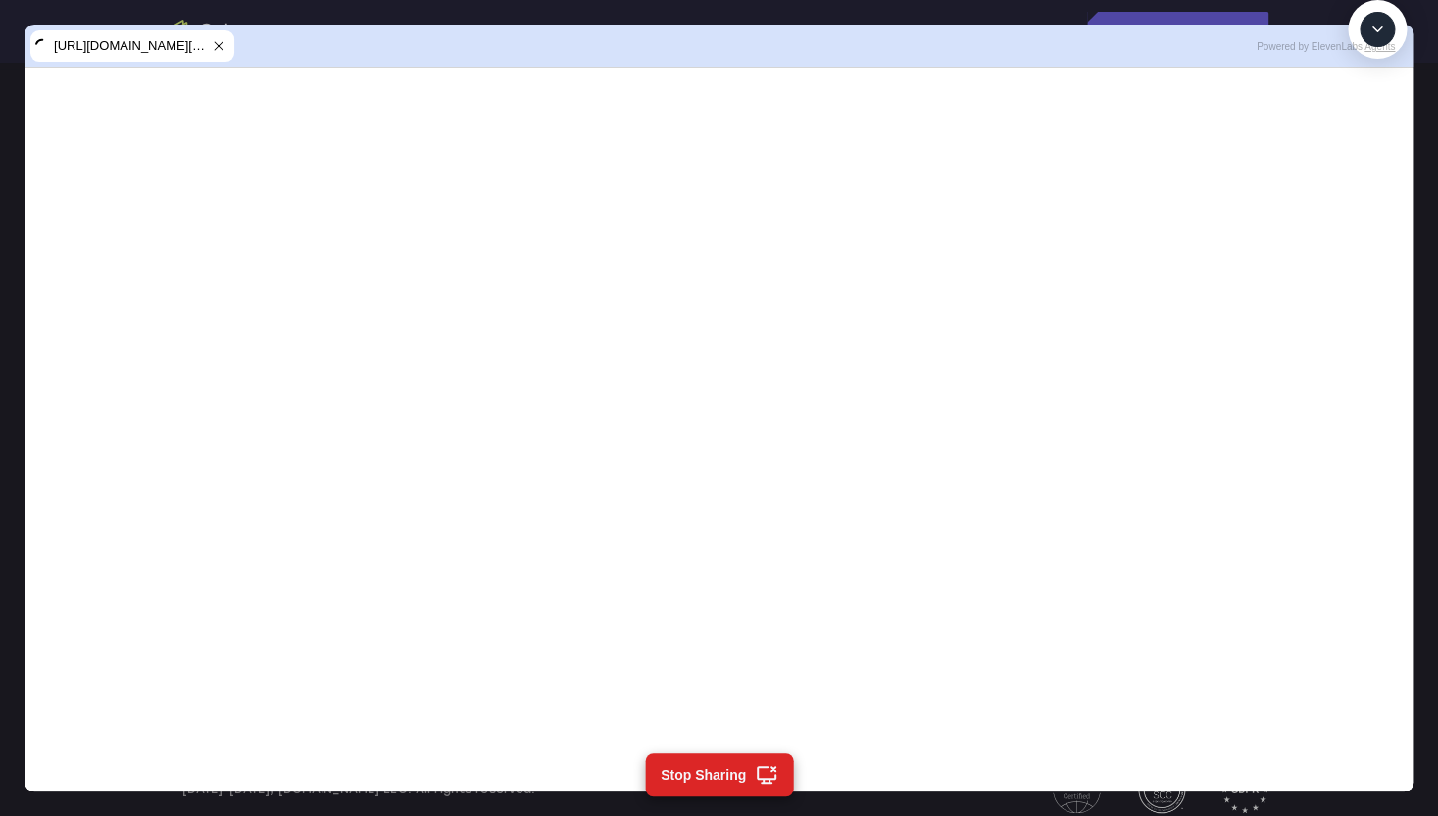
scroll to position [441, 0]
click at [1364, 137] on textarea "Text message input" at bounding box center [1388, 119] width 49 height 35
type textarea "show the latest downtime though"
click at [1364, 137] on textarea "Text message input" at bounding box center [1388, 119] width 49 height 35
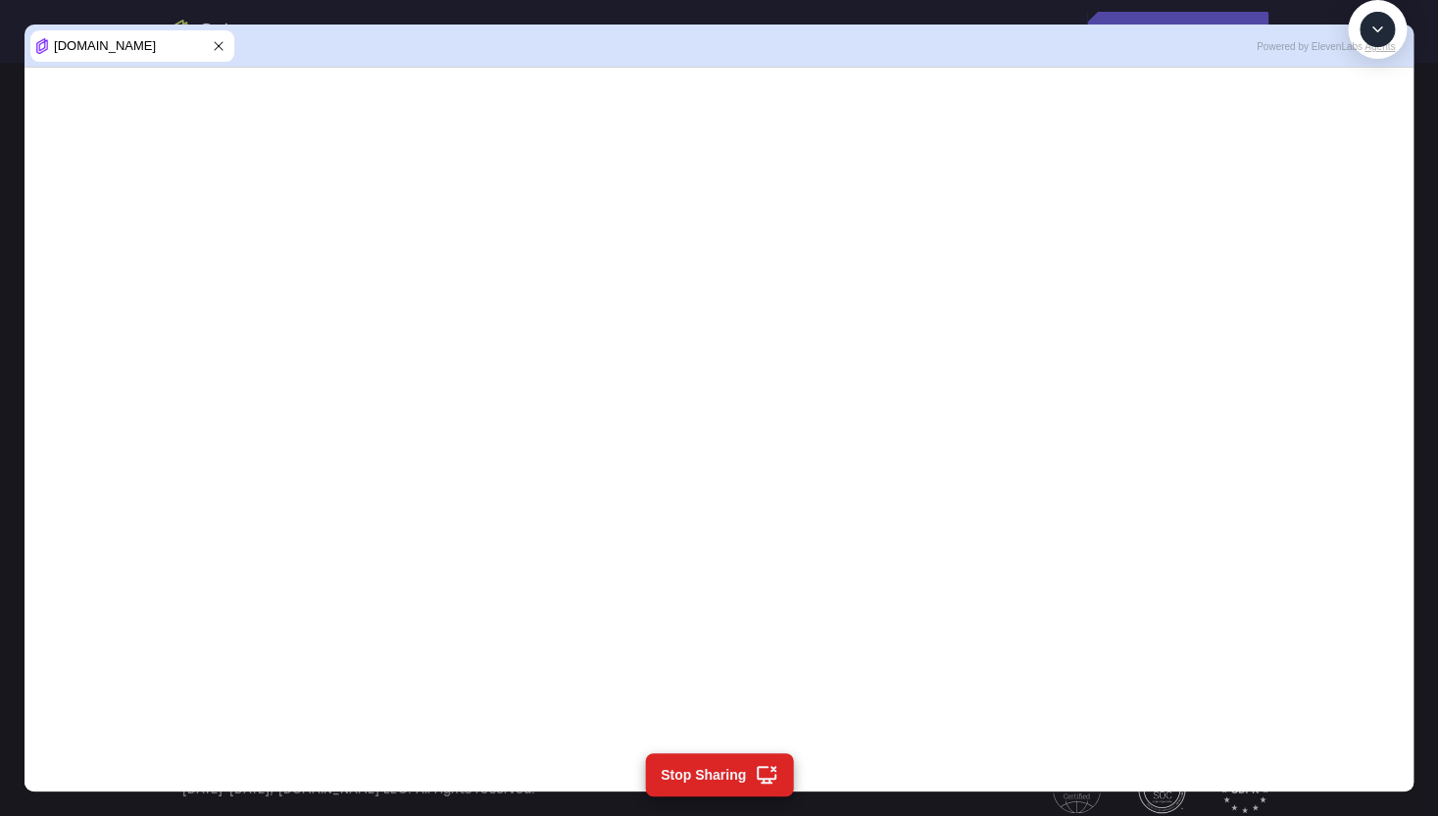
type textarea "check once more"
click at [1364, 137] on textarea "Text message input" at bounding box center [1388, 119] width 49 height 35
type textarea "cancel"
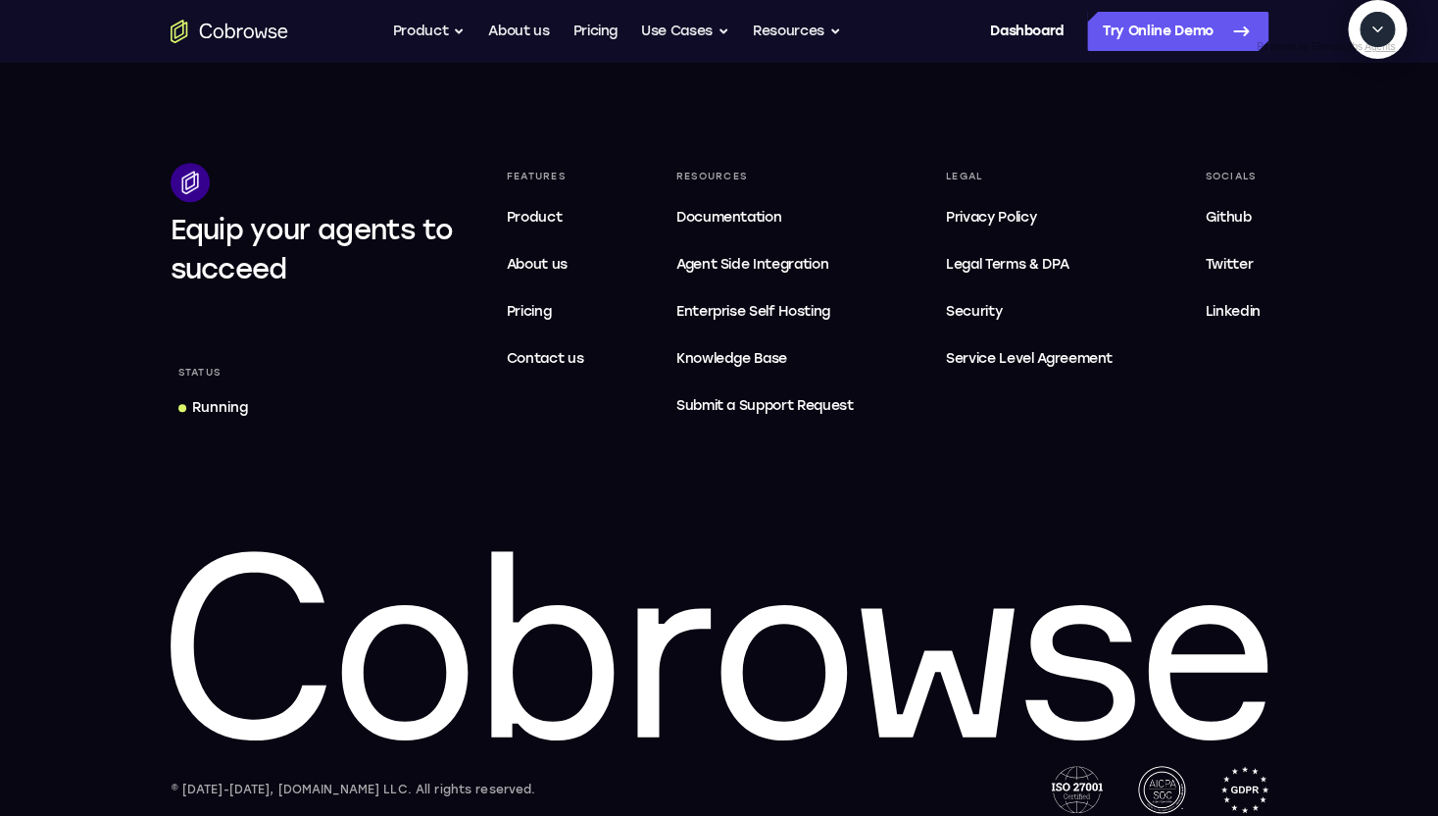
scroll to position [1437, 0]
click at [1280, 137] on textarea "Text message input" at bounding box center [1304, 119] width 49 height 35
type textarea "check last downtime"
click at [1364, 137] on textarea "Text message input" at bounding box center [1388, 119] width 49 height 35
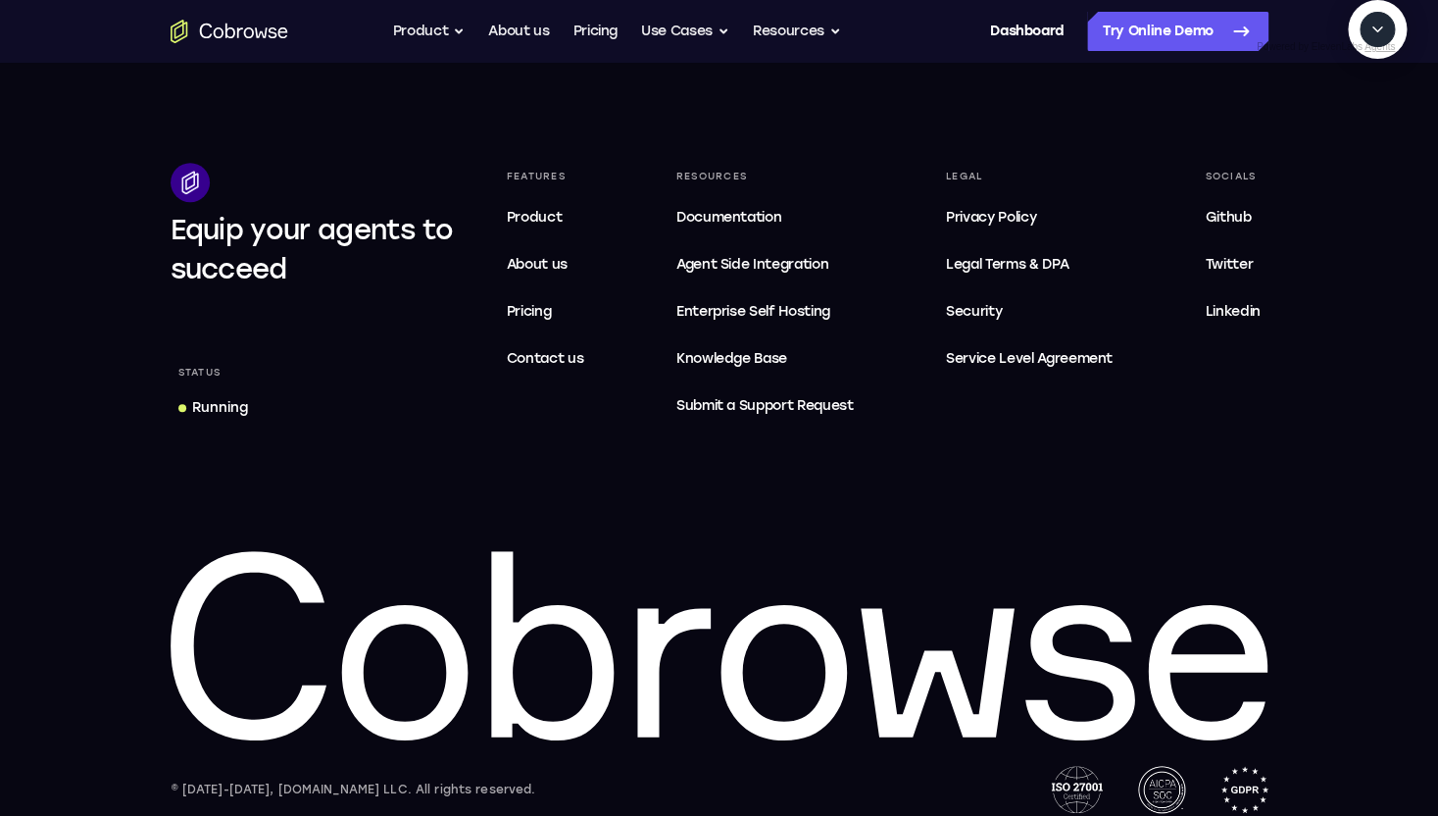
type textarea "yes"
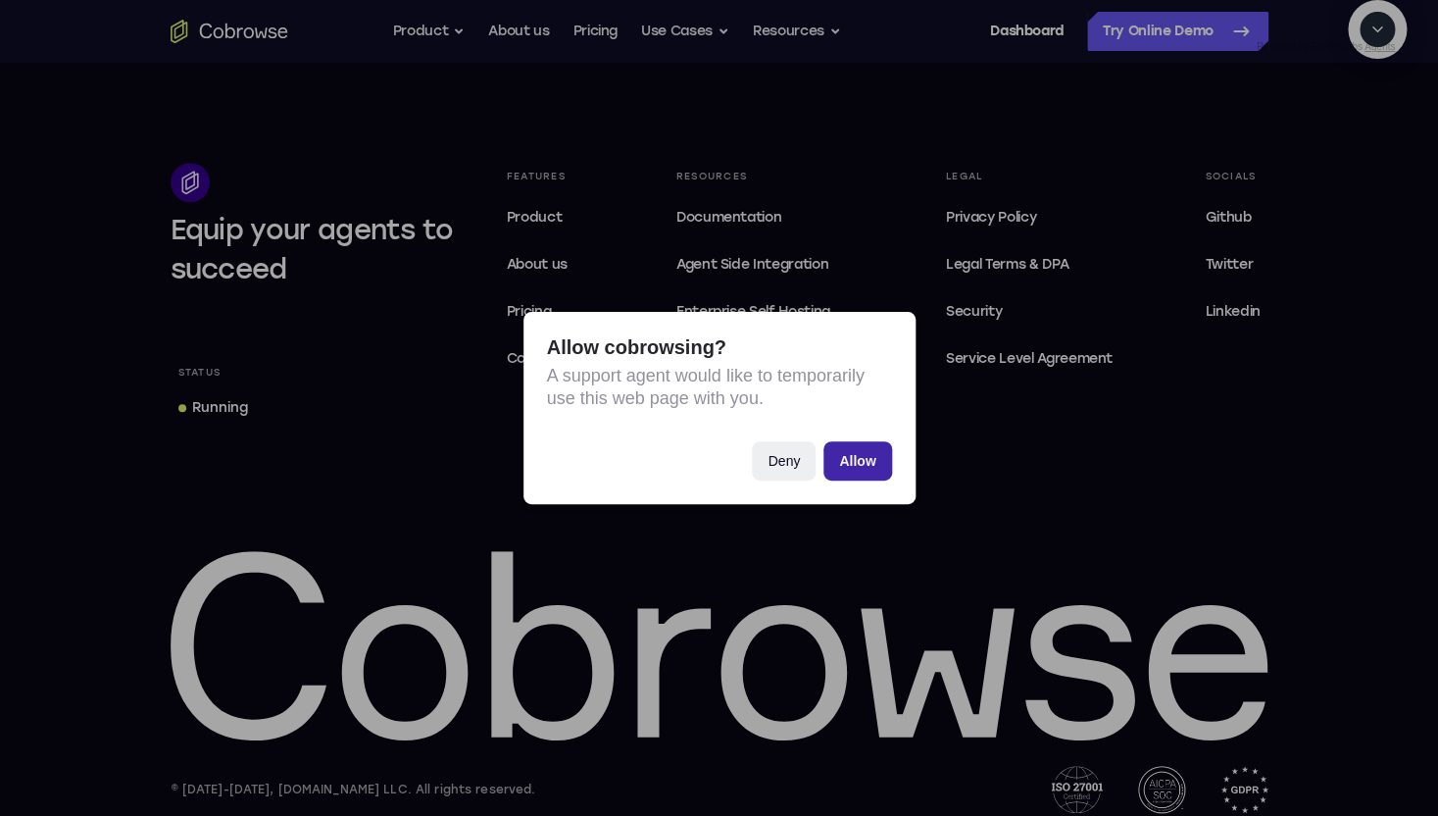
click at [869, 456] on button "Allow" at bounding box center [858, 460] width 68 height 39
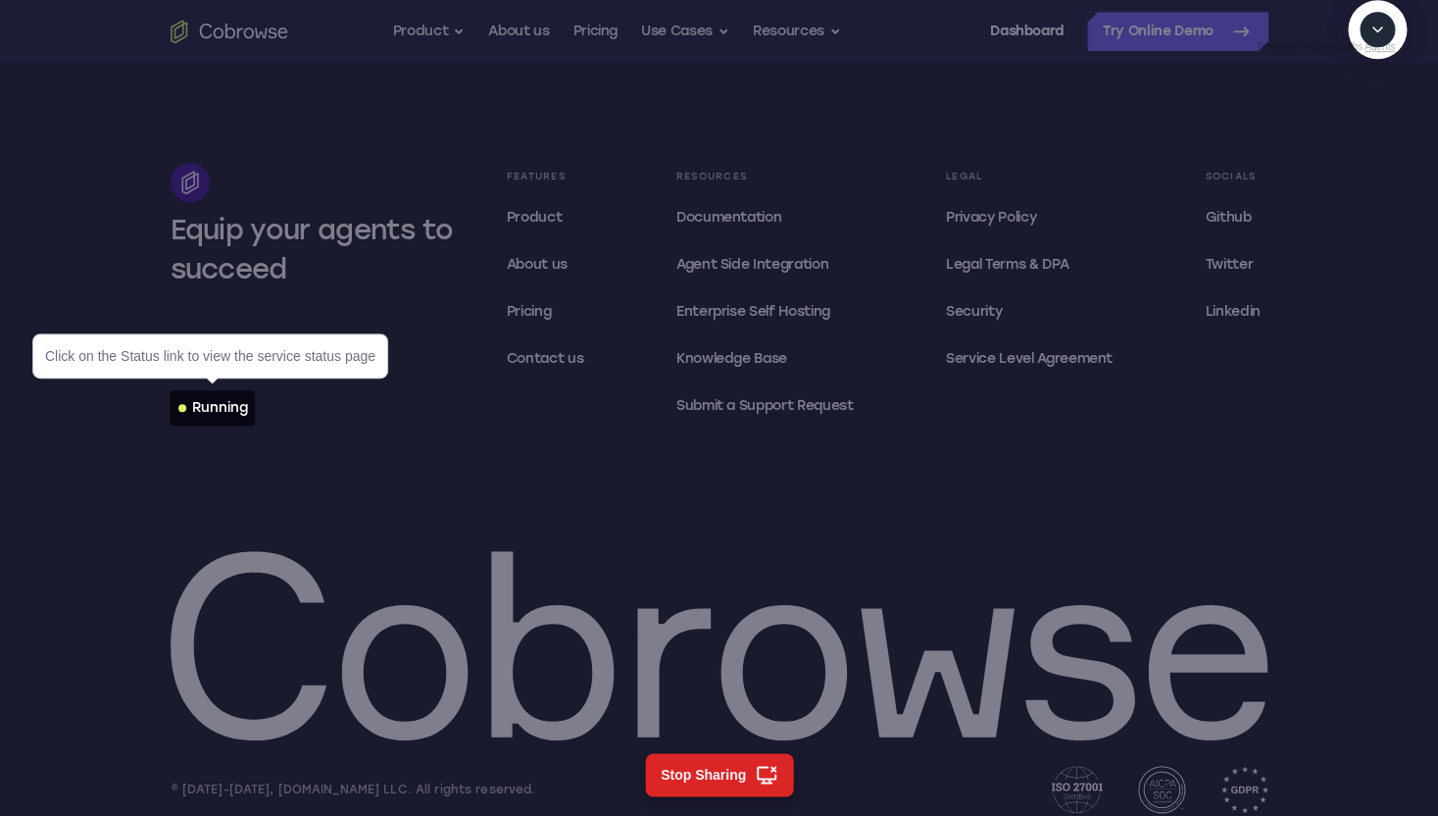
scroll to position [371, 0]
click at [231, 403] on div "Running" at bounding box center [220, 408] width 56 height 20
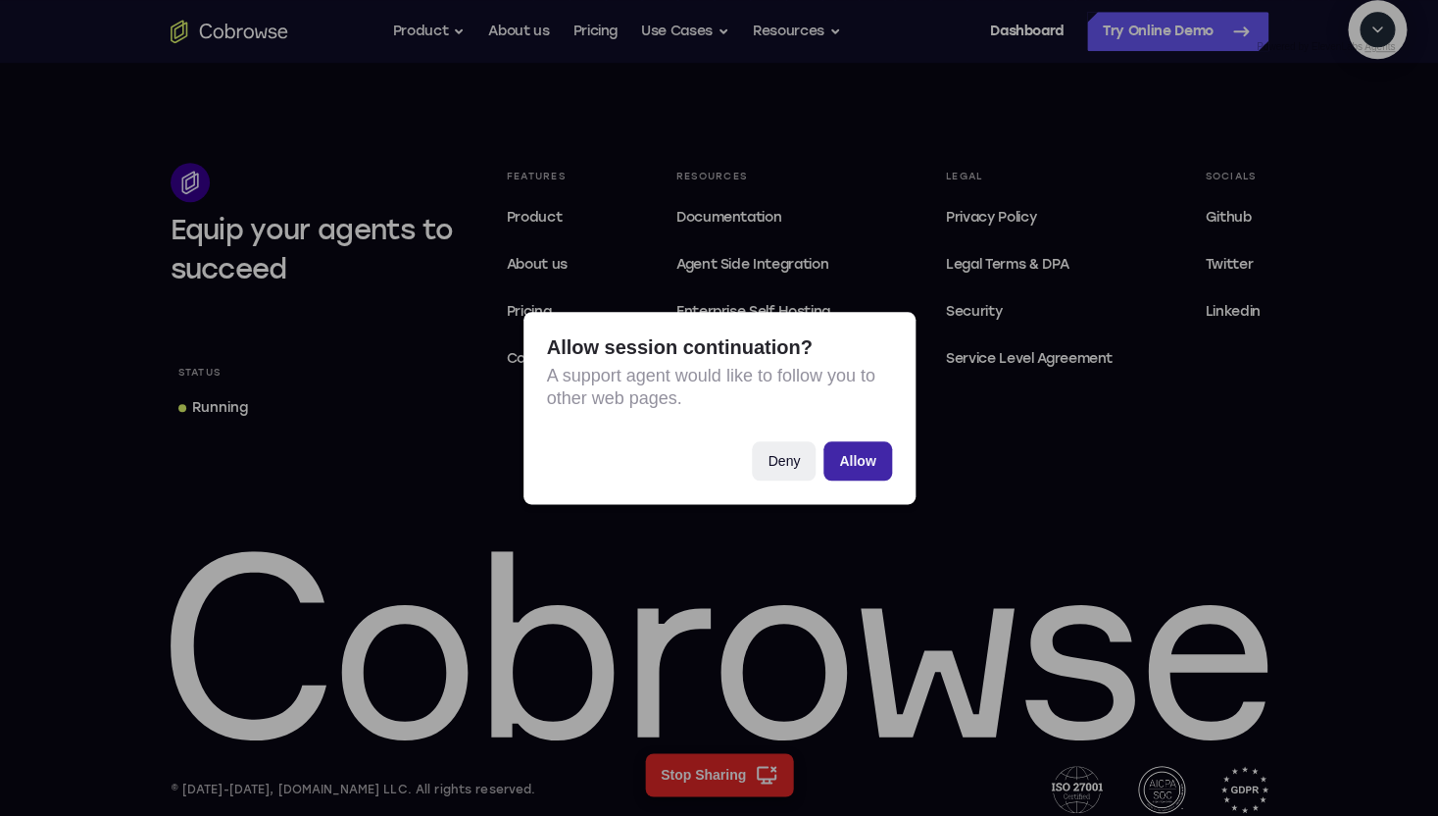
click at [862, 467] on button "Allow" at bounding box center [858, 460] width 68 height 39
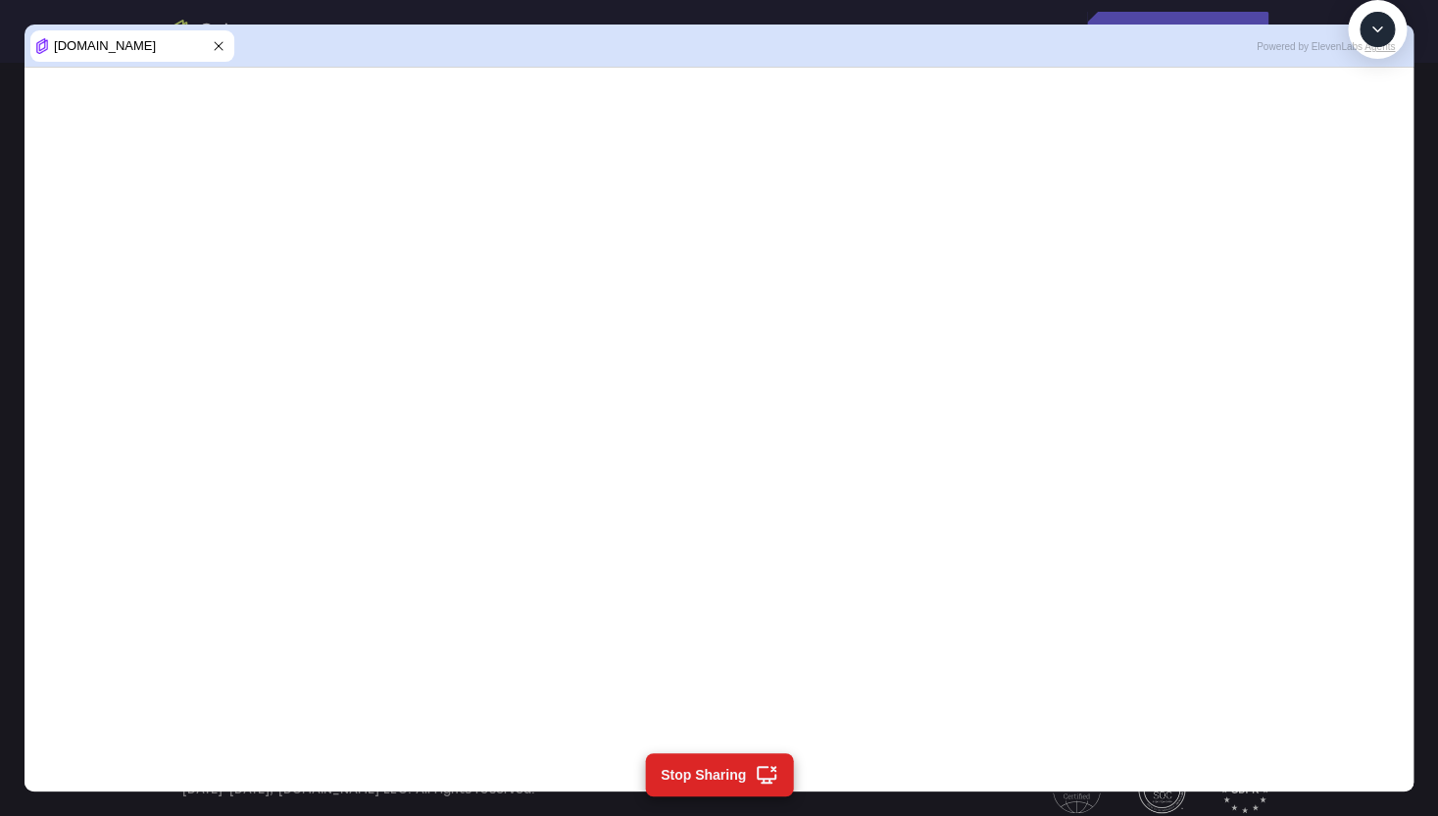
scroll to position [786, 0]
click at [1364, 137] on textarea "Text message input" at bounding box center [1388, 119] width 49 height 35
type textarea "Try now"
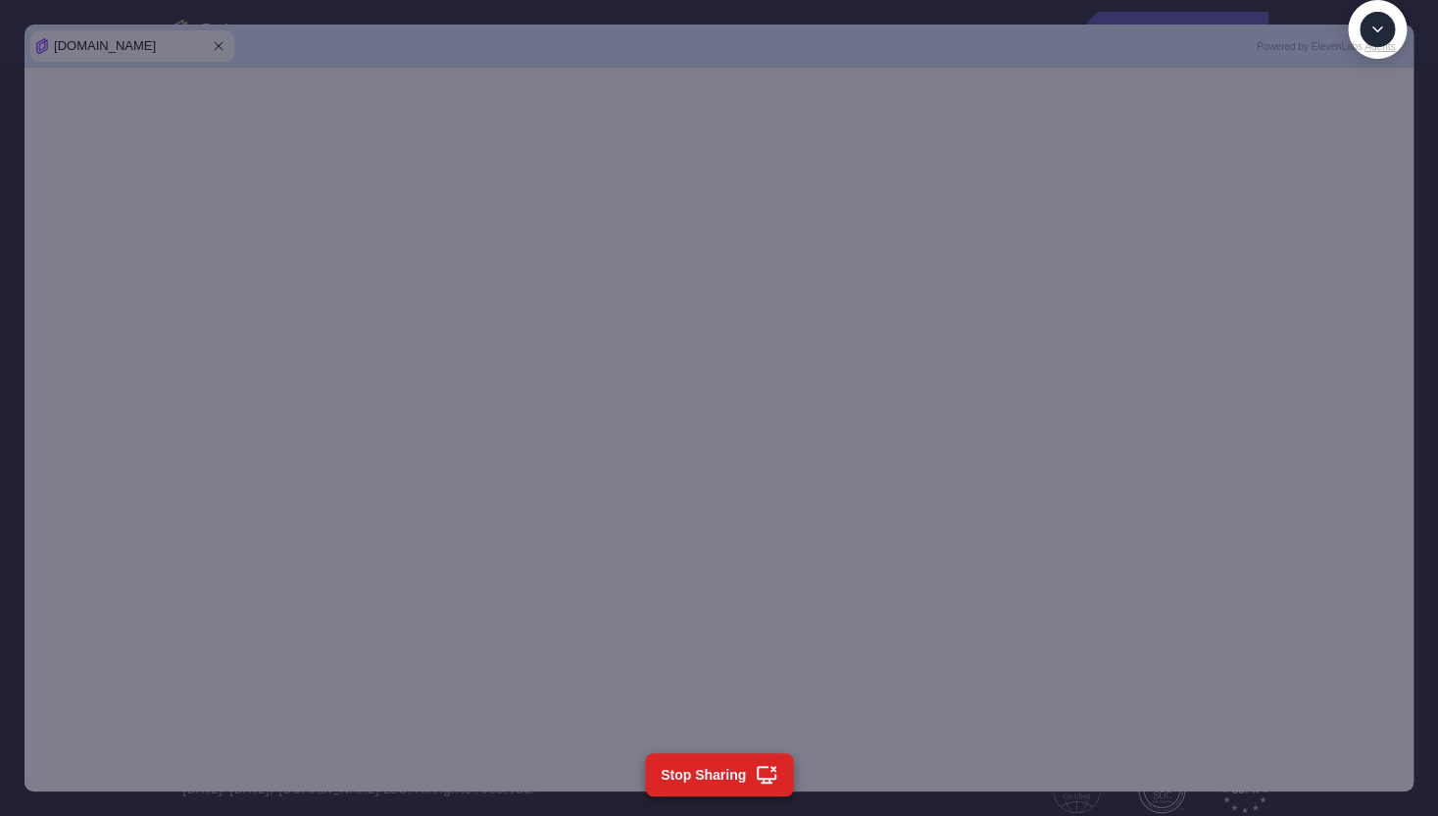
scroll to position [1559, 0]
click at [1364, 137] on textarea "Text message input" at bounding box center [1388, 119] width 49 height 35
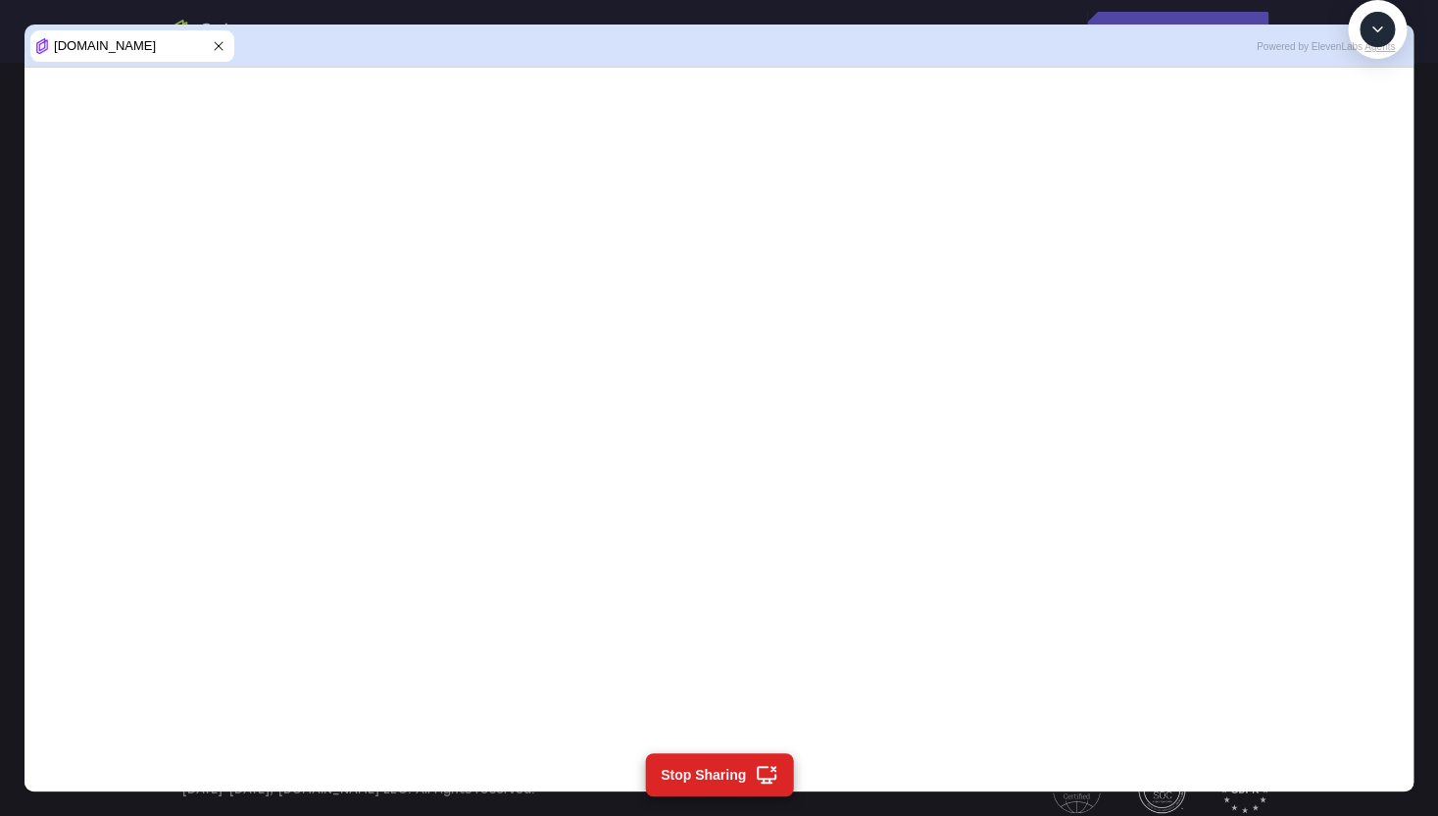
type textarea "Highlight the latest downtime link"
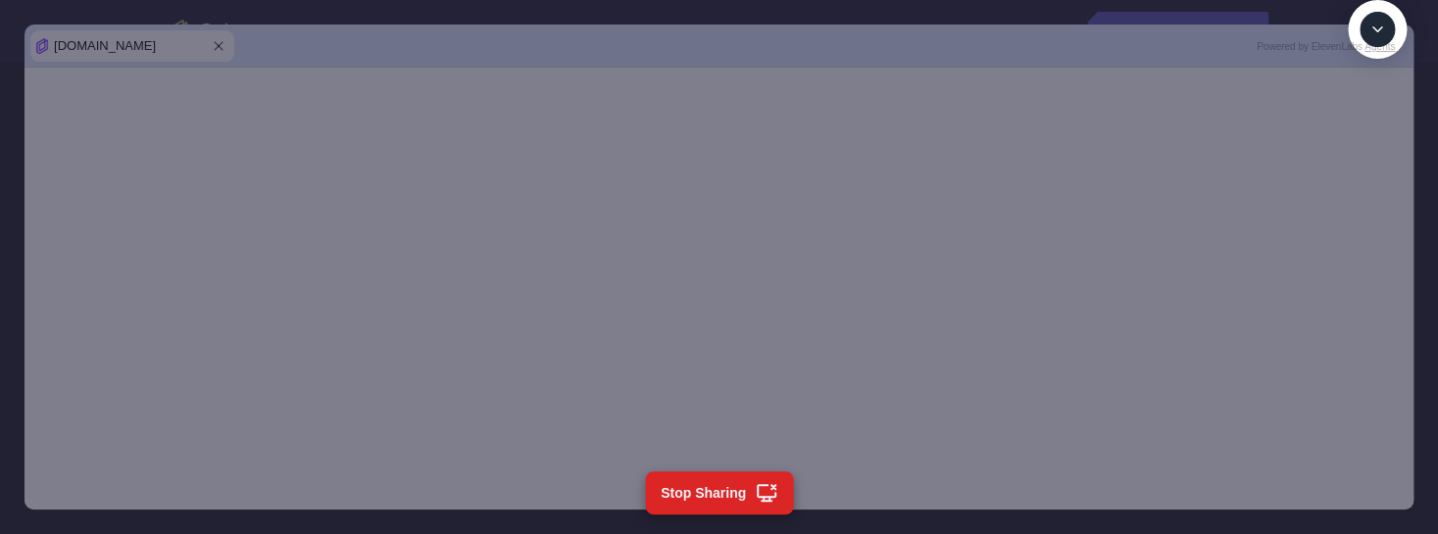
scroll to position [2281, 0]
click at [1364, 137] on textarea "Text message input" at bounding box center [1388, 119] width 49 height 35
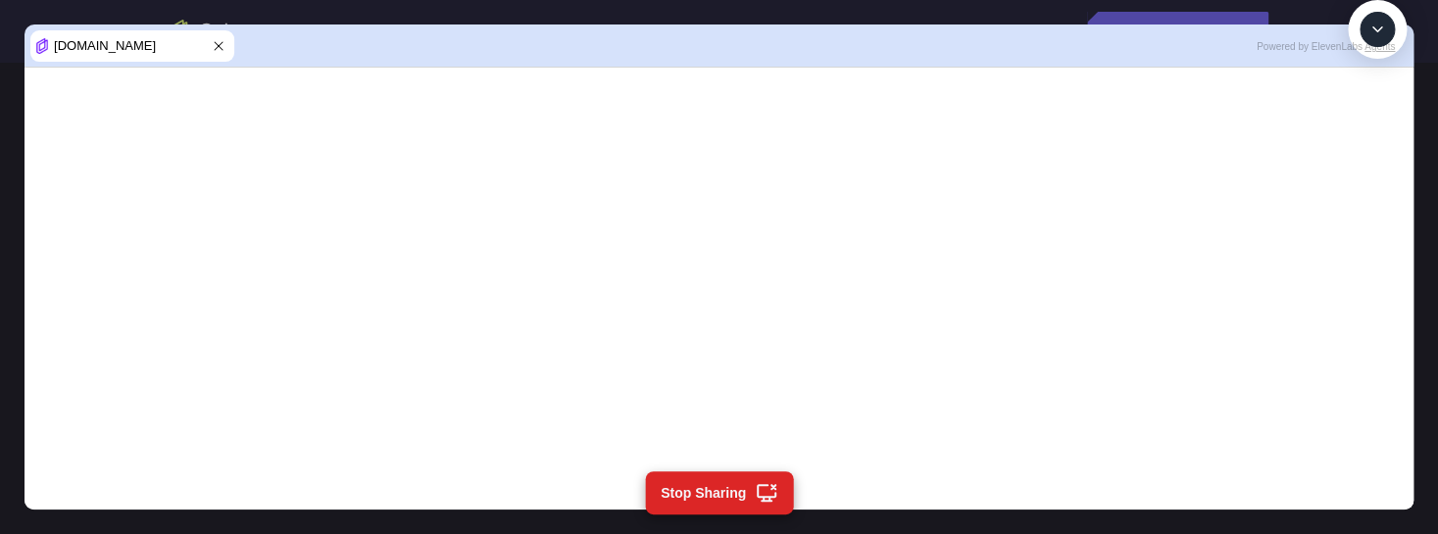
type textarea "cancel"
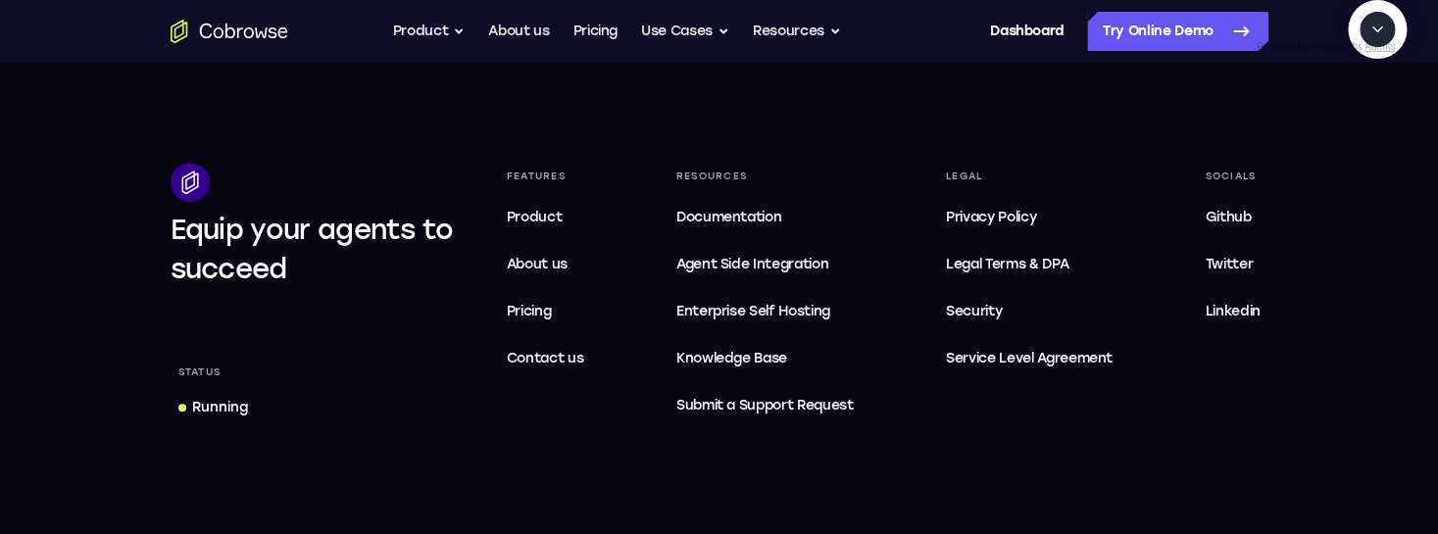
scroll to position [2474, 0]
